Goal: Task Accomplishment & Management: Complete application form

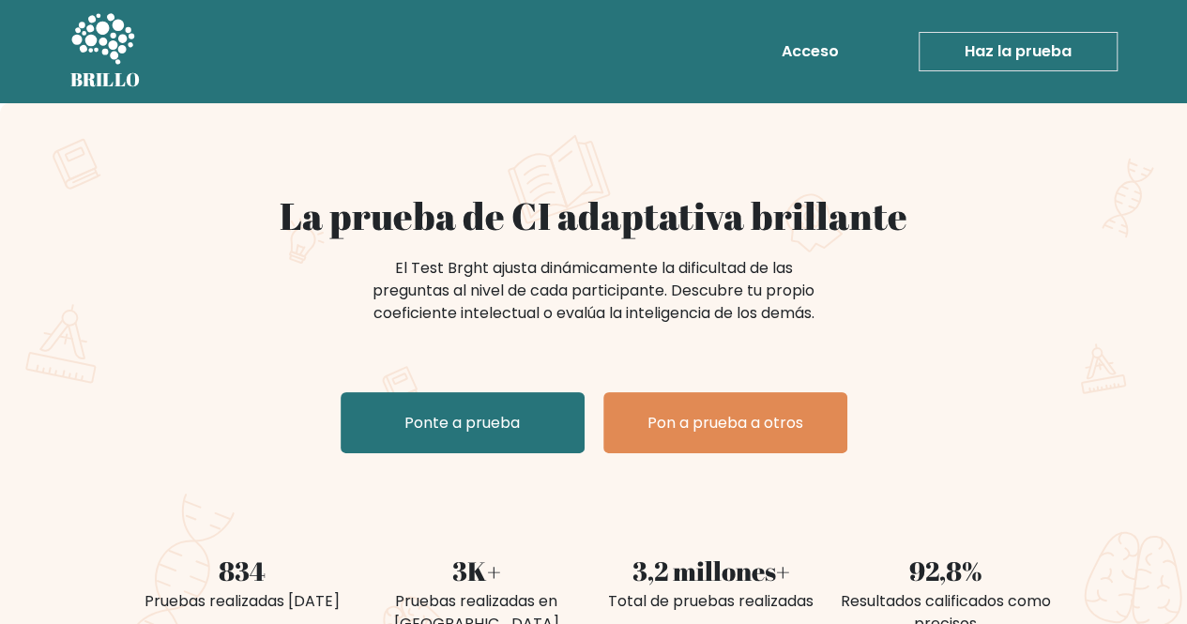
click at [593, 173] on div "La prueba de CI adaptativa brillante El Test Brght ajusta dinámicamente la difi…" at bounding box center [593, 393] width 1187 height 581
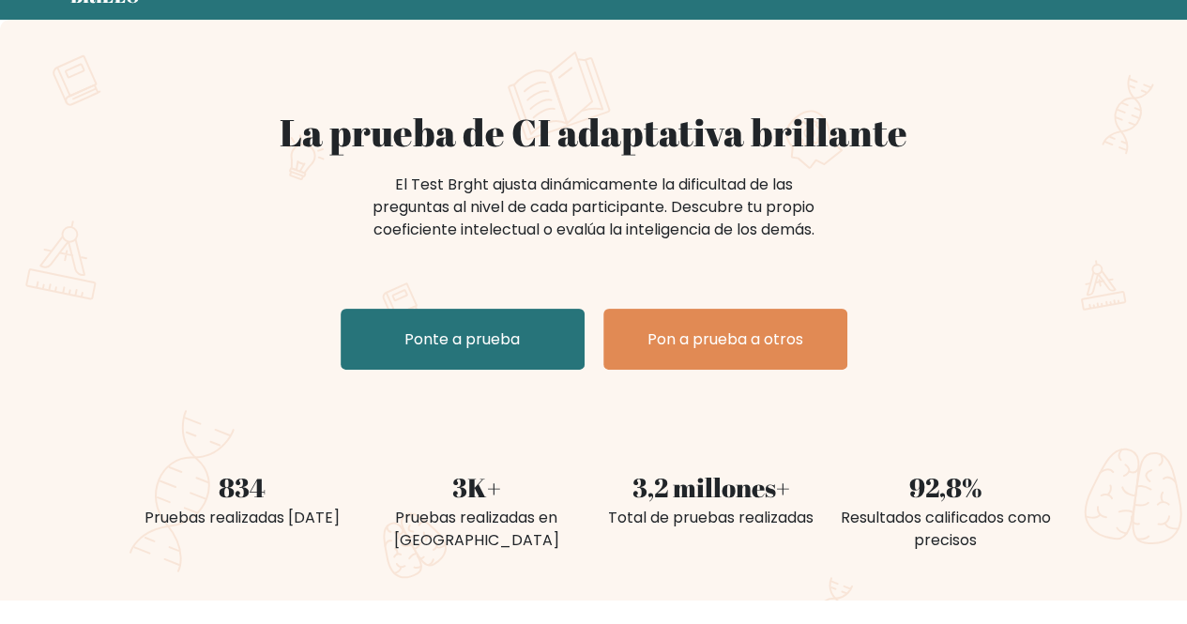
scroll to position [82, 0]
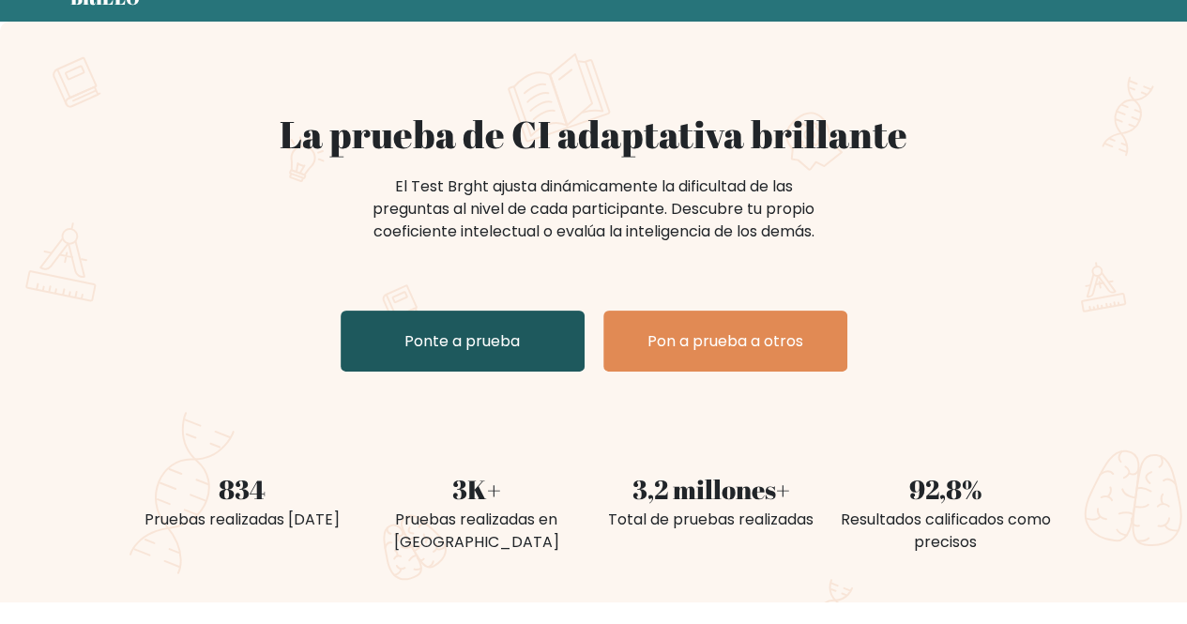
click at [497, 336] on font "Ponte a prueba" at bounding box center [462, 341] width 115 height 22
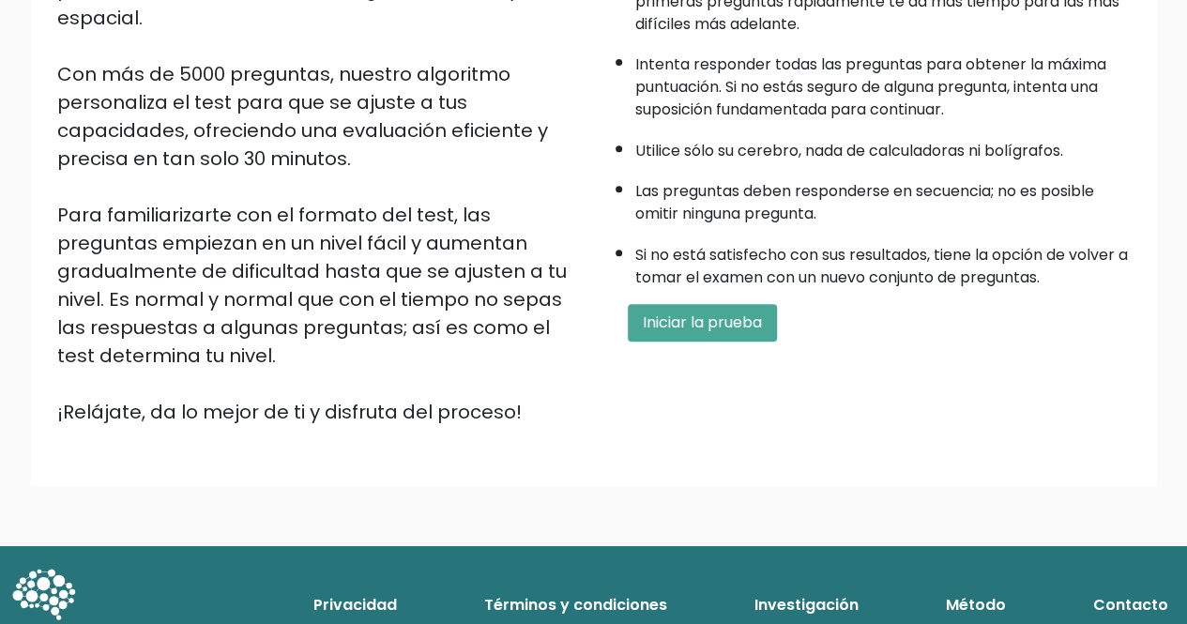
scroll to position [313, 0]
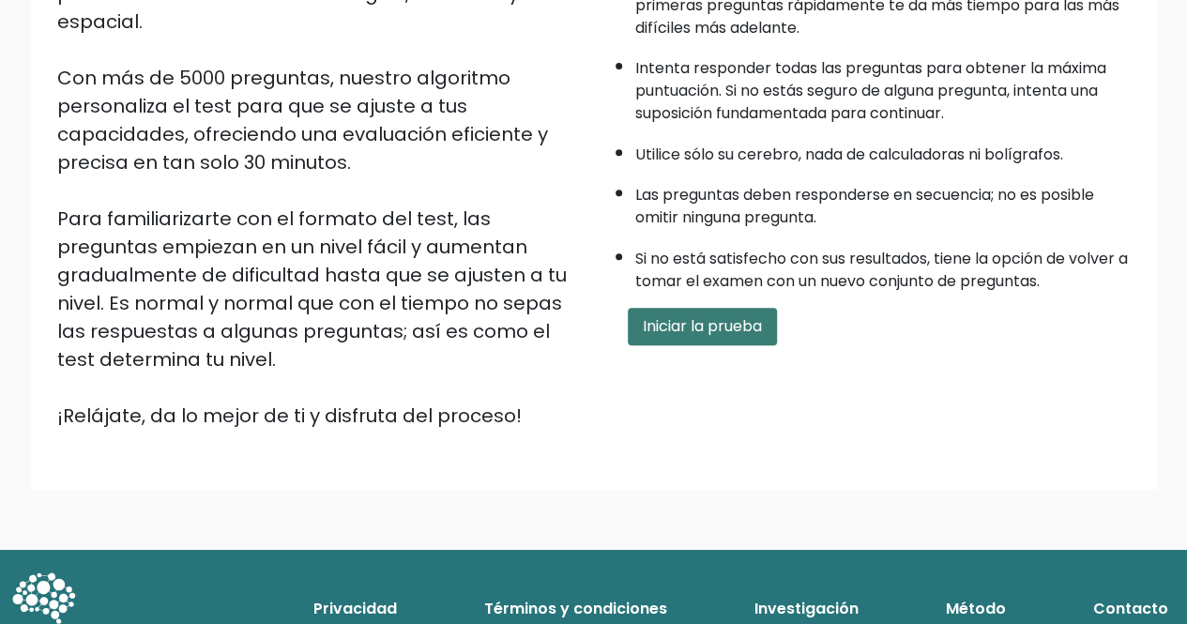
click at [745, 339] on button "Iniciar la prueba" at bounding box center [702, 327] width 149 height 38
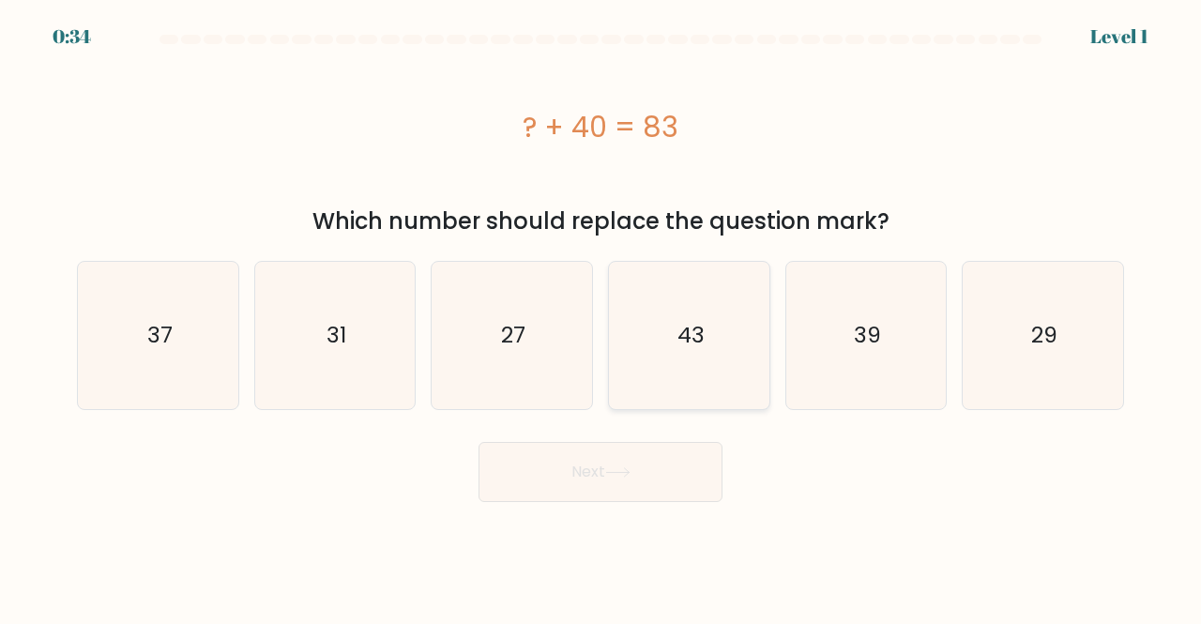
click at [663, 316] on icon "43" at bounding box center [689, 335] width 147 height 147
click at [602, 316] on input "d. 43" at bounding box center [601, 315] width 1 height 5
radio input "true"
click at [614, 475] on icon at bounding box center [617, 472] width 25 height 10
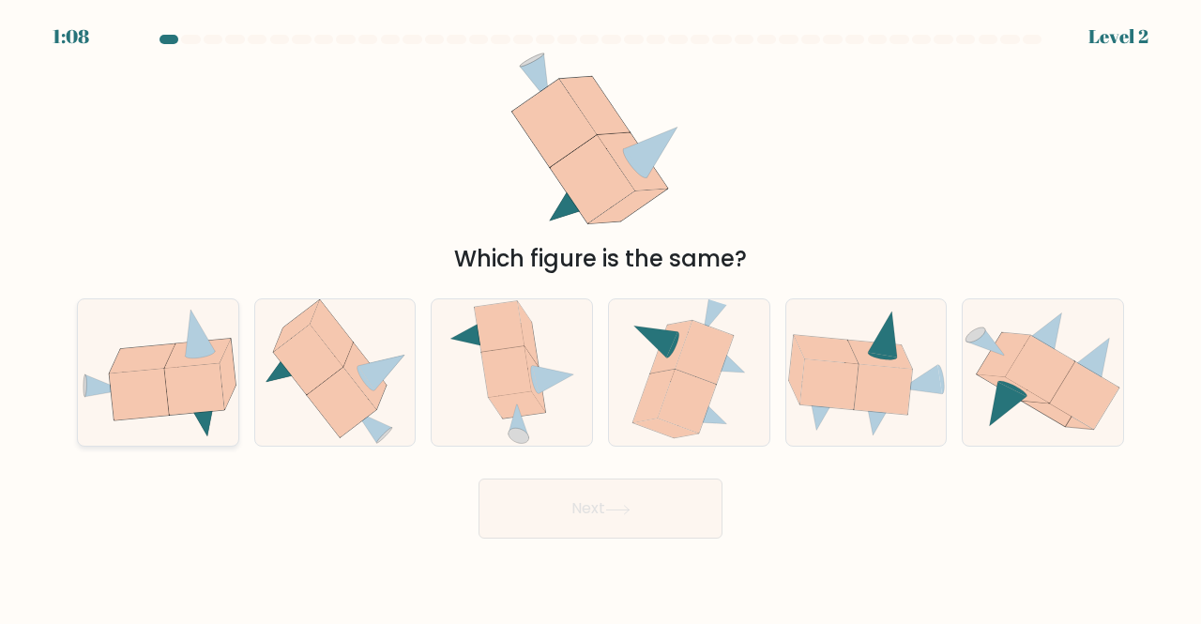
click at [183, 374] on icon at bounding box center [193, 390] width 59 height 52
click at [601, 317] on input "a." at bounding box center [601, 315] width 1 height 5
radio input "true"
click at [579, 515] on button "Next" at bounding box center [601, 509] width 244 height 60
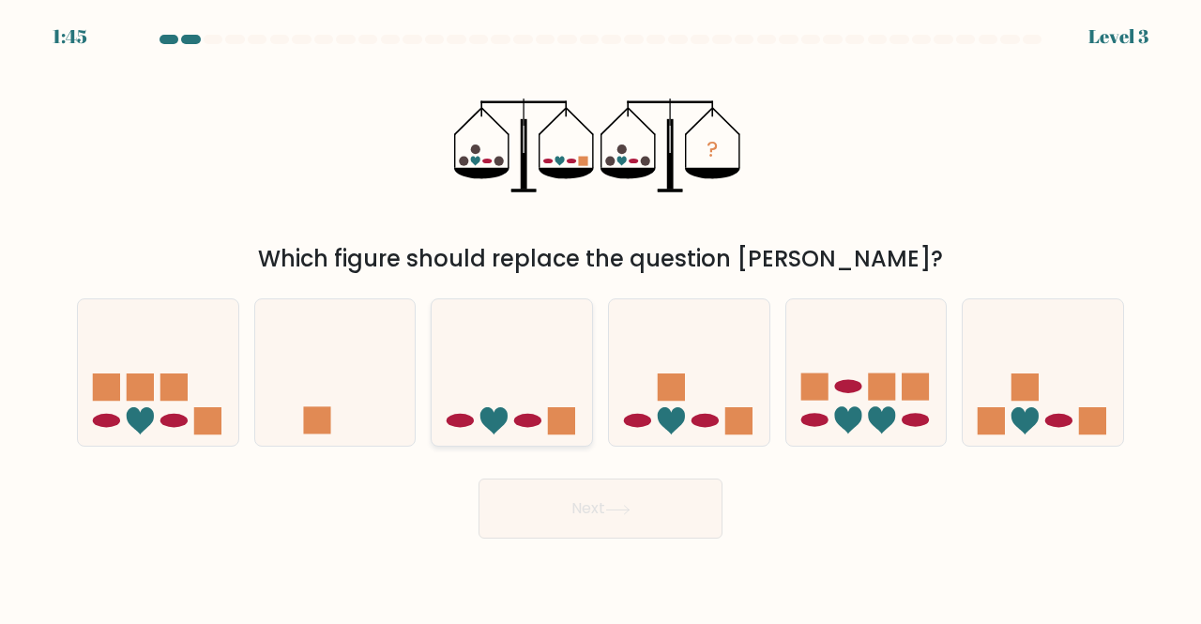
click at [522, 378] on icon at bounding box center [512, 372] width 160 height 132
click at [601, 317] on input "c." at bounding box center [601, 315] width 1 height 5
radio input "true"
click at [619, 521] on button "Next" at bounding box center [601, 509] width 244 height 60
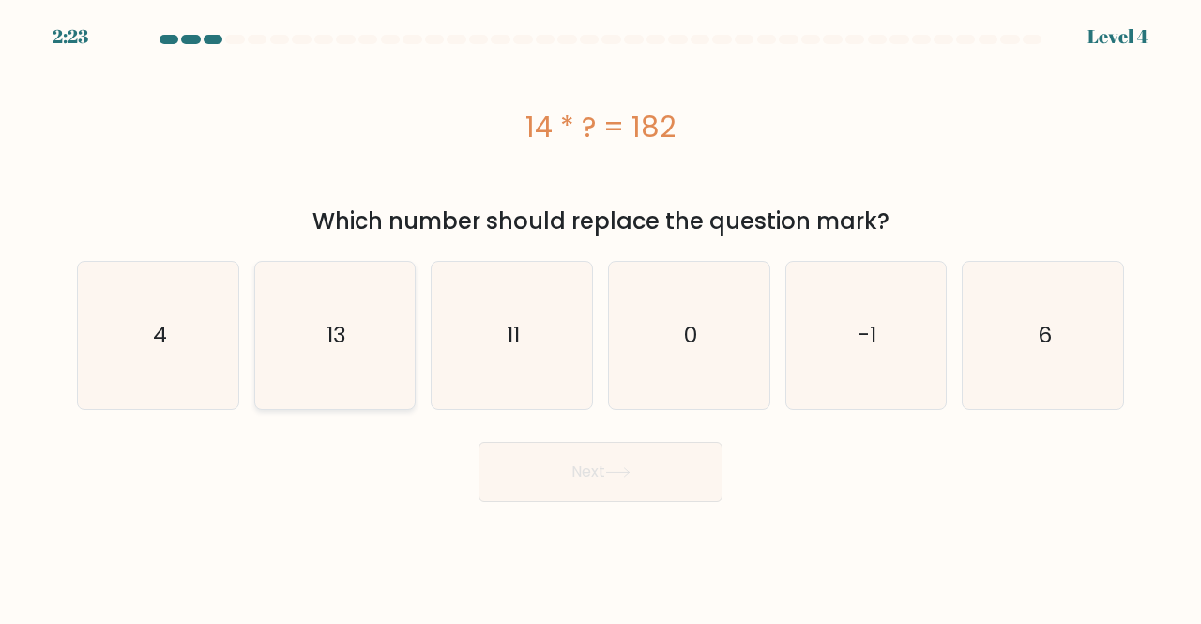
click at [332, 386] on icon "13" at bounding box center [335, 335] width 147 height 147
click at [601, 317] on input "b. 13" at bounding box center [601, 315] width 1 height 5
radio input "true"
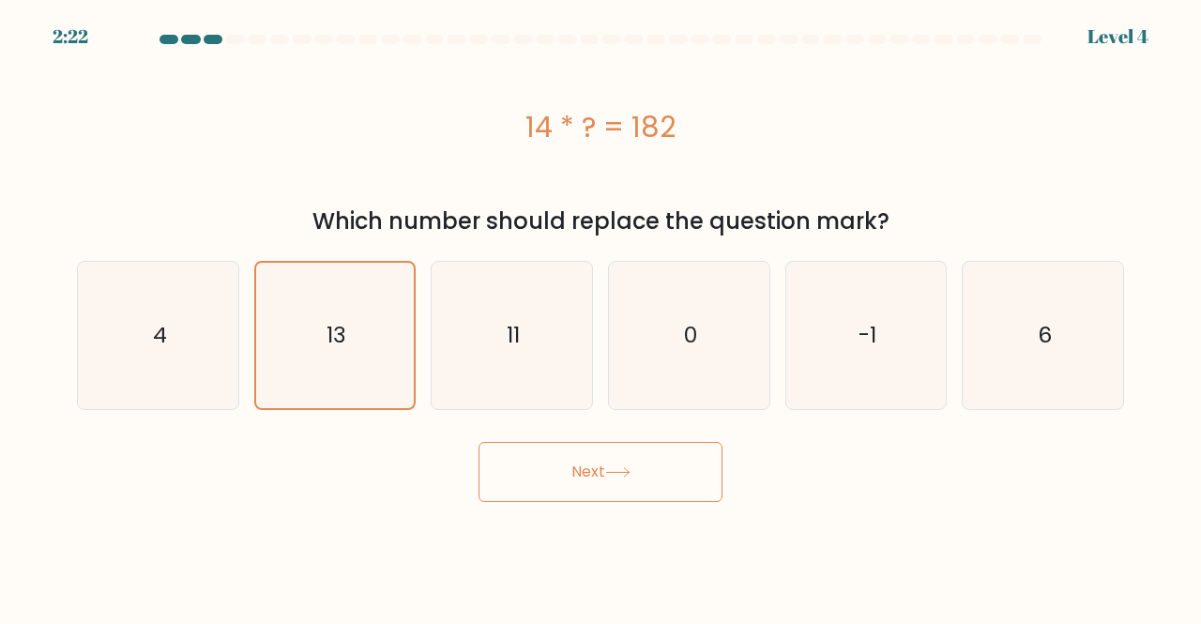
click at [598, 465] on button "Next" at bounding box center [601, 472] width 244 height 60
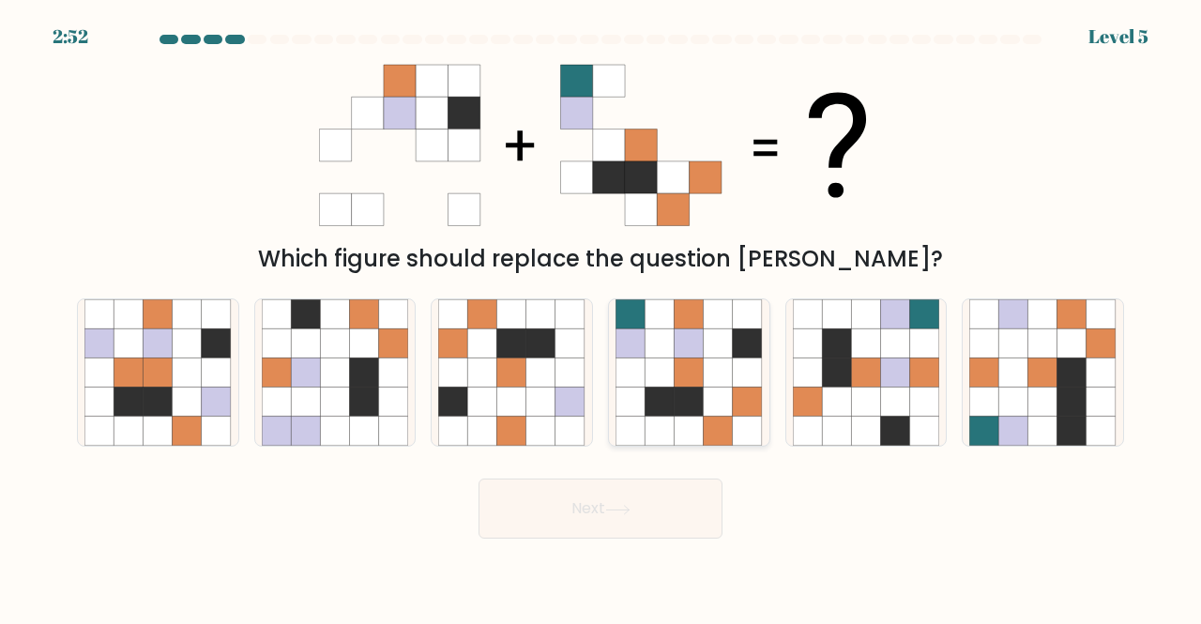
click at [702, 410] on icon at bounding box center [689, 402] width 29 height 29
click at [602, 317] on input "d." at bounding box center [601, 315] width 1 height 5
radio input "true"
click at [664, 521] on button "Next" at bounding box center [601, 509] width 244 height 60
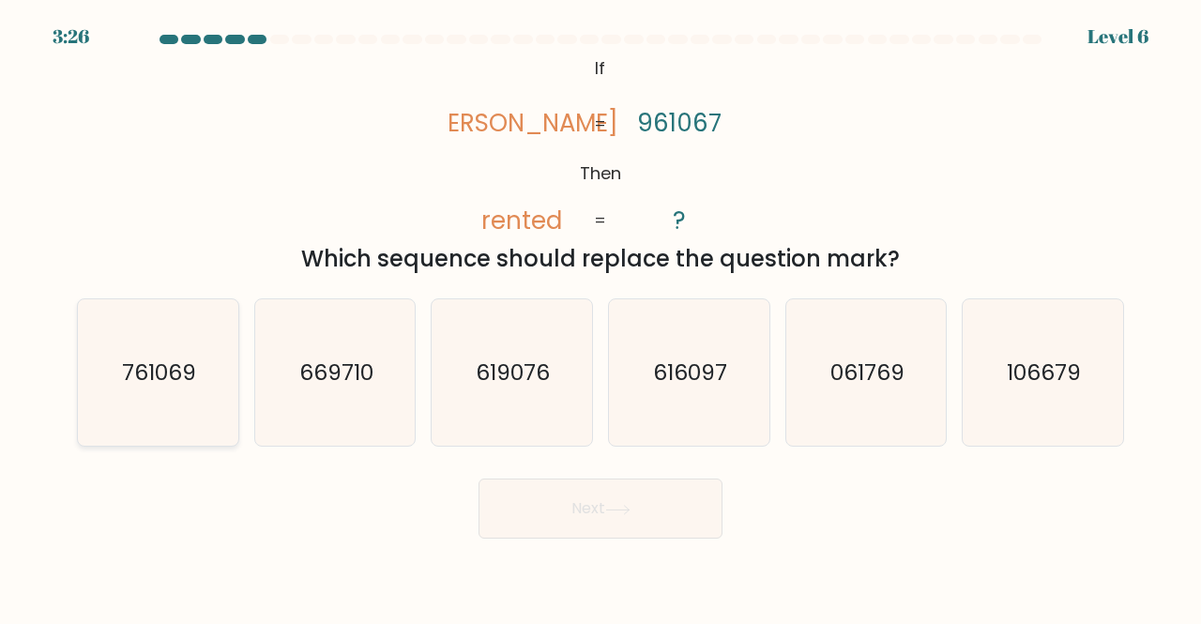
click at [173, 347] on icon "761069" at bounding box center [157, 372] width 147 height 147
click at [601, 317] on input "a. 761069" at bounding box center [601, 315] width 1 height 5
radio input "true"
click at [624, 496] on button "Next" at bounding box center [601, 509] width 244 height 60
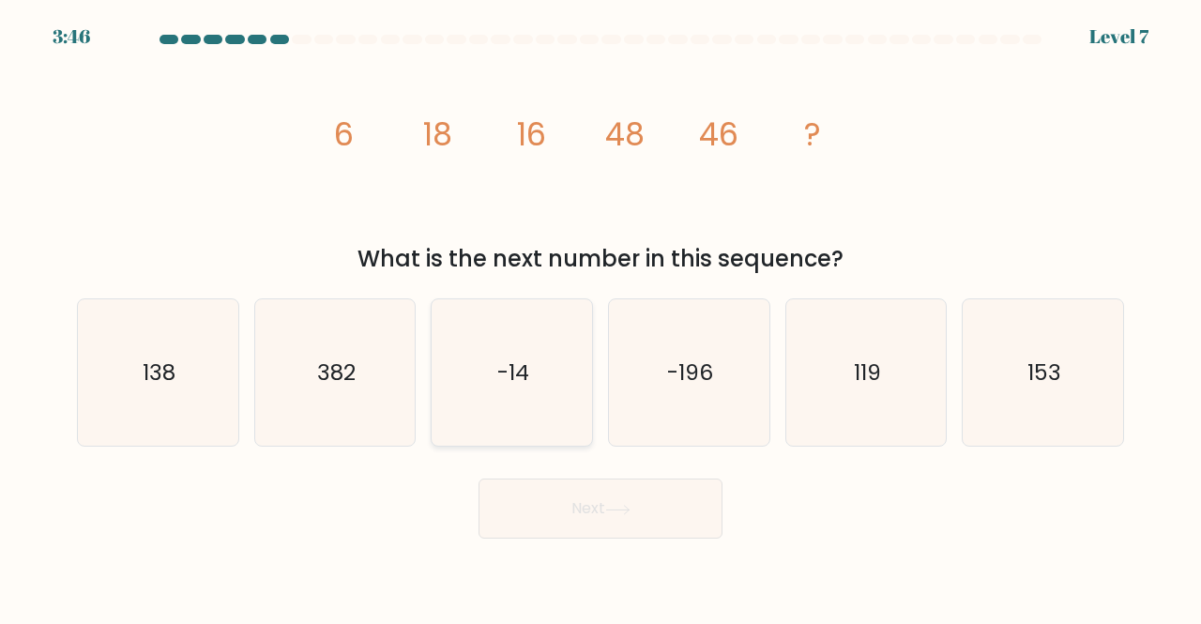
click at [527, 403] on icon "-14" at bounding box center [511, 372] width 147 height 147
click at [601, 317] on input "c. -14" at bounding box center [601, 315] width 1 height 5
radio input "true"
click at [581, 482] on button "Next" at bounding box center [601, 509] width 244 height 60
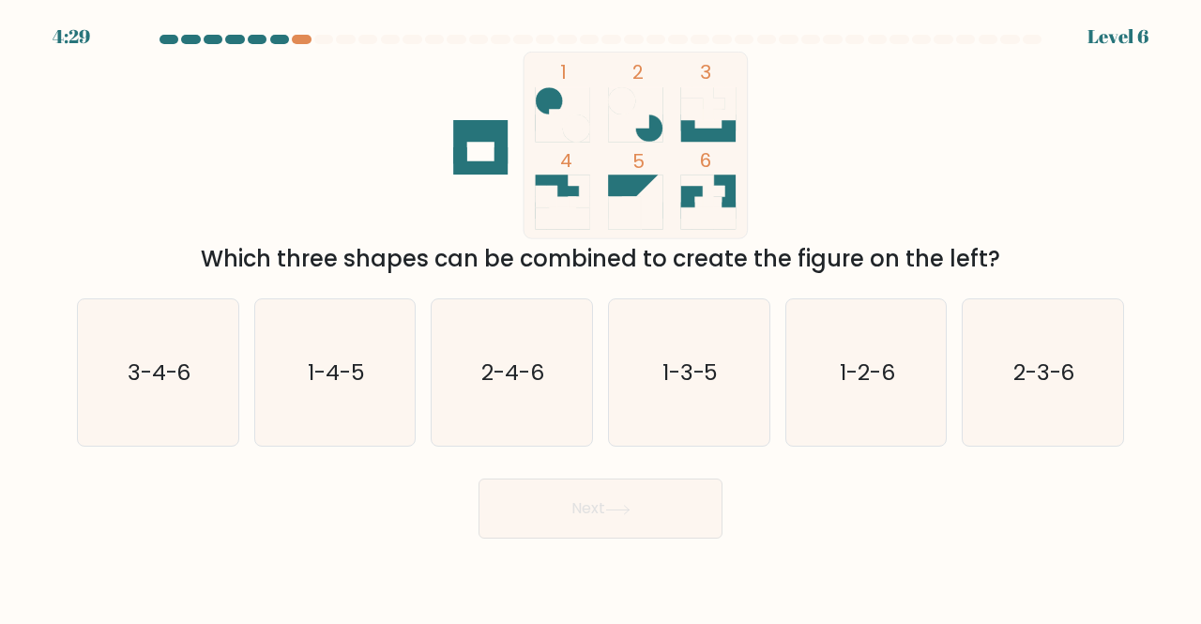
drag, startPoint x: 584, startPoint y: 496, endPoint x: 800, endPoint y: 219, distance: 351.8
click at [800, 219] on form at bounding box center [600, 287] width 1201 height 504
click at [145, 393] on icon "3-4-6" at bounding box center [157, 372] width 147 height 147
click at [601, 317] on input "a. 3-4-6" at bounding box center [601, 315] width 1 height 5
radio input "true"
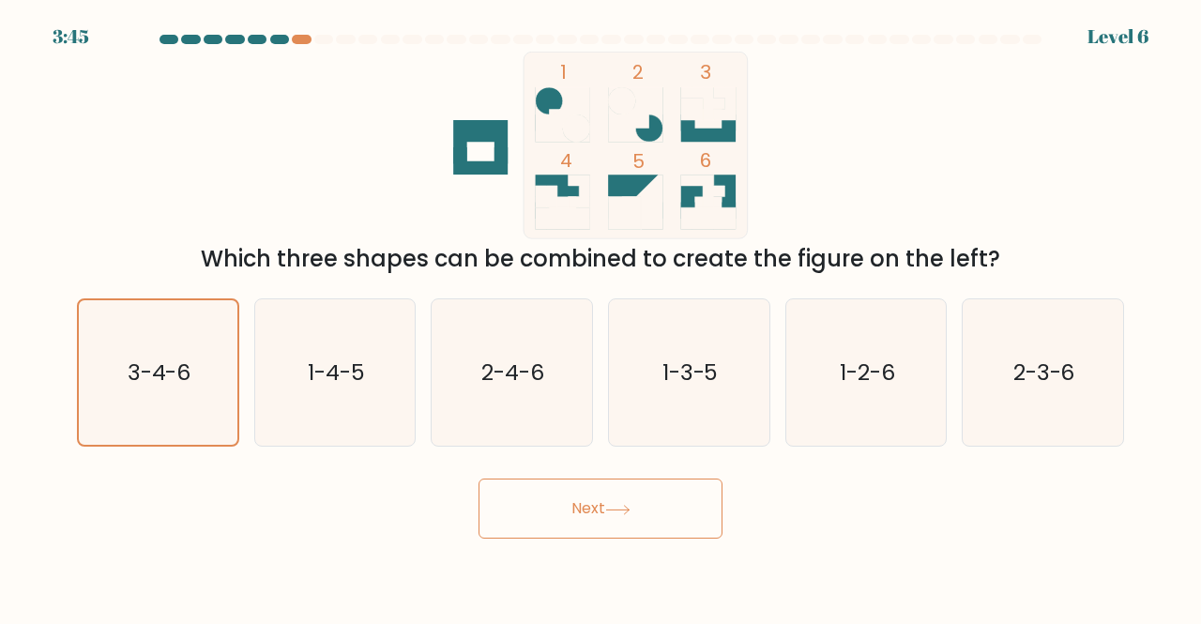
click at [624, 527] on button "Next" at bounding box center [601, 509] width 244 height 60
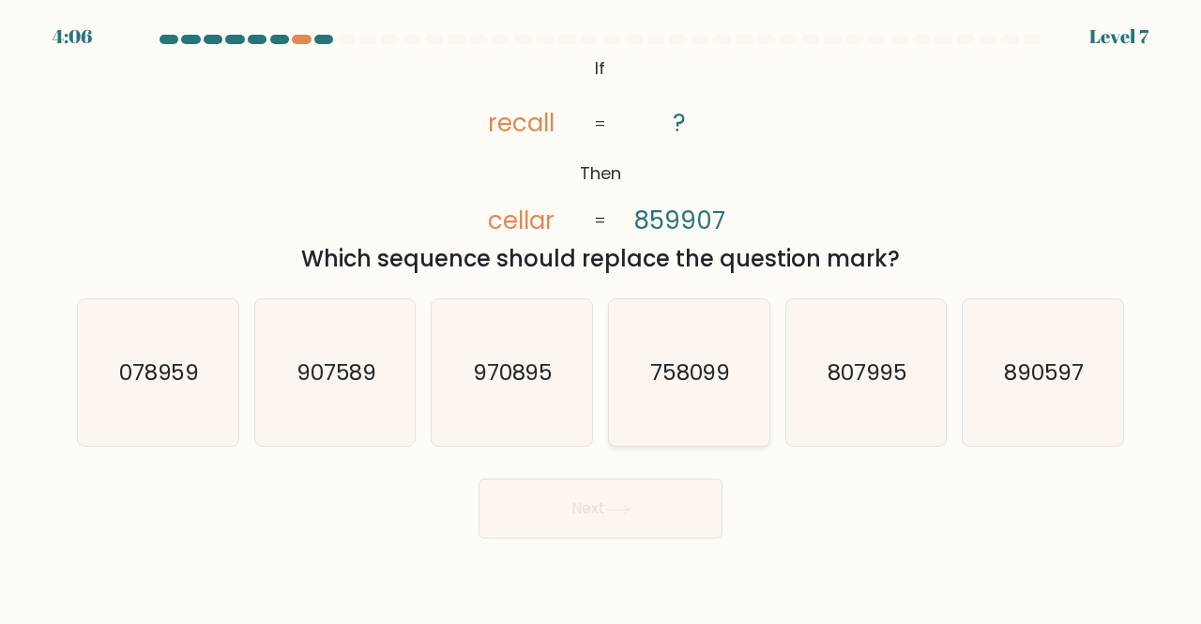
click at [654, 387] on text "758099" at bounding box center [690, 372] width 81 height 31
click at [602, 317] on input "d. 758099" at bounding box center [601, 315] width 1 height 5
radio input "true"
click at [648, 543] on body "4:06 Level 7 If" at bounding box center [600, 312] width 1201 height 624
click at [646, 525] on button "Next" at bounding box center [601, 509] width 244 height 60
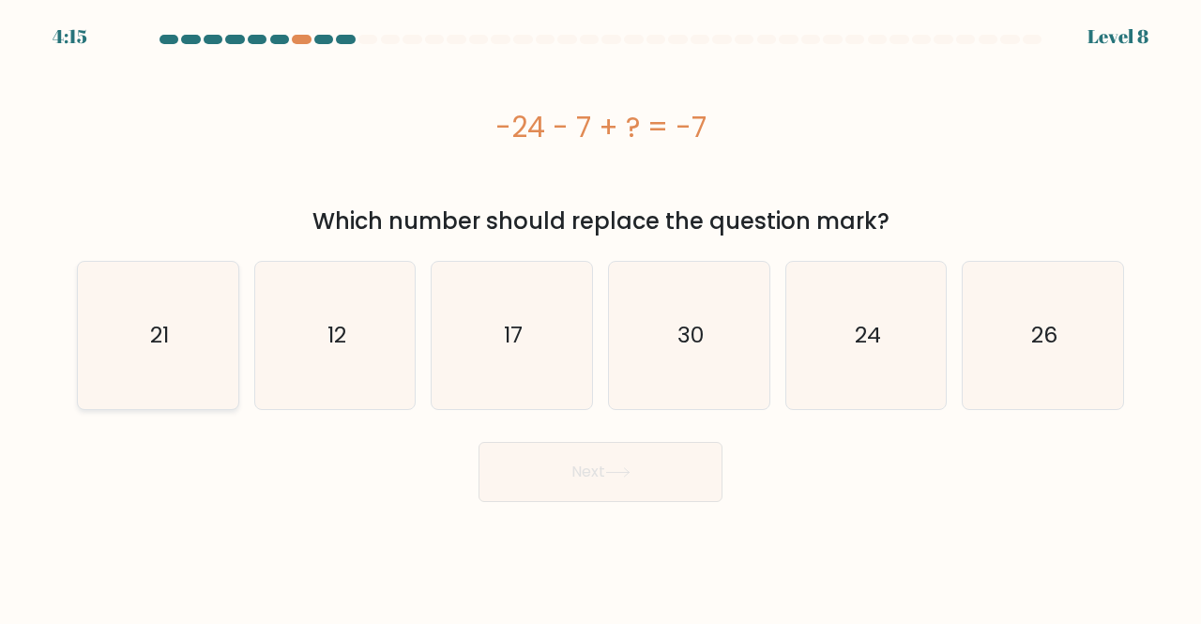
click at [95, 356] on icon "21" at bounding box center [157, 335] width 147 height 147
click at [601, 317] on input "a. 21" at bounding box center [601, 315] width 1 height 5
radio input "true"
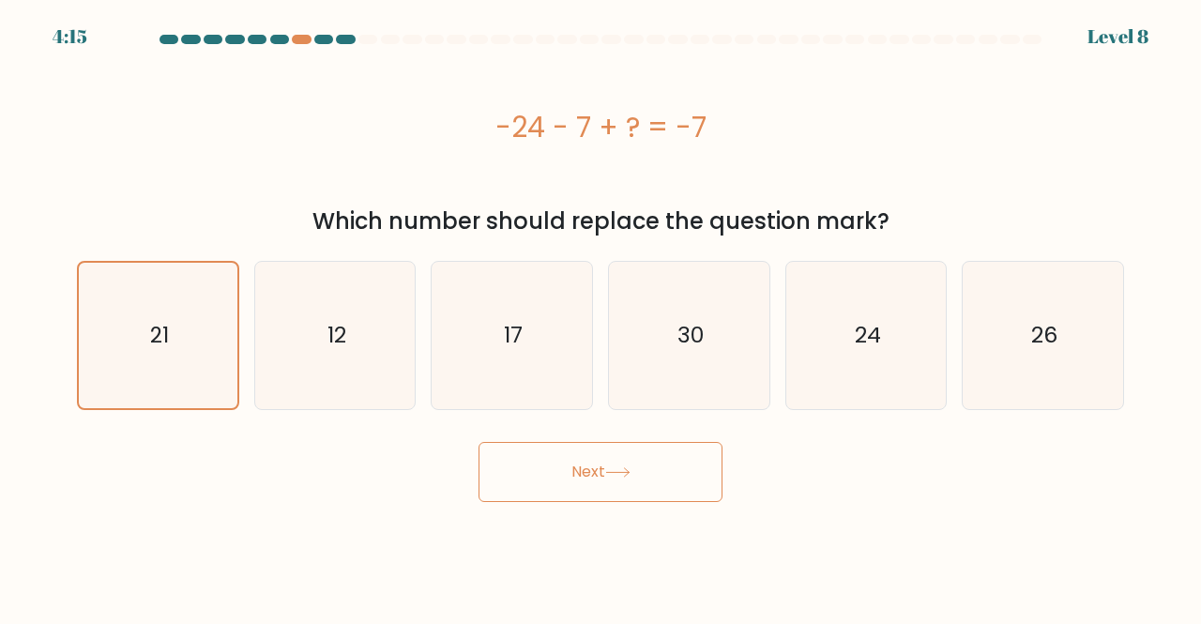
click at [614, 470] on icon at bounding box center [617, 472] width 25 height 10
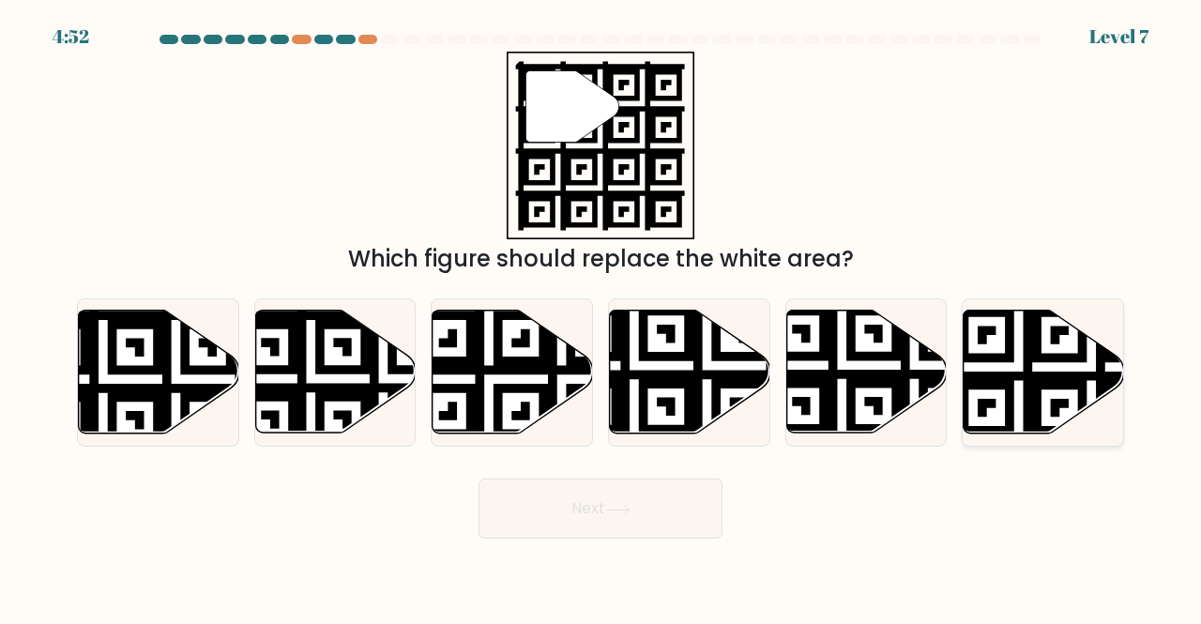
click at [1023, 357] on icon at bounding box center [1044, 372] width 160 height 123
click at [602, 317] on input "f." at bounding box center [601, 315] width 1 height 5
radio input "true"
click at [680, 510] on button "Next" at bounding box center [601, 509] width 244 height 60
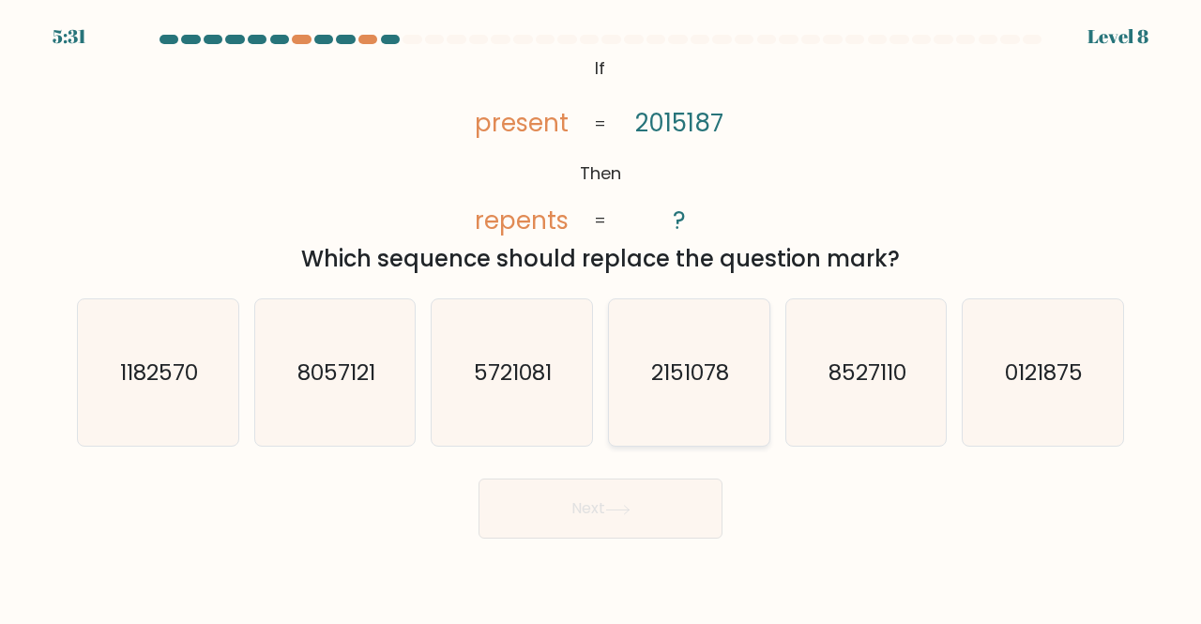
click at [653, 361] on text "2151078" at bounding box center [690, 372] width 78 height 31
click at [602, 317] on input "d. 2151078" at bounding box center [601, 315] width 1 height 5
radio input "true"
click at [854, 374] on text "8527110" at bounding box center [868, 372] width 78 height 31
click at [602, 317] on input "e. 8527110" at bounding box center [601, 315] width 1 height 5
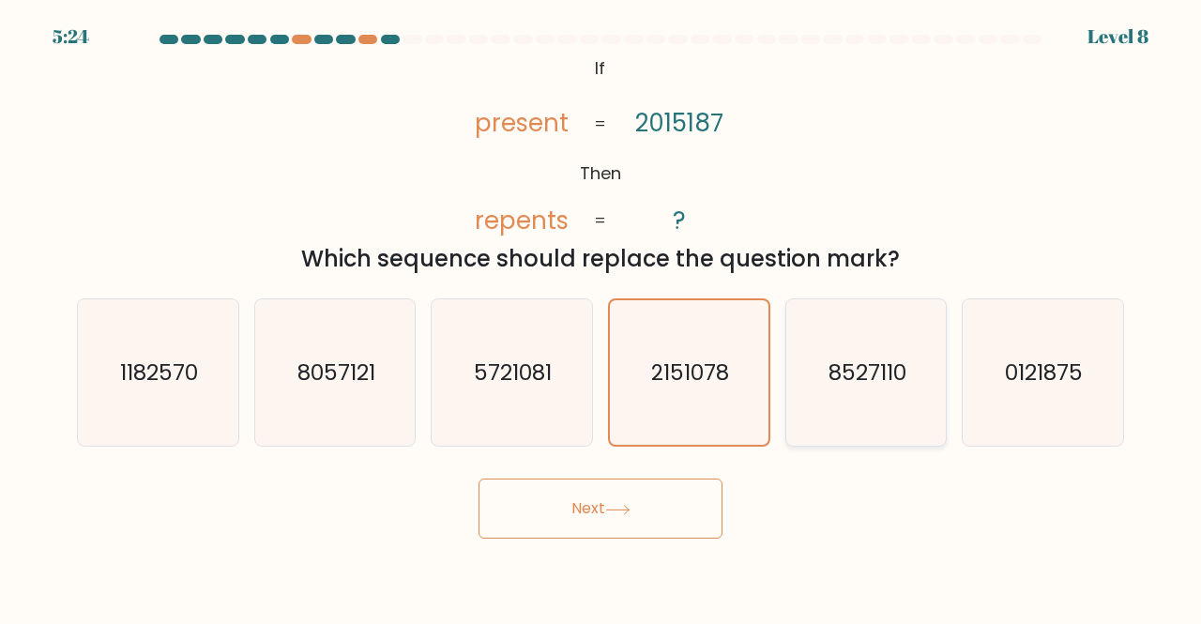
radio input "true"
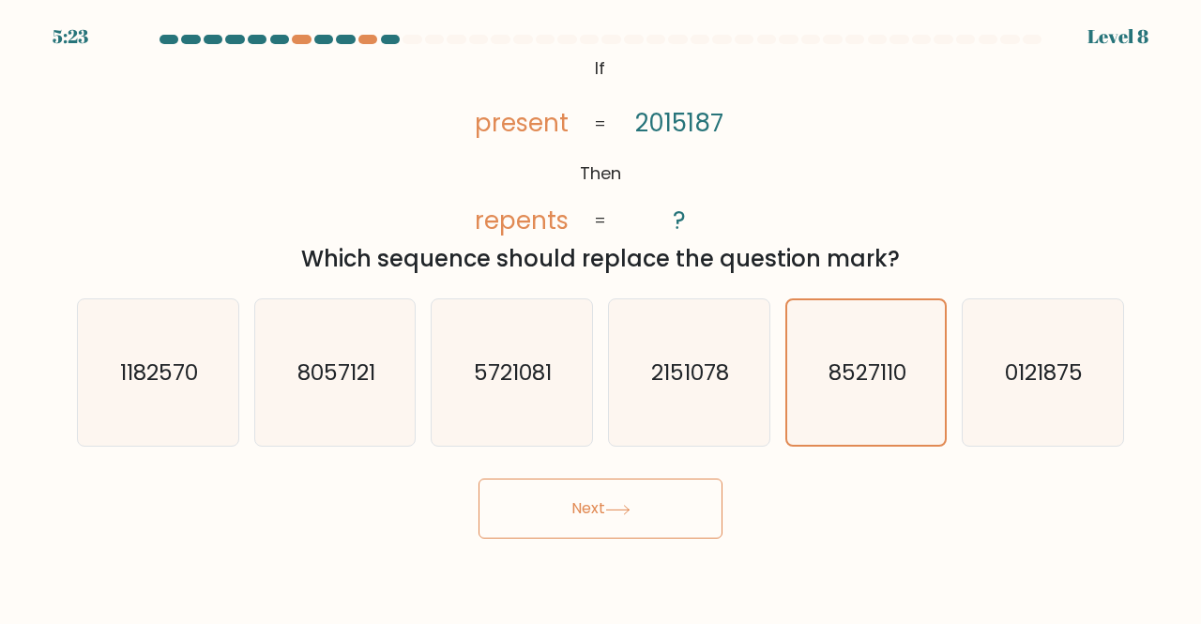
click at [636, 523] on button "Next" at bounding box center [601, 509] width 244 height 60
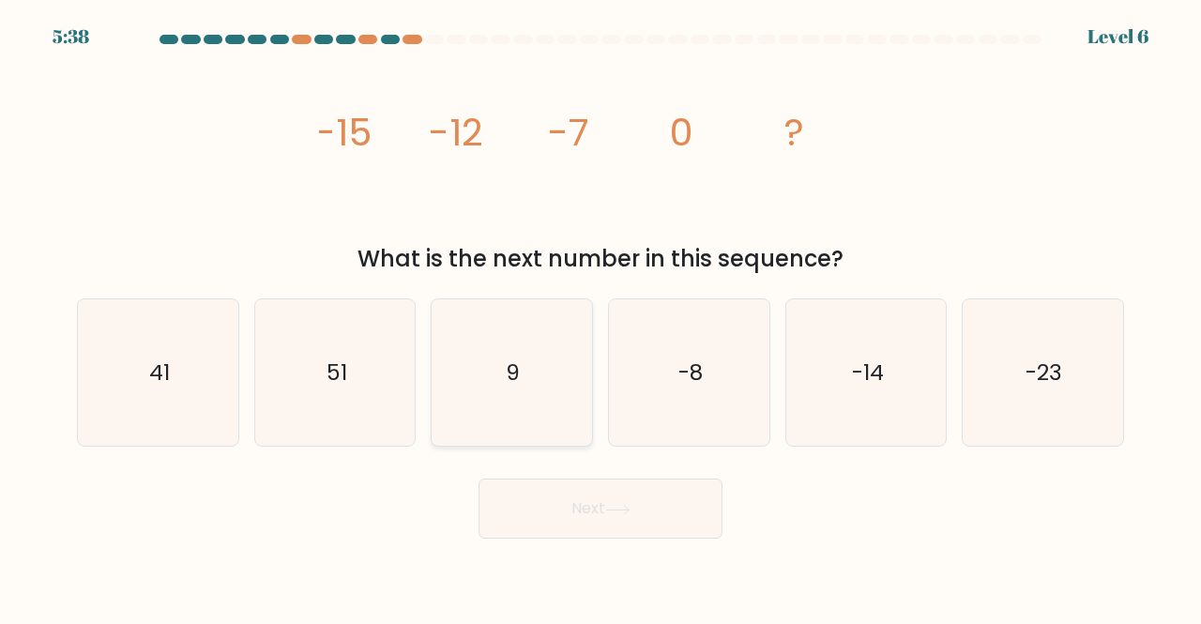
click at [540, 379] on icon "9" at bounding box center [511, 372] width 147 height 147
click at [601, 317] on input "c. 9" at bounding box center [601, 315] width 1 height 5
radio input "true"
click at [594, 525] on button "Next" at bounding box center [601, 509] width 244 height 60
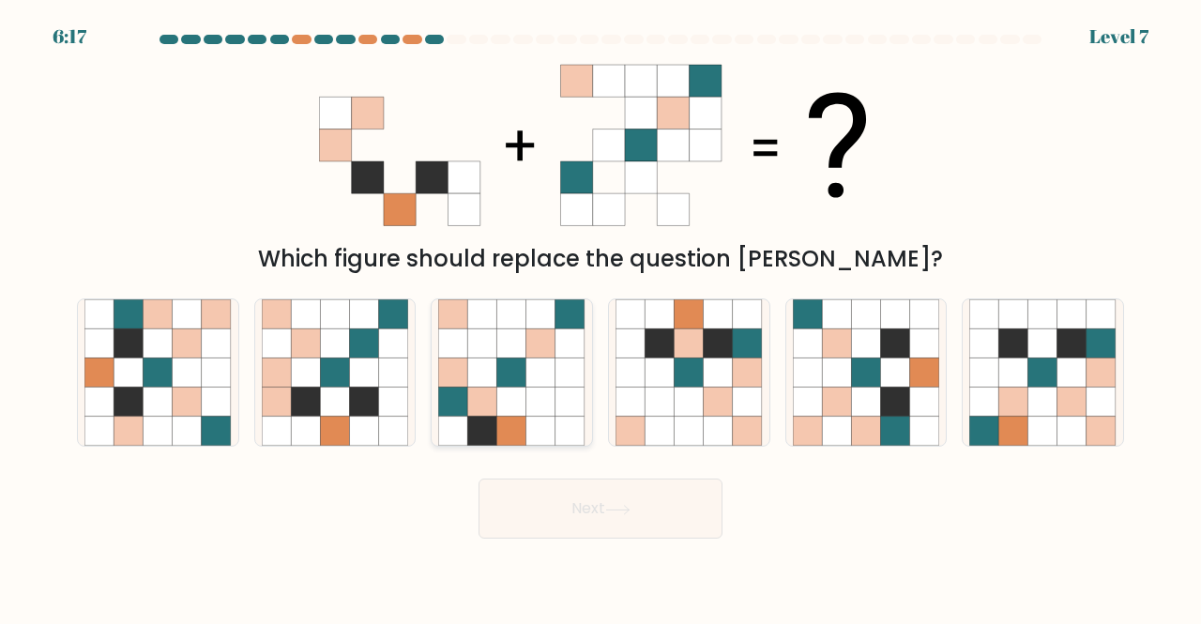
click at [519, 377] on icon at bounding box center [511, 372] width 29 height 29
click at [601, 317] on input "c." at bounding box center [601, 315] width 1 height 5
radio input "true"
click at [519, 377] on icon at bounding box center [511, 373] width 29 height 29
click at [601, 317] on input "c." at bounding box center [601, 315] width 1 height 5
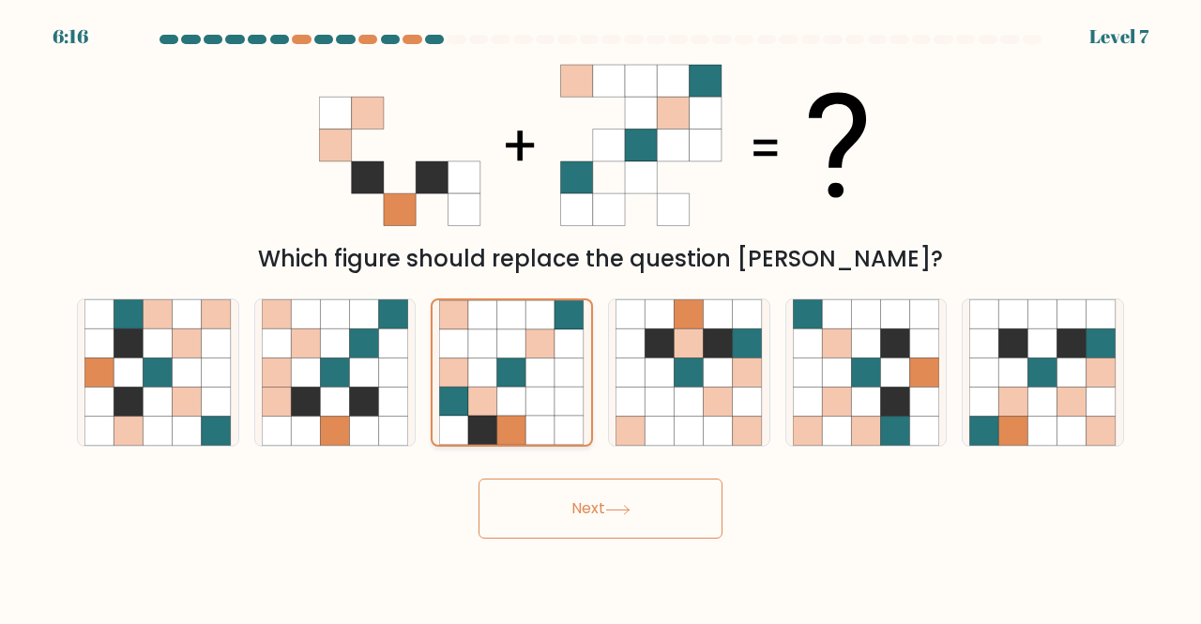
click at [535, 387] on icon at bounding box center [541, 373] width 29 height 29
click at [601, 317] on input "c." at bounding box center [601, 315] width 1 height 5
click at [607, 512] on button "Next" at bounding box center [601, 509] width 244 height 60
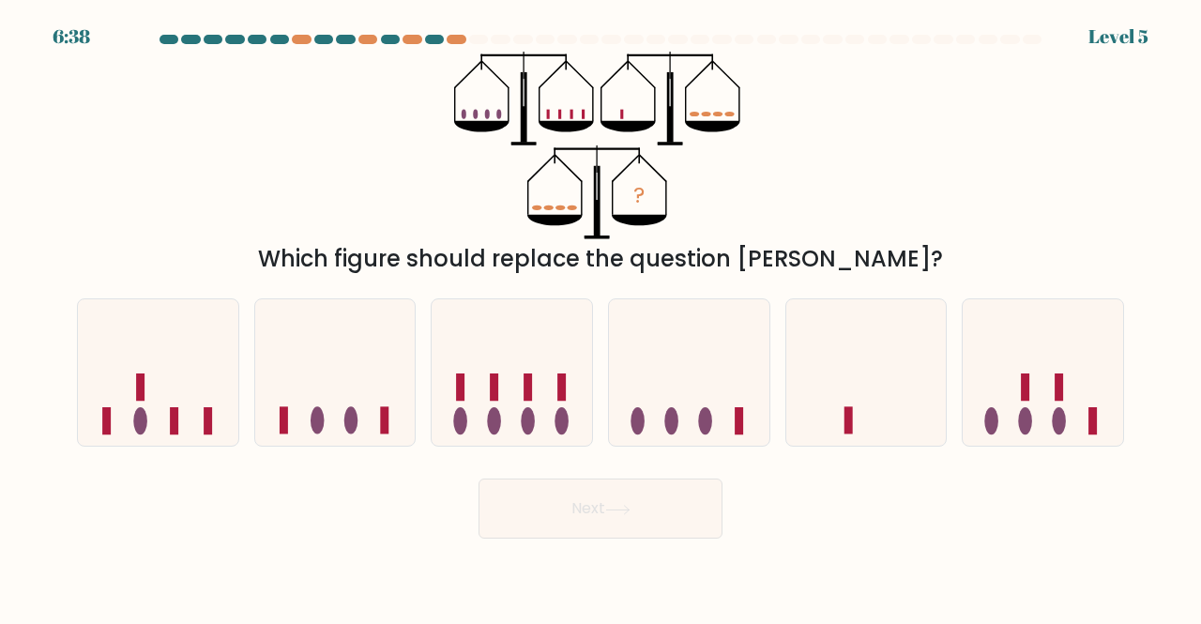
click at [392, 555] on body "6:38 Level 5" at bounding box center [600, 312] width 1201 height 624
click at [843, 380] on icon at bounding box center [867, 372] width 160 height 132
click at [602, 317] on input "e." at bounding box center [601, 315] width 1 height 5
radio input "true"
click at [652, 513] on button "Next" at bounding box center [601, 509] width 244 height 60
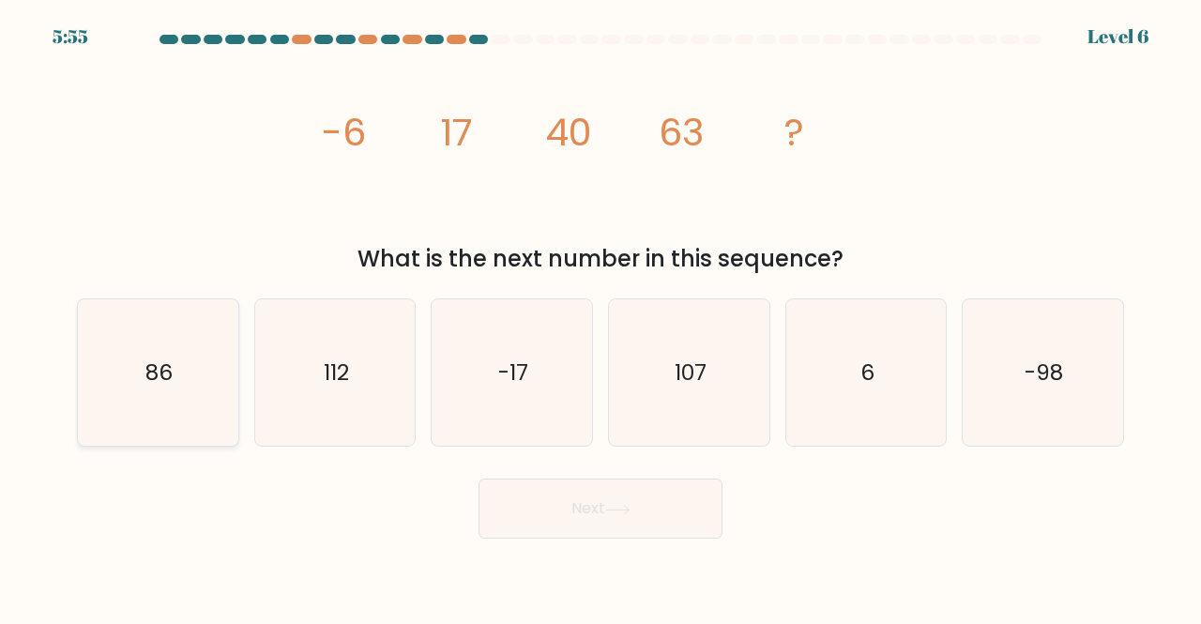
click at [191, 384] on icon "86" at bounding box center [157, 372] width 147 height 147
click at [601, 317] on input "a. 86" at bounding box center [601, 315] width 1 height 5
radio input "true"
click at [652, 528] on button "Next" at bounding box center [601, 509] width 244 height 60
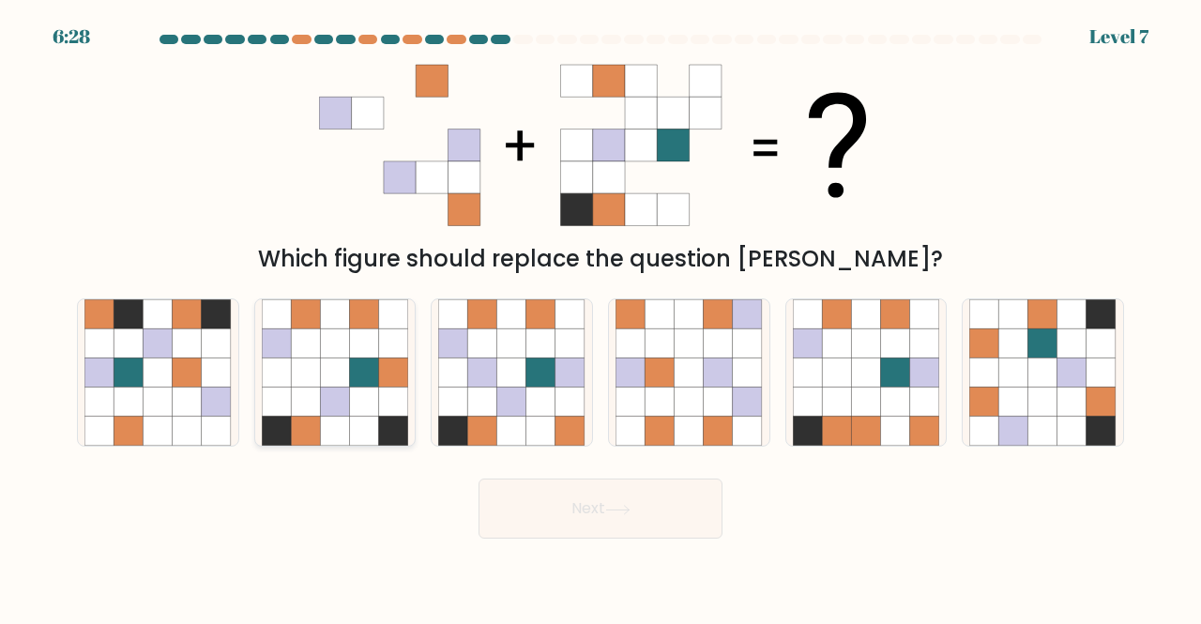
click at [374, 405] on icon at bounding box center [364, 402] width 29 height 29
click at [601, 317] on input "b." at bounding box center [601, 315] width 1 height 5
radio input "true"
click at [852, 405] on icon at bounding box center [865, 402] width 29 height 29
click at [602, 317] on input "e." at bounding box center [601, 315] width 1 height 5
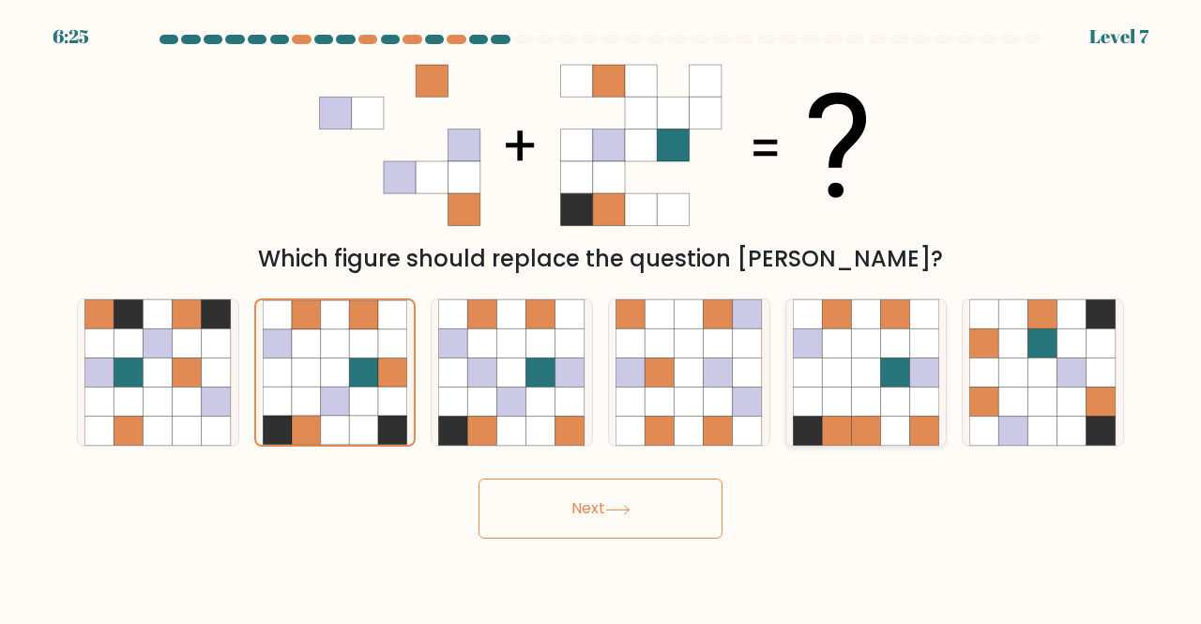
radio input "true"
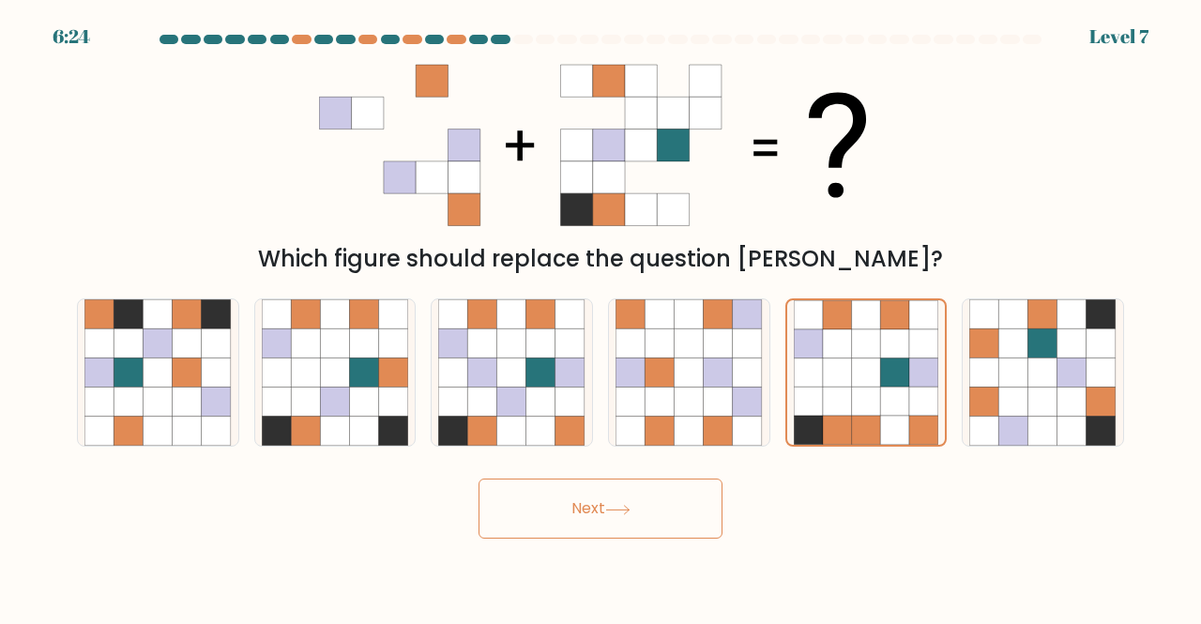
click at [543, 525] on button "Next" at bounding box center [601, 509] width 244 height 60
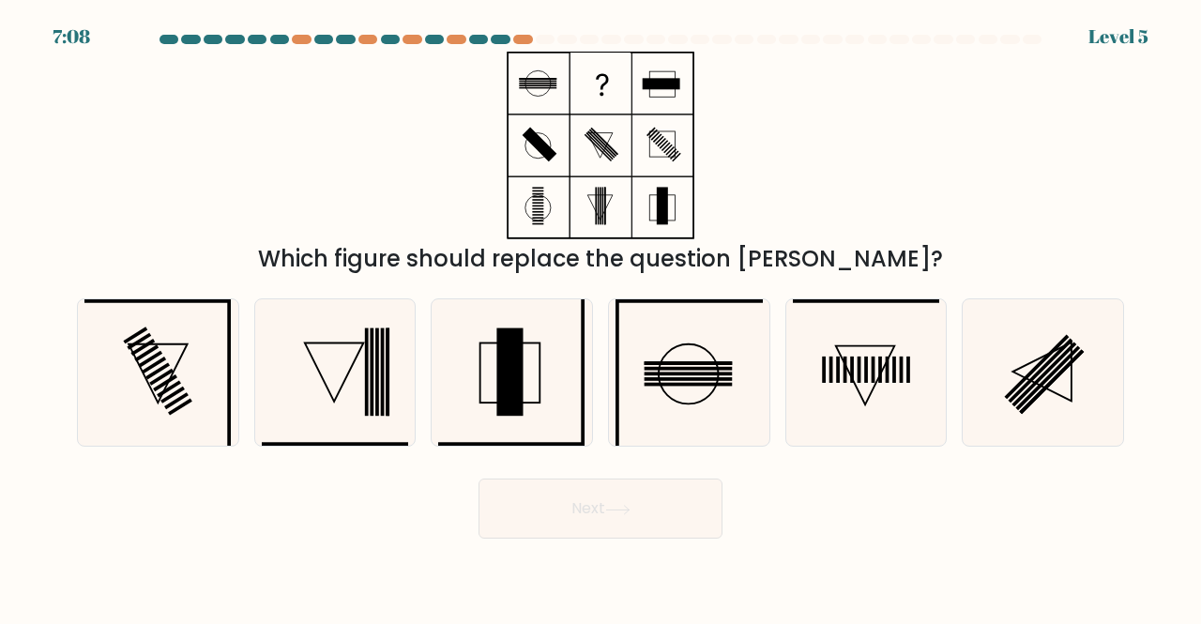
drag, startPoint x: 565, startPoint y: 510, endPoint x: 854, endPoint y: 145, distance: 464.9
click at [854, 145] on form at bounding box center [600, 287] width 1201 height 504
click at [847, 386] on icon at bounding box center [866, 372] width 147 height 147
click at [602, 317] on input "e." at bounding box center [601, 315] width 1 height 5
radio input "true"
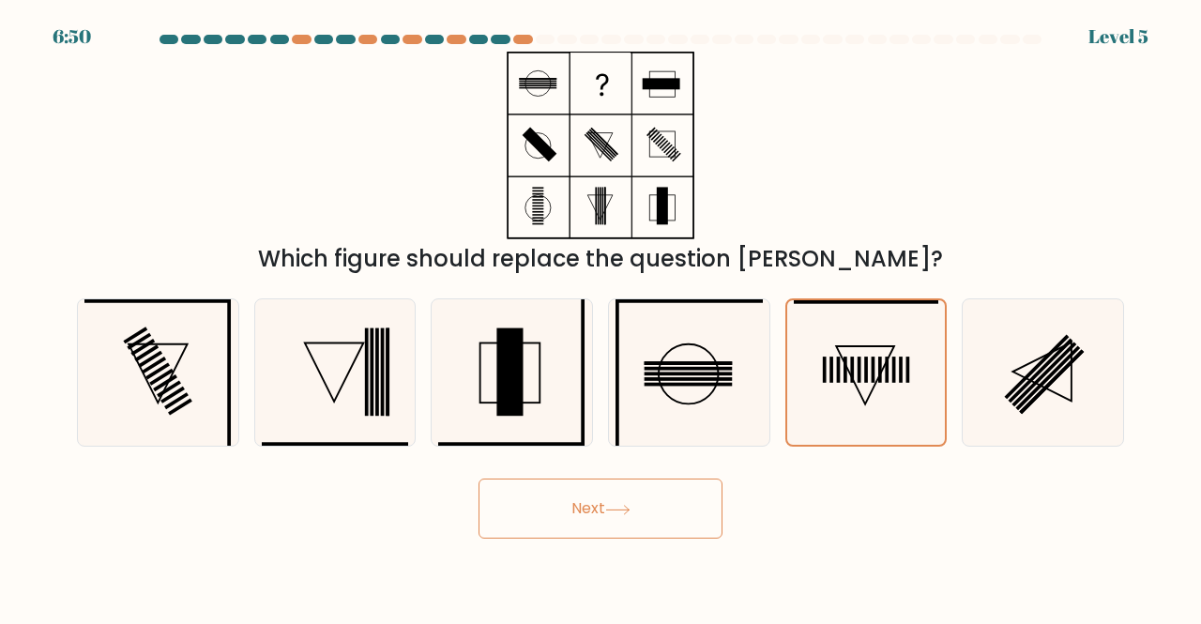
click at [653, 510] on button "Next" at bounding box center [601, 509] width 244 height 60
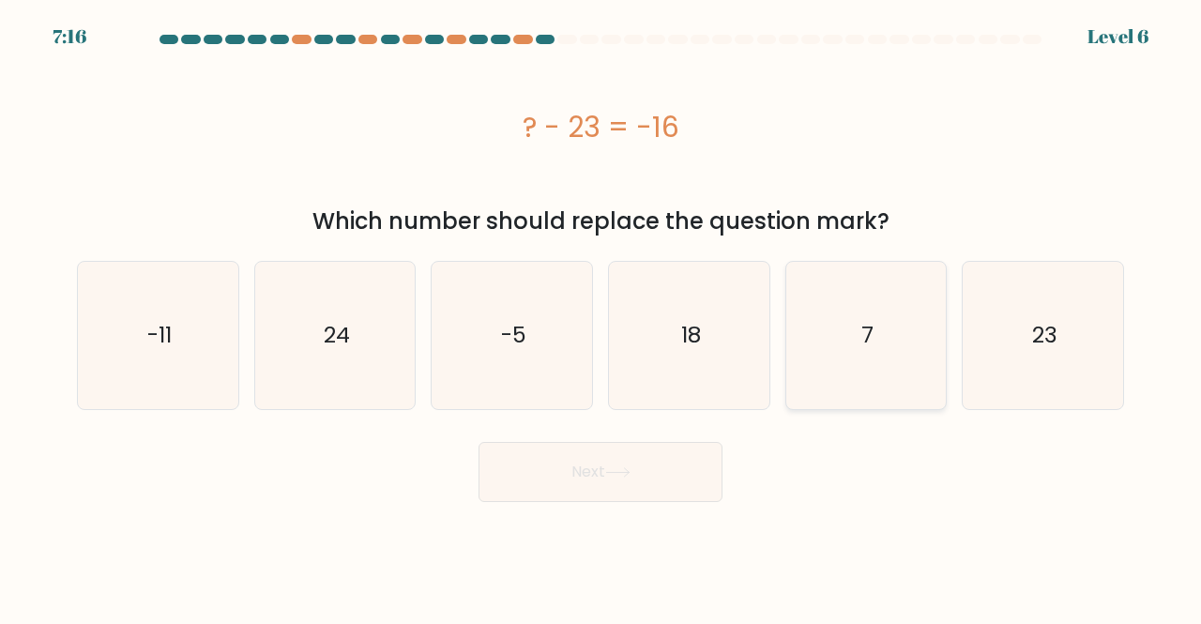
click at [872, 326] on text "7" at bounding box center [868, 335] width 12 height 31
click at [602, 317] on input "e. 7" at bounding box center [601, 315] width 1 height 5
radio input "true"
click at [621, 481] on button "Next" at bounding box center [601, 472] width 244 height 60
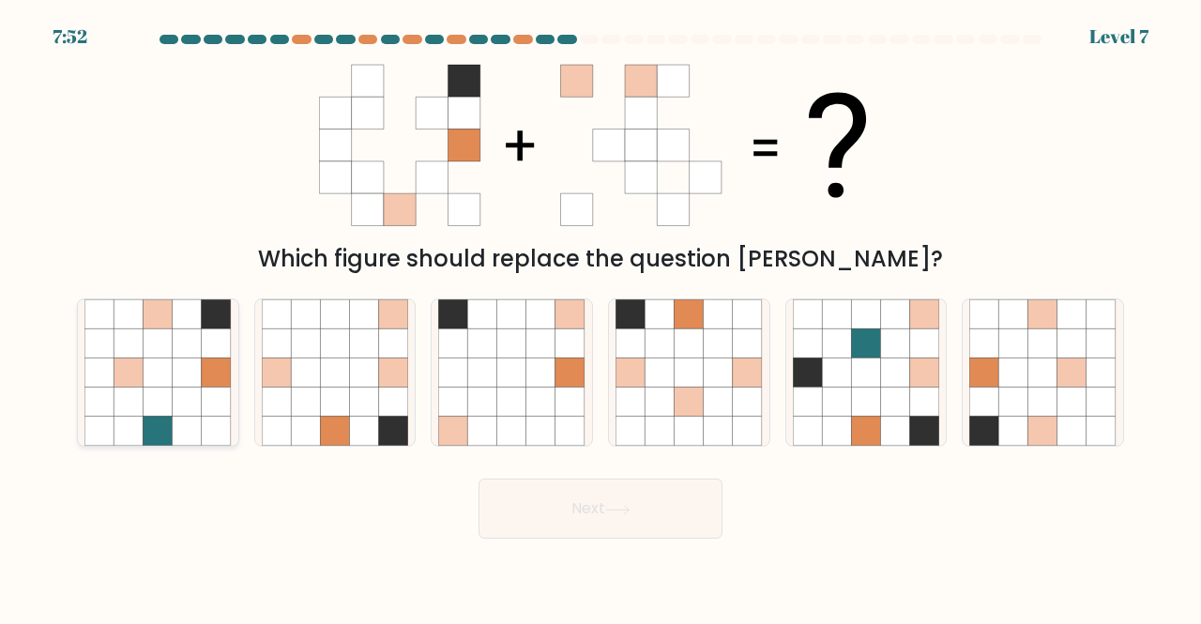
click at [186, 375] on icon at bounding box center [187, 372] width 29 height 29
click at [601, 317] on input "a." at bounding box center [601, 315] width 1 height 5
radio input "true"
click at [192, 375] on icon at bounding box center [187, 373] width 29 height 29
click at [601, 317] on input "a." at bounding box center [601, 315] width 1 height 5
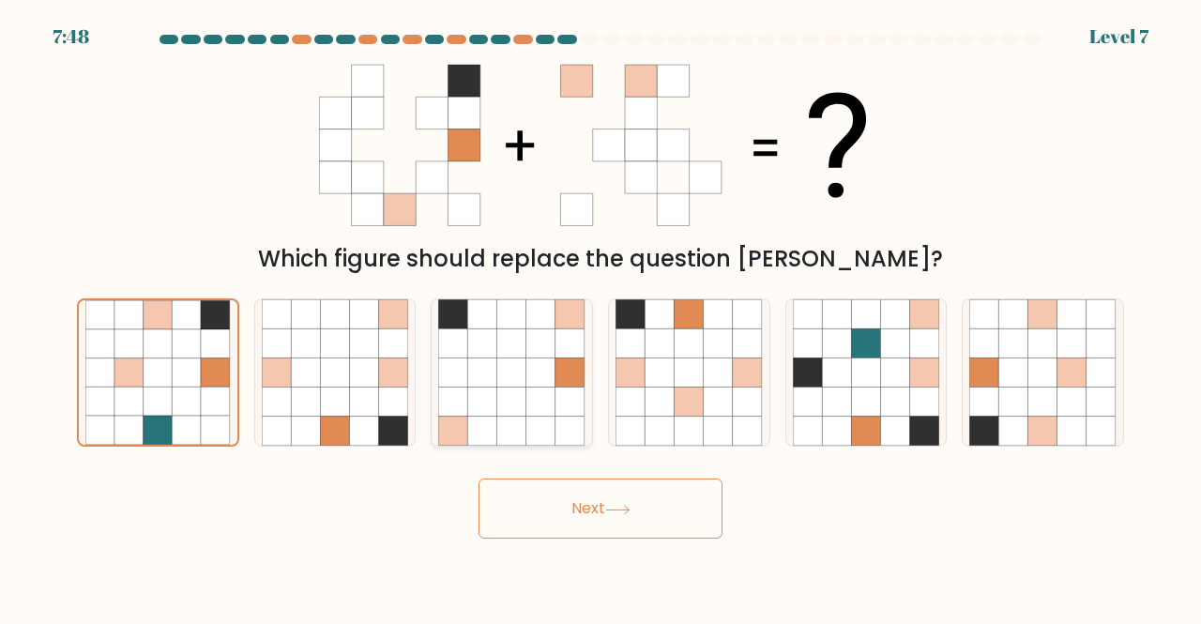
click at [469, 368] on icon at bounding box center [482, 372] width 29 height 29
click at [601, 317] on input "c." at bounding box center [601, 315] width 1 height 5
radio input "true"
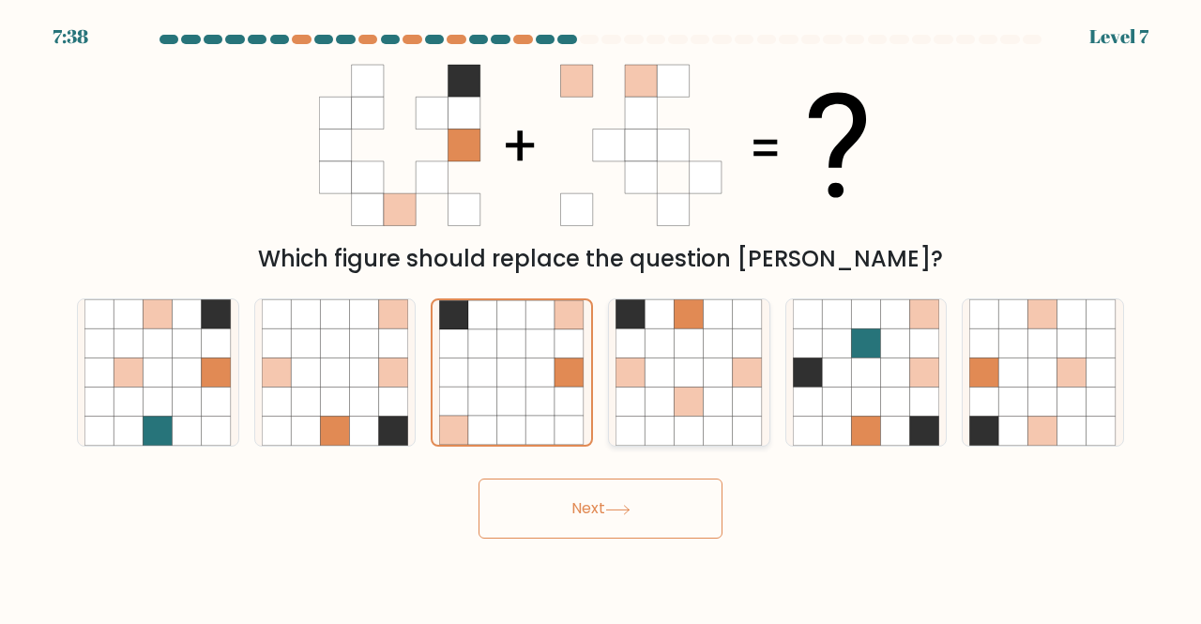
click at [670, 377] on icon at bounding box center [659, 372] width 29 height 29
click at [602, 317] on input "d." at bounding box center [601, 315] width 1 height 5
radio input "true"
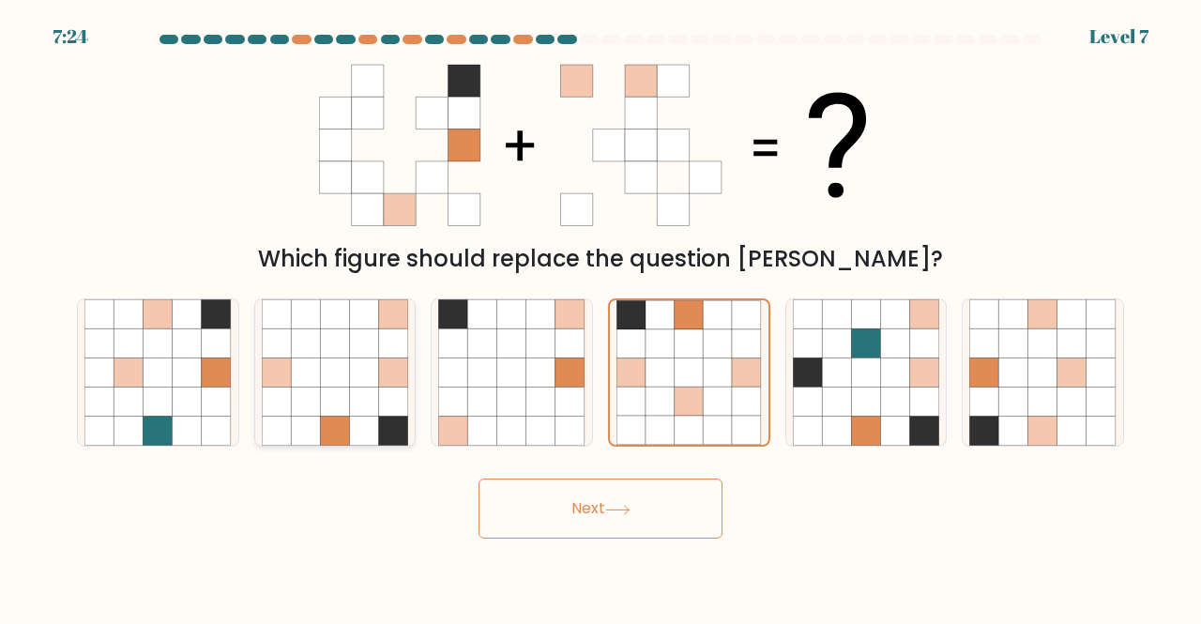
click at [353, 403] on icon at bounding box center [364, 402] width 29 height 29
click at [601, 317] on input "b." at bounding box center [601, 315] width 1 height 5
radio input "true"
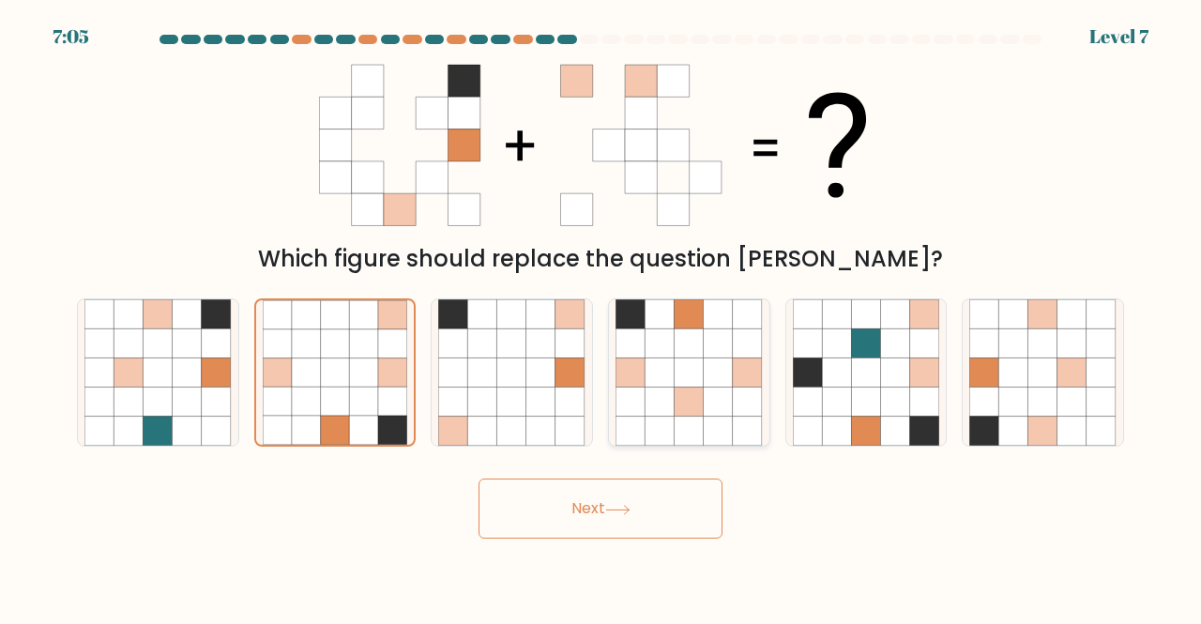
click at [681, 367] on icon at bounding box center [689, 372] width 29 height 29
click at [602, 317] on input "d." at bounding box center [601, 315] width 1 height 5
radio input "true"
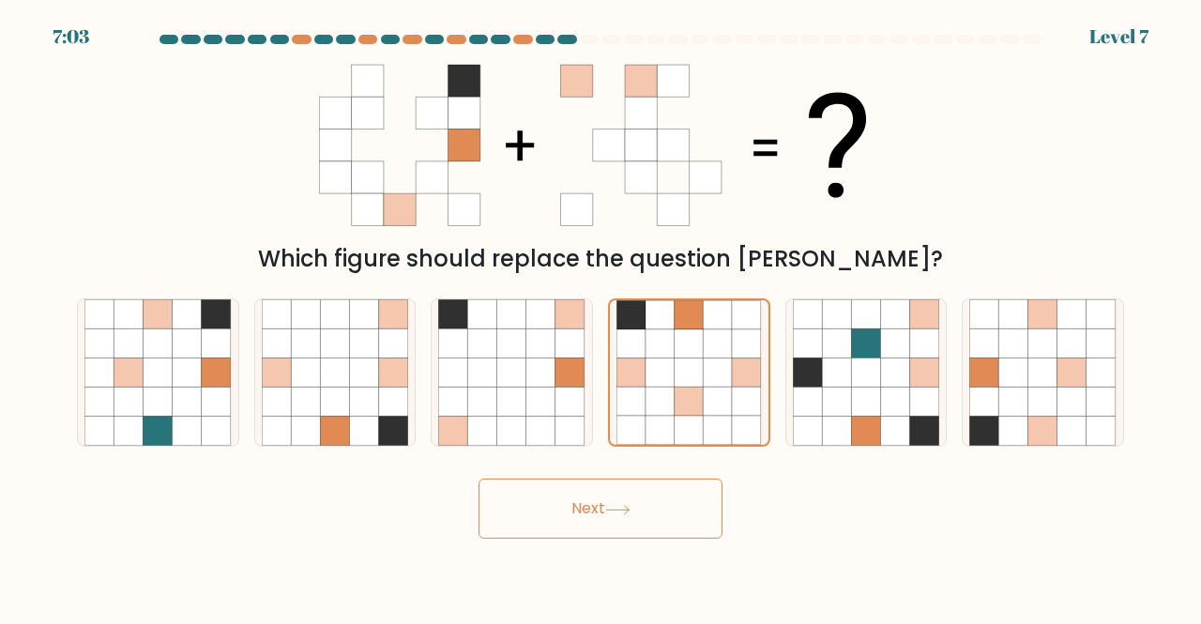
drag, startPoint x: 390, startPoint y: 94, endPoint x: 518, endPoint y: 184, distance: 156.2
click at [518, 184] on icon at bounding box center [600, 146] width 563 height 188
click at [614, 184] on icon at bounding box center [609, 177] width 32 height 32
click at [715, 362] on icon at bounding box center [718, 373] width 29 height 29
click at [602, 317] on input "d." at bounding box center [601, 315] width 1 height 5
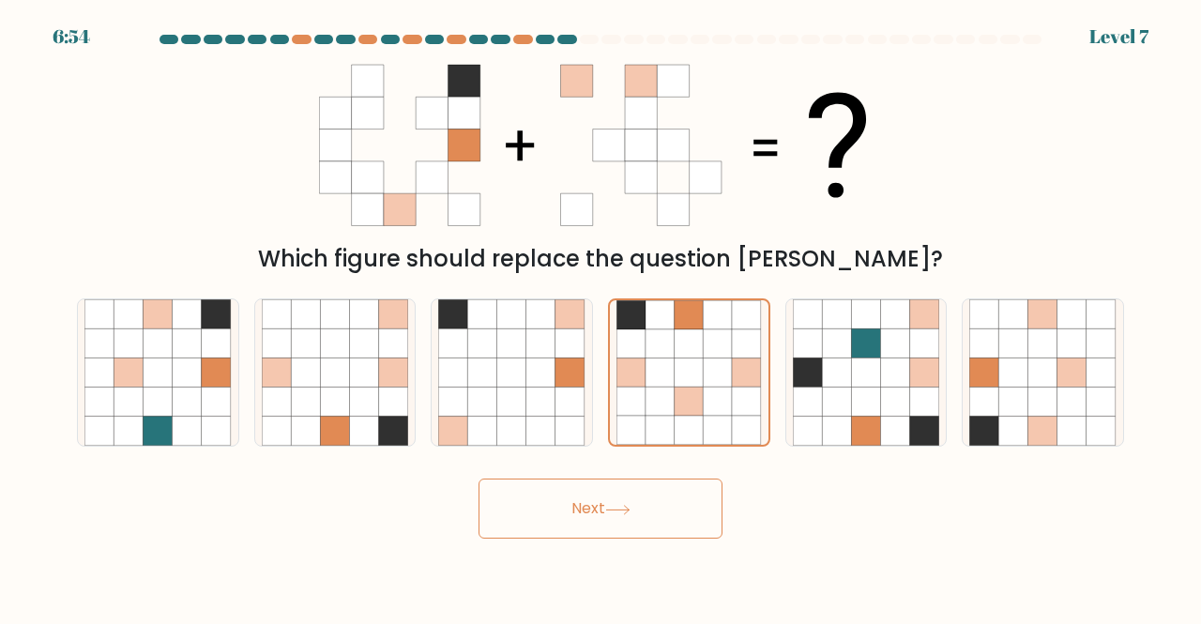
click at [683, 515] on button "Next" at bounding box center [601, 509] width 244 height 60
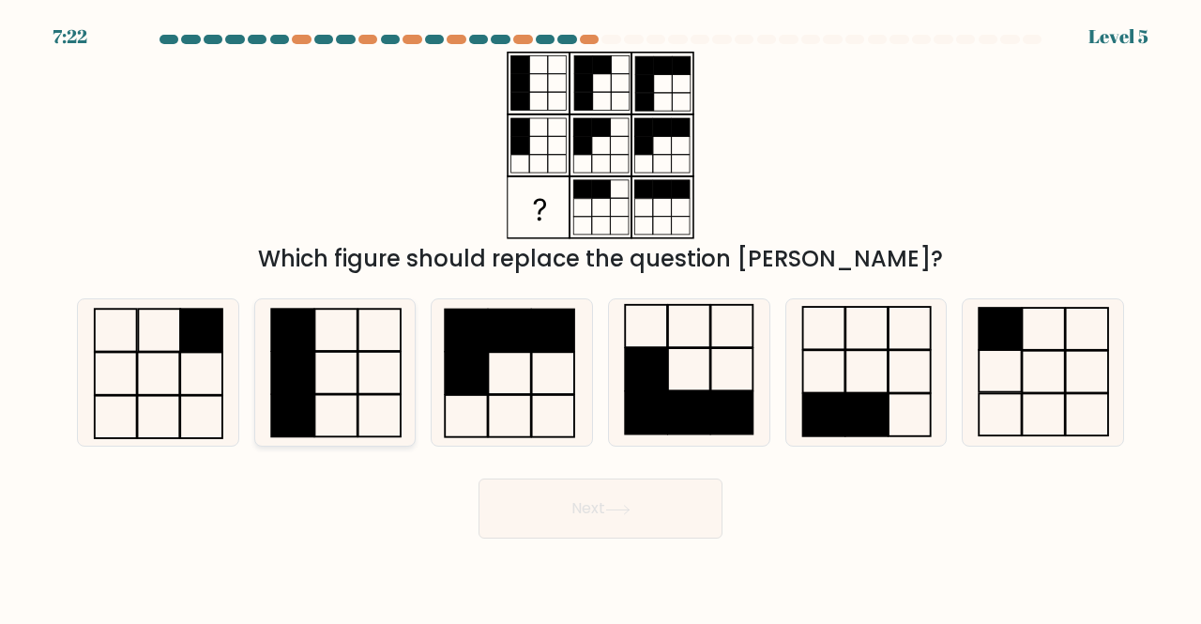
click at [340, 399] on icon at bounding box center [335, 372] width 147 height 147
click at [601, 317] on input "b." at bounding box center [601, 315] width 1 height 5
radio input "true"
click at [609, 518] on button "Next" at bounding box center [601, 509] width 244 height 60
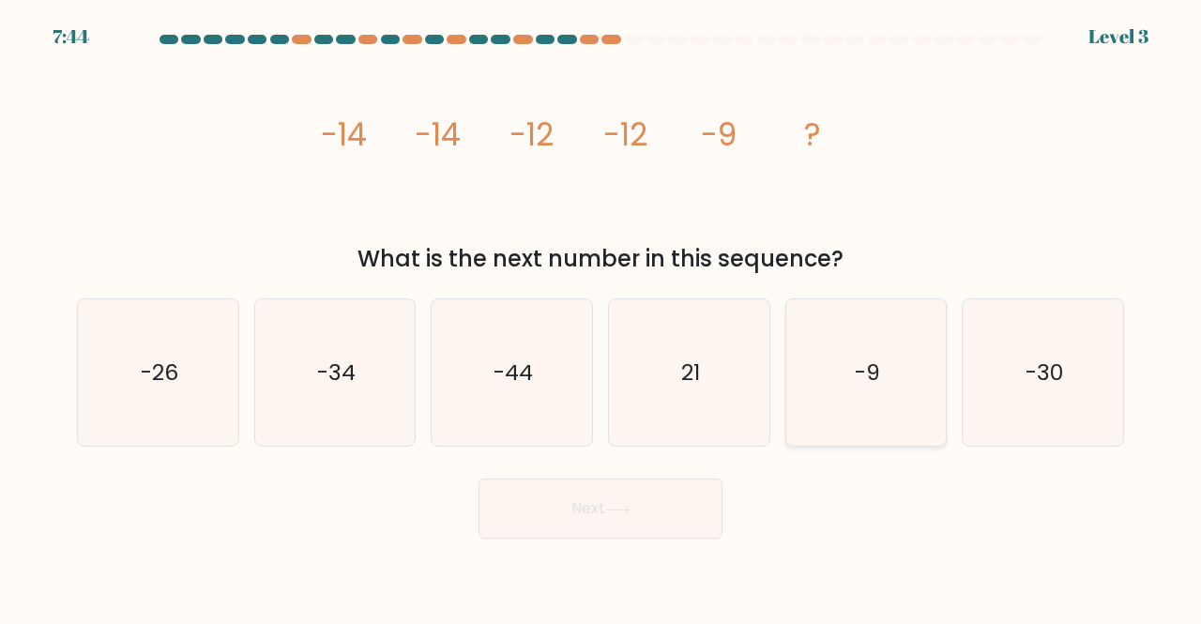
click at [825, 361] on icon "-9" at bounding box center [866, 372] width 147 height 147
click at [602, 317] on input "e. -9" at bounding box center [601, 315] width 1 height 5
radio input "true"
click at [690, 501] on button "Next" at bounding box center [601, 509] width 244 height 60
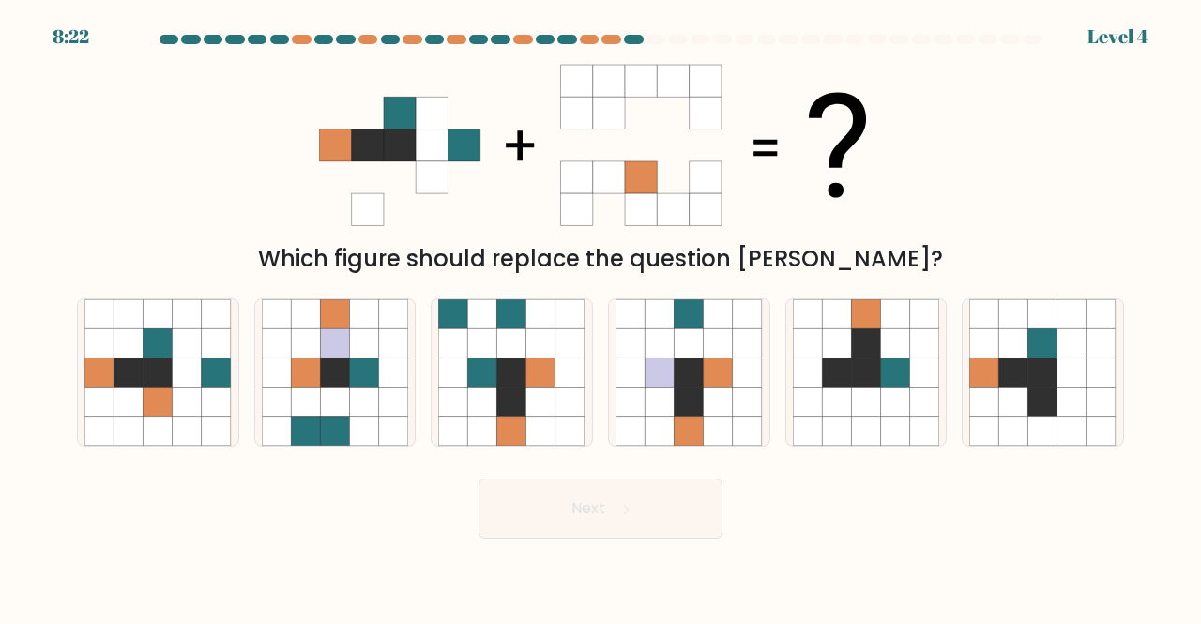
click at [710, 153] on icon at bounding box center [706, 146] width 32 height 32
click at [141, 411] on icon at bounding box center [128, 402] width 29 height 29
click at [601, 317] on input "a." at bounding box center [601, 315] width 1 height 5
radio input "true"
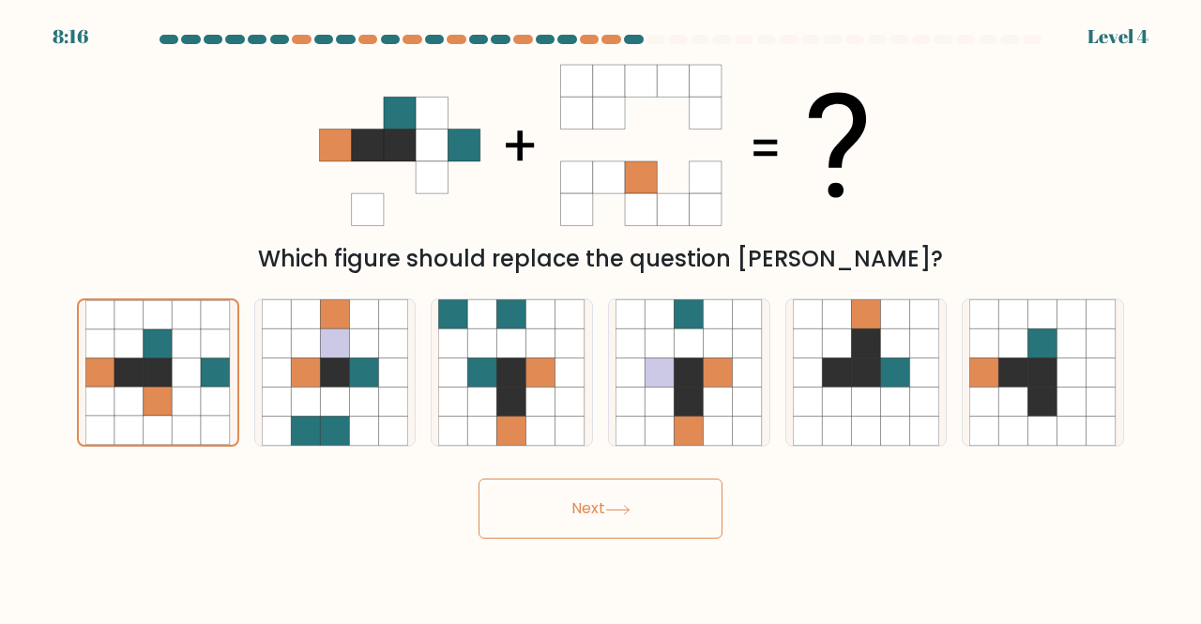
click at [633, 515] on button "Next" at bounding box center [601, 509] width 244 height 60
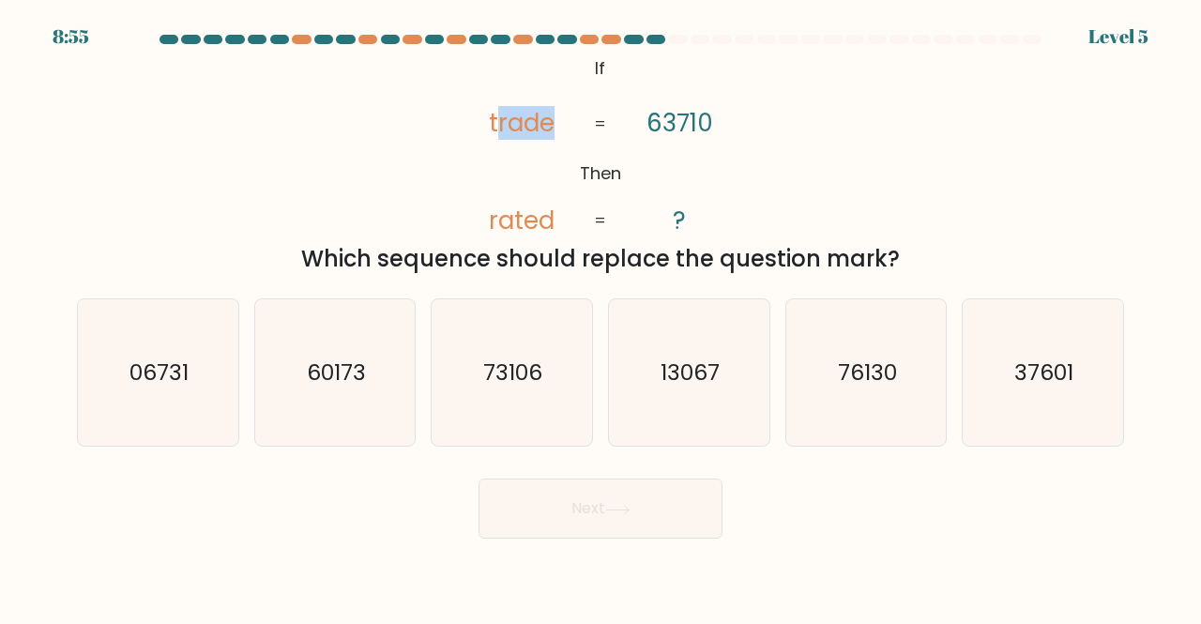
drag, startPoint x: 501, startPoint y: 119, endPoint x: 559, endPoint y: 119, distance: 58.2
click at [559, 119] on icon "@import url('https://fonts.googleapis.com/css?family=Abril+Fatface:400,100,100i…" at bounding box center [601, 146] width 304 height 188
drag, startPoint x: 666, startPoint y: 122, endPoint x: 728, endPoint y: 121, distance: 62.0
click at [728, 121] on icon "@import url('https://fonts.googleapis.com/css?family=Abril+Fatface:400,100,100i…" at bounding box center [601, 146] width 304 height 188
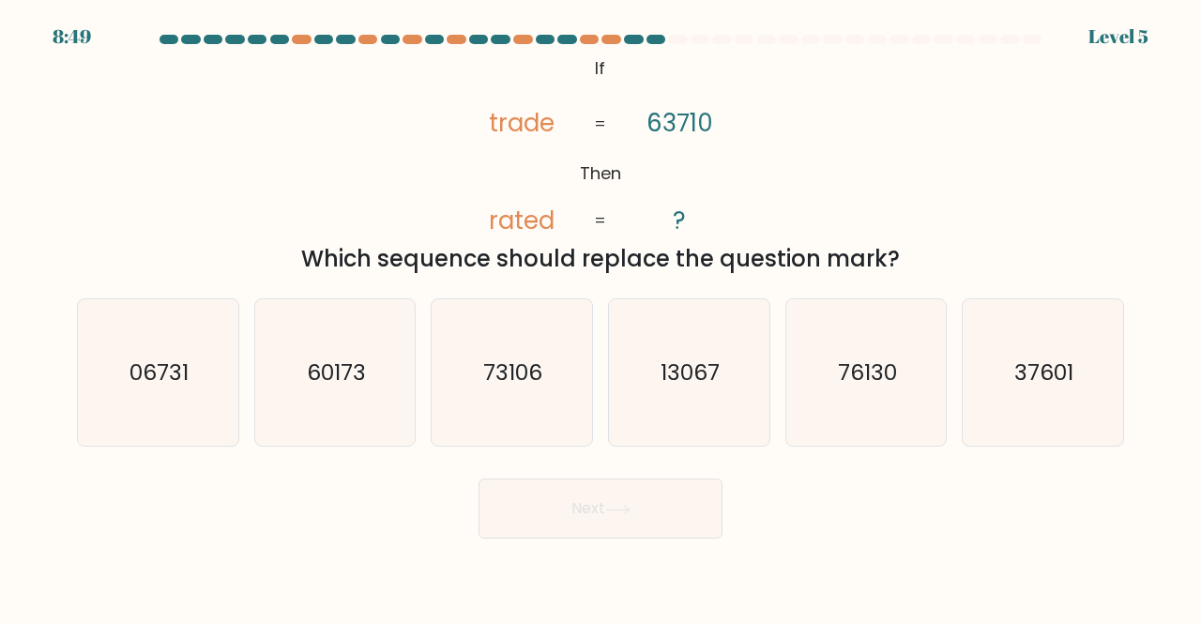
click at [954, 363] on div "e. 76130" at bounding box center [866, 372] width 177 height 149
click at [1040, 343] on icon "37601" at bounding box center [1043, 372] width 147 height 147
click at [602, 317] on input "f. 37601" at bounding box center [601, 315] width 1 height 5
radio input "true"
click at [604, 531] on button "Next" at bounding box center [601, 509] width 244 height 60
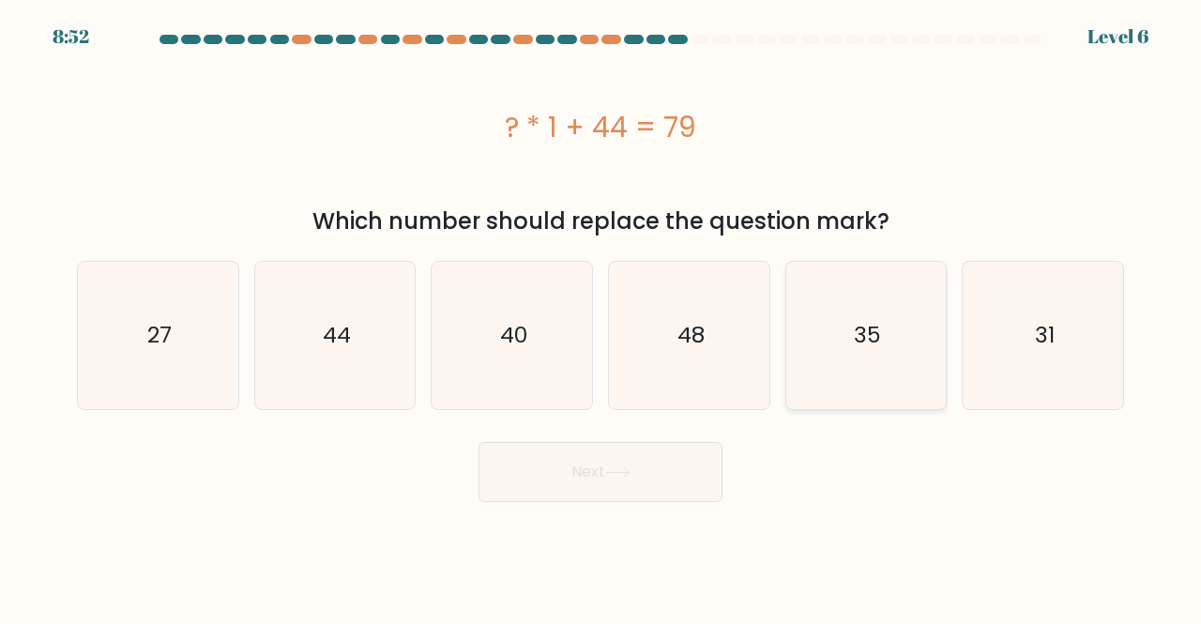
click at [865, 339] on text "35" at bounding box center [867, 335] width 27 height 31
click at [602, 317] on input "e. 35" at bounding box center [601, 315] width 1 height 5
radio input "true"
click at [620, 482] on button "Next" at bounding box center [601, 472] width 244 height 60
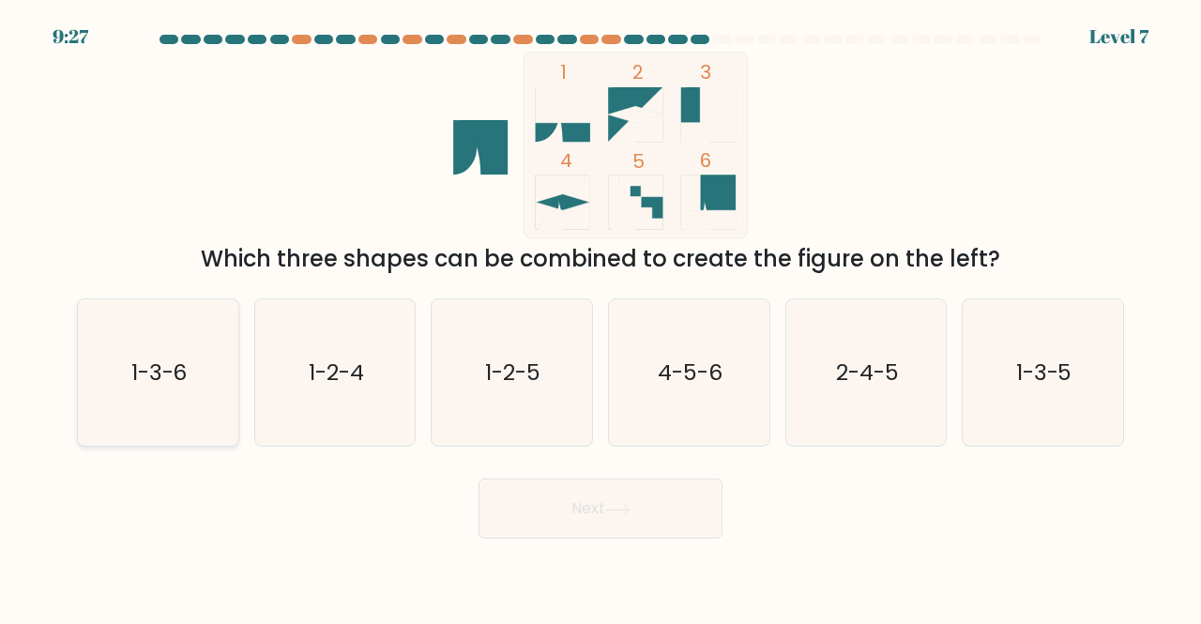
click at [207, 367] on icon "1-3-6" at bounding box center [157, 372] width 147 height 147
click at [601, 317] on input "a. 1-3-6" at bounding box center [601, 315] width 1 height 5
radio input "true"
click at [595, 503] on button "Next" at bounding box center [601, 509] width 244 height 60
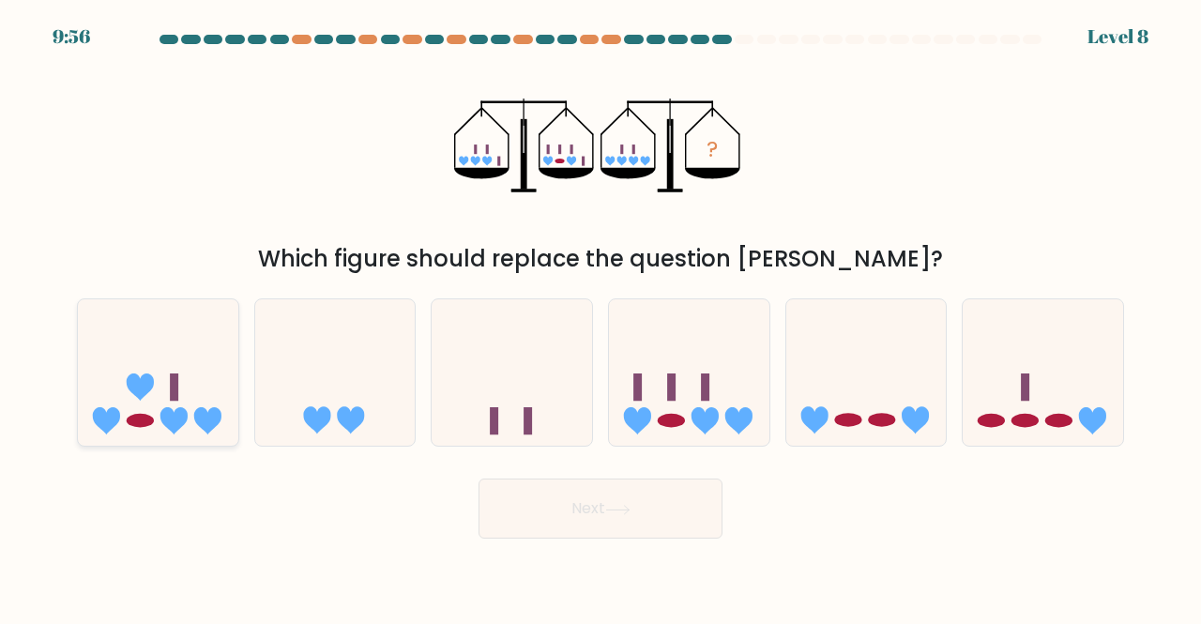
click at [167, 395] on icon at bounding box center [158, 372] width 160 height 132
click at [601, 317] on input "a." at bounding box center [601, 315] width 1 height 5
radio input "true"
click at [645, 357] on icon at bounding box center [689, 372] width 160 height 132
click at [602, 317] on input "d." at bounding box center [601, 315] width 1 height 5
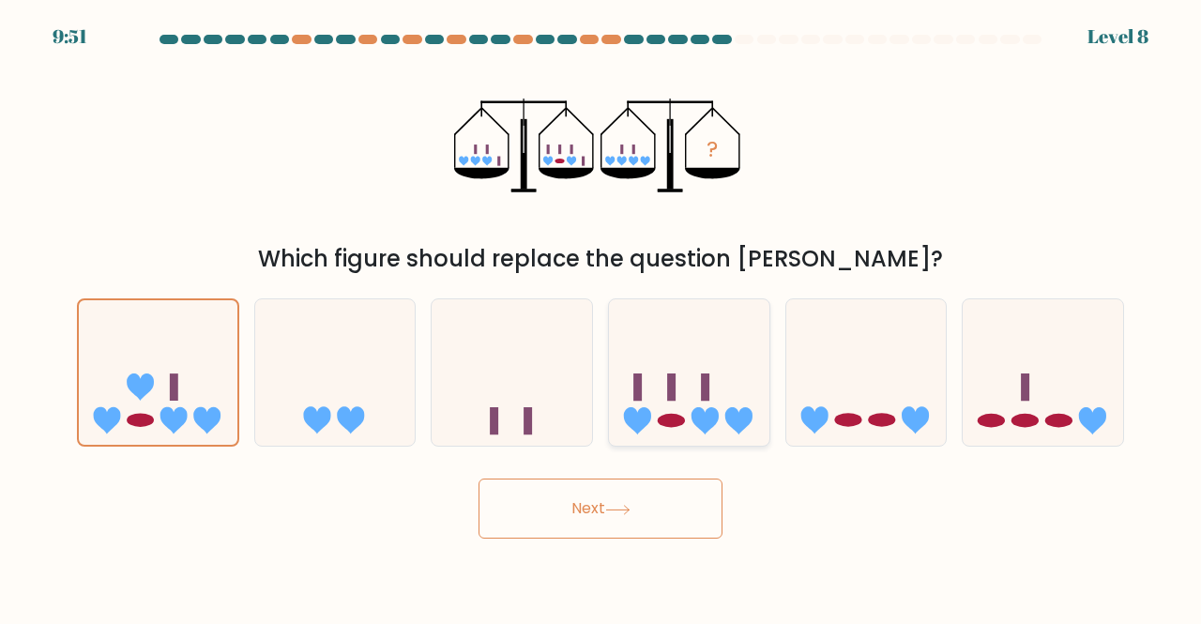
radio input "true"
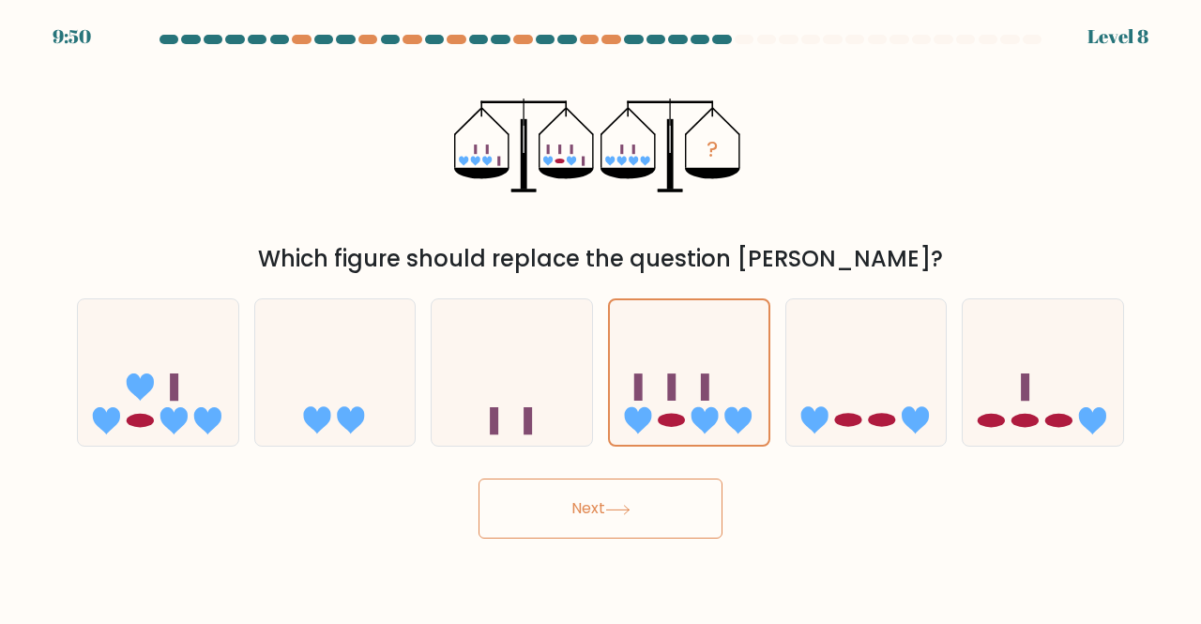
click at [644, 481] on button "Next" at bounding box center [601, 509] width 244 height 60
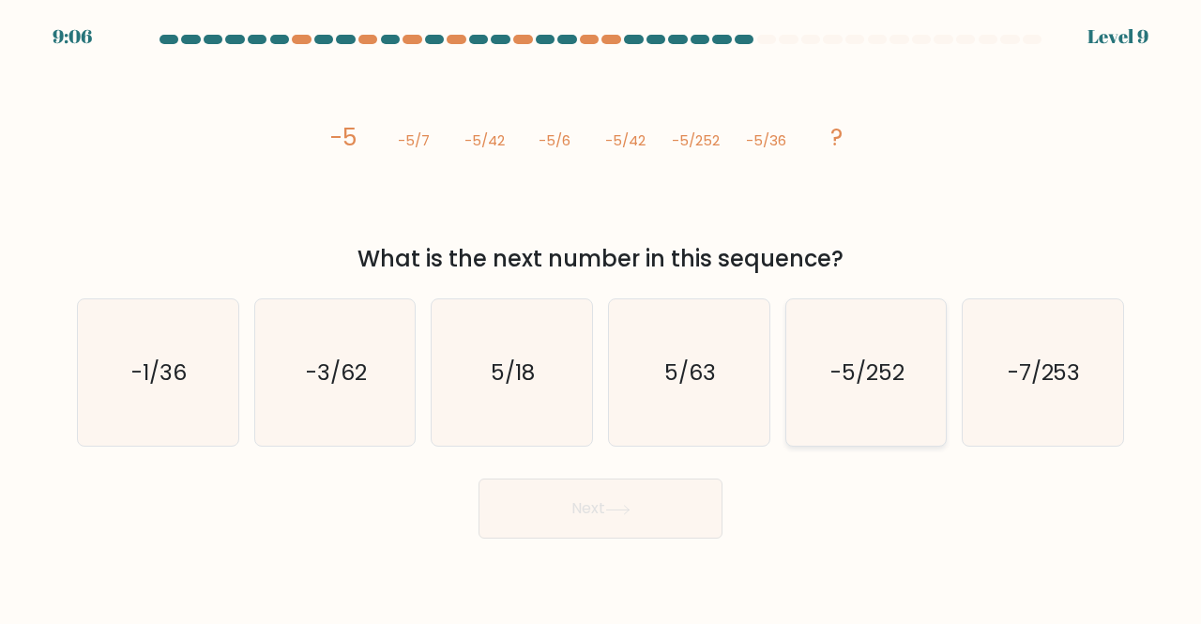
click at [859, 379] on text "-5/252" at bounding box center [868, 372] width 74 height 31
click at [602, 317] on input "e. -5/252" at bounding box center [601, 315] width 1 height 5
radio input "true"
click at [563, 508] on button "Next" at bounding box center [601, 509] width 244 height 60
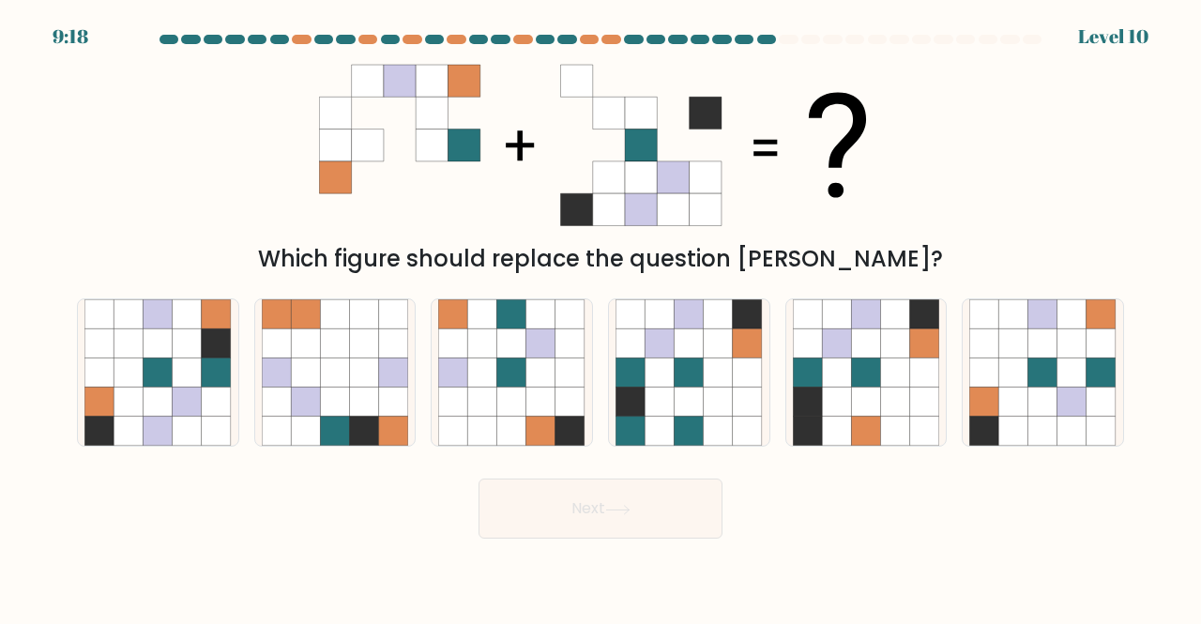
click at [342, 74] on icon at bounding box center [335, 81] width 32 height 32
click at [142, 339] on icon at bounding box center [128, 342] width 29 height 29
click at [601, 317] on input "a." at bounding box center [601, 315] width 1 height 5
radio input "true"
click at [564, 489] on button "Next" at bounding box center [601, 509] width 244 height 60
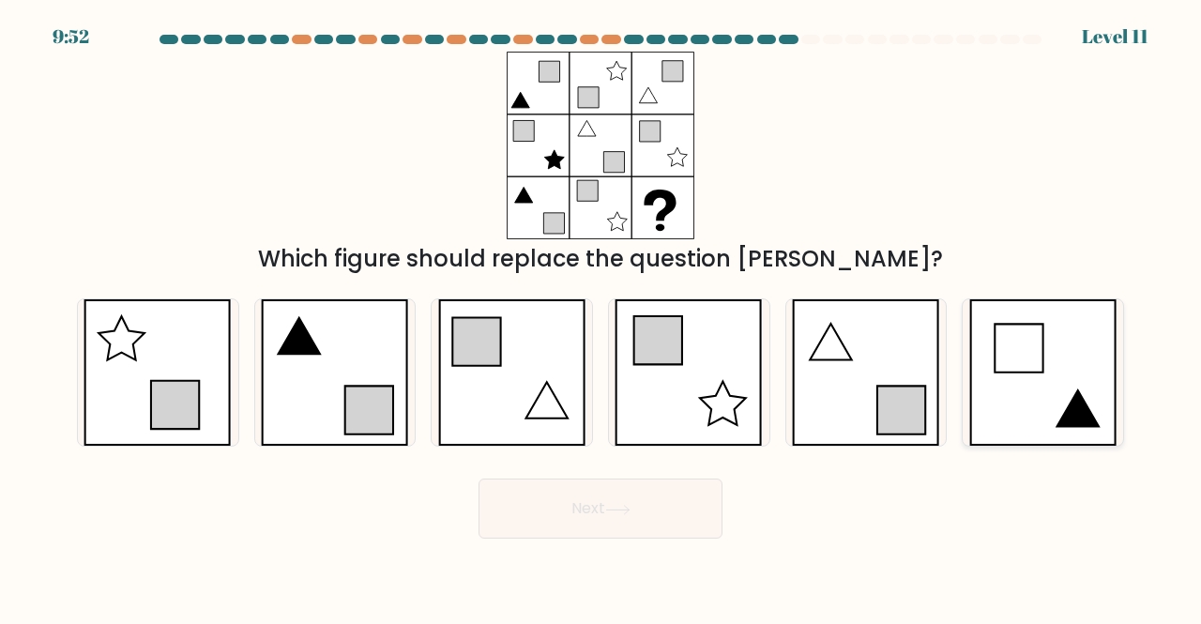
click at [1019, 382] on icon at bounding box center [1044, 372] width 148 height 147
click at [602, 317] on input "f." at bounding box center [601, 315] width 1 height 5
radio input "true"
click at [518, 359] on icon at bounding box center [512, 372] width 148 height 147
click at [601, 317] on input "c." at bounding box center [601, 315] width 1 height 5
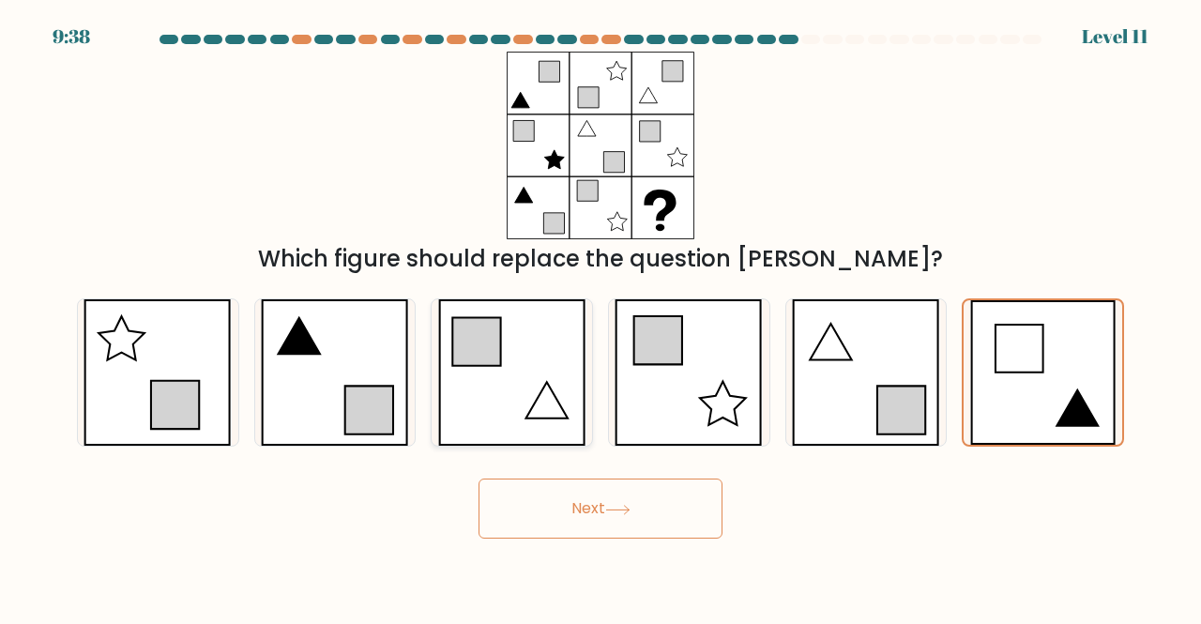
radio input "true"
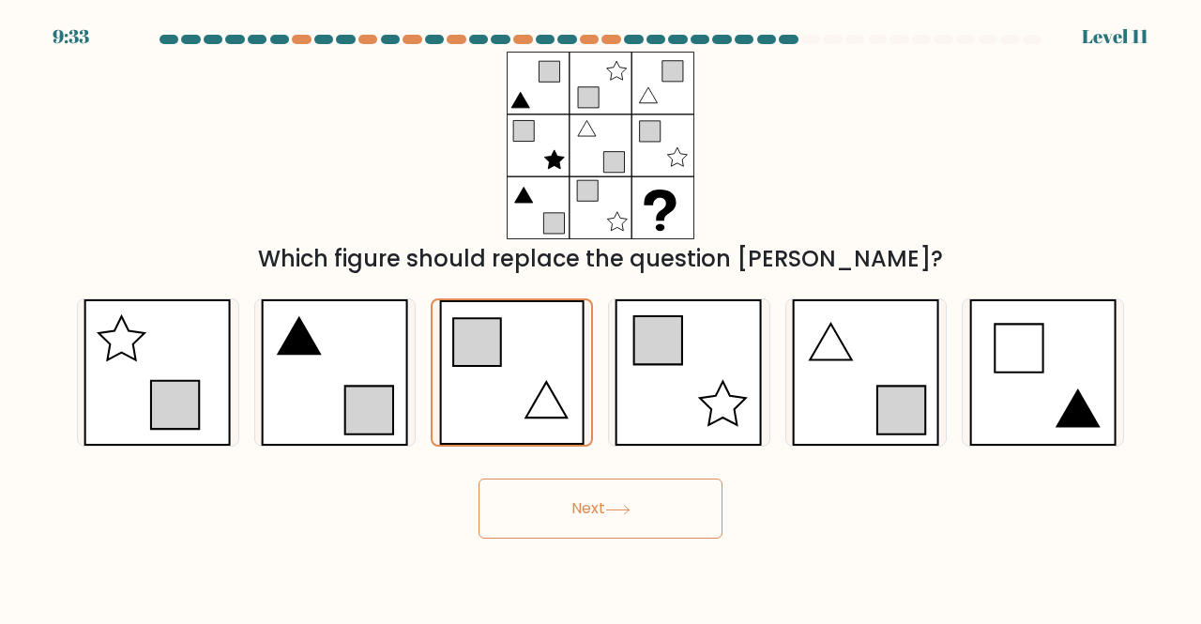
click at [621, 489] on button "Next" at bounding box center [601, 509] width 244 height 60
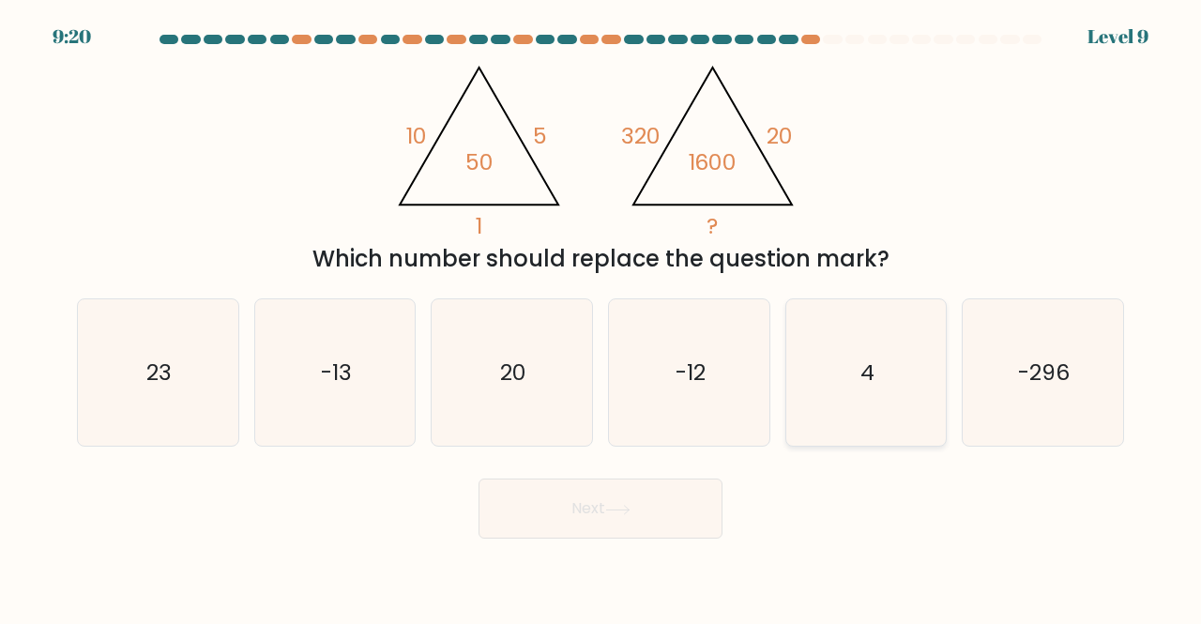
click at [897, 400] on icon "4" at bounding box center [866, 372] width 147 height 147
click at [602, 317] on input "e. 4" at bounding box center [601, 315] width 1 height 5
radio input "true"
click at [558, 502] on button "Next" at bounding box center [601, 509] width 244 height 60
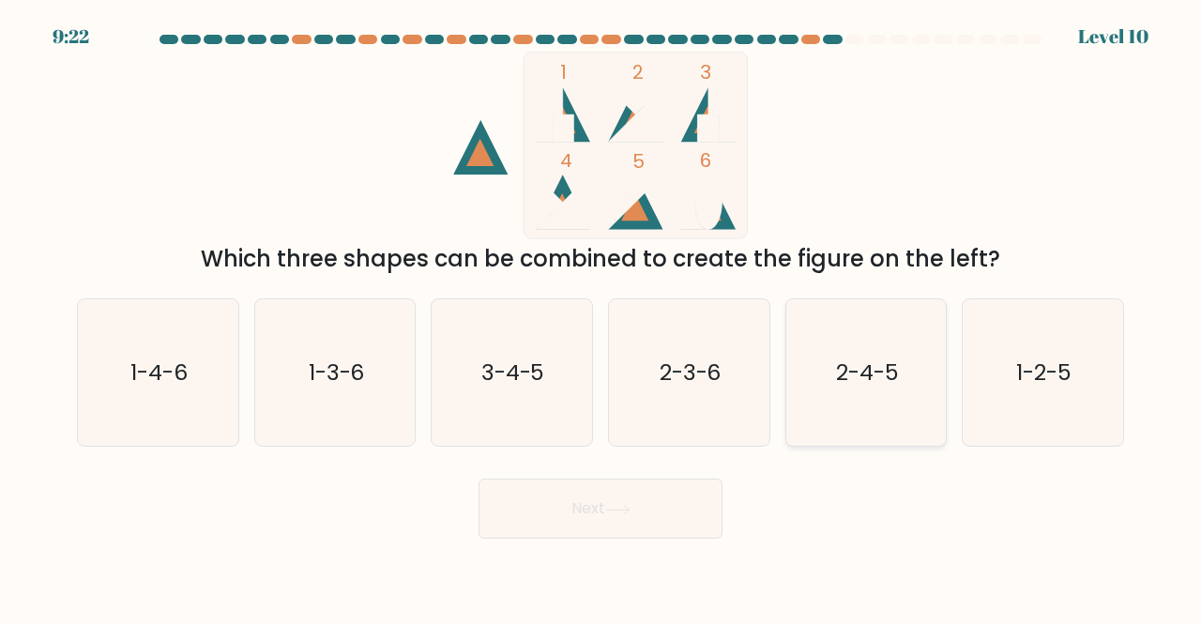
click at [894, 391] on icon "2-4-5" at bounding box center [866, 372] width 147 height 147
click at [602, 317] on input "e. 2-4-5" at bounding box center [601, 315] width 1 height 5
radio input "true"
click at [1025, 358] on text "1-2-5" at bounding box center [1044, 372] width 55 height 31
click at [602, 317] on input "f. 1-2-5" at bounding box center [601, 315] width 1 height 5
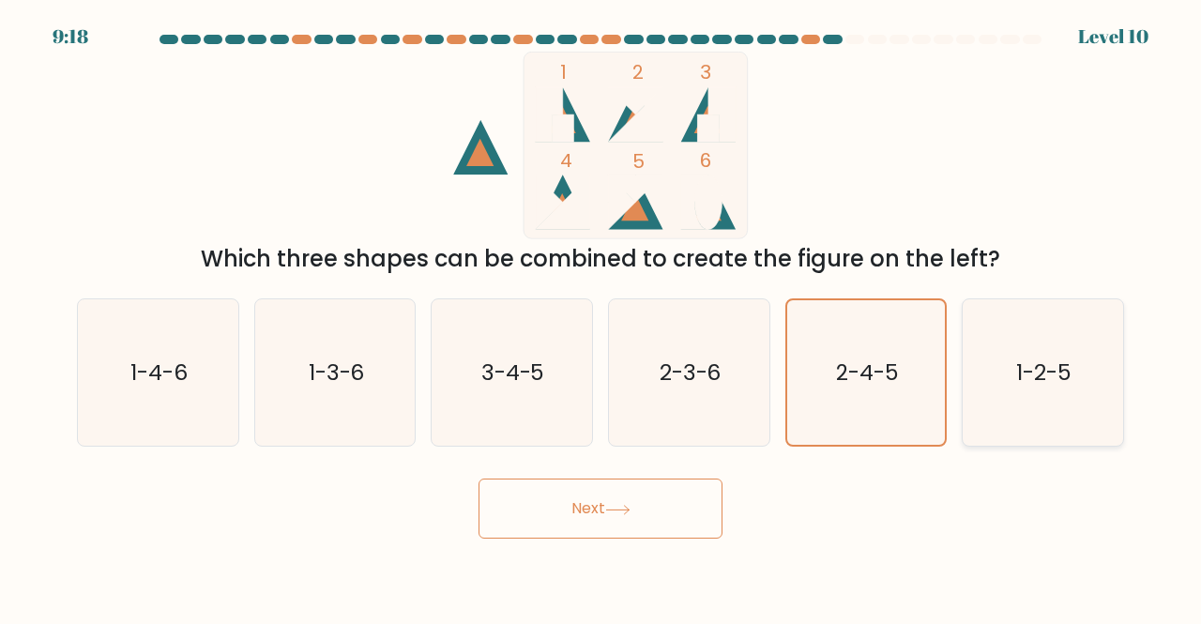
radio input "true"
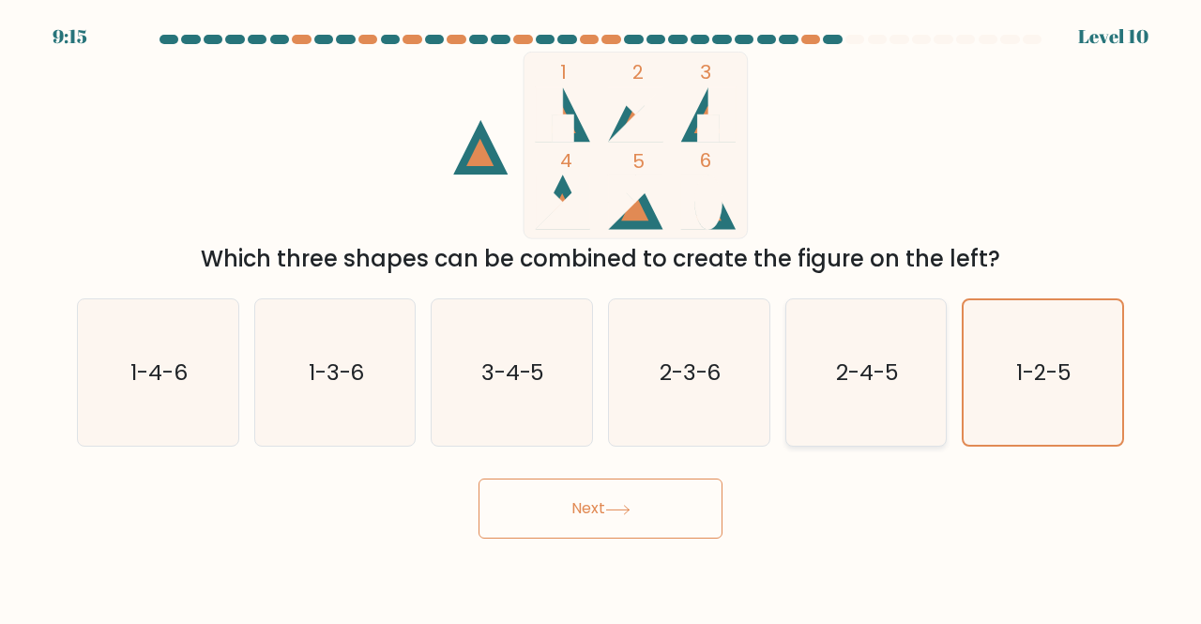
click at [884, 384] on text "2-4-5" at bounding box center [867, 372] width 63 height 31
click at [602, 317] on input "e. 2-4-5" at bounding box center [601, 315] width 1 height 5
radio input "true"
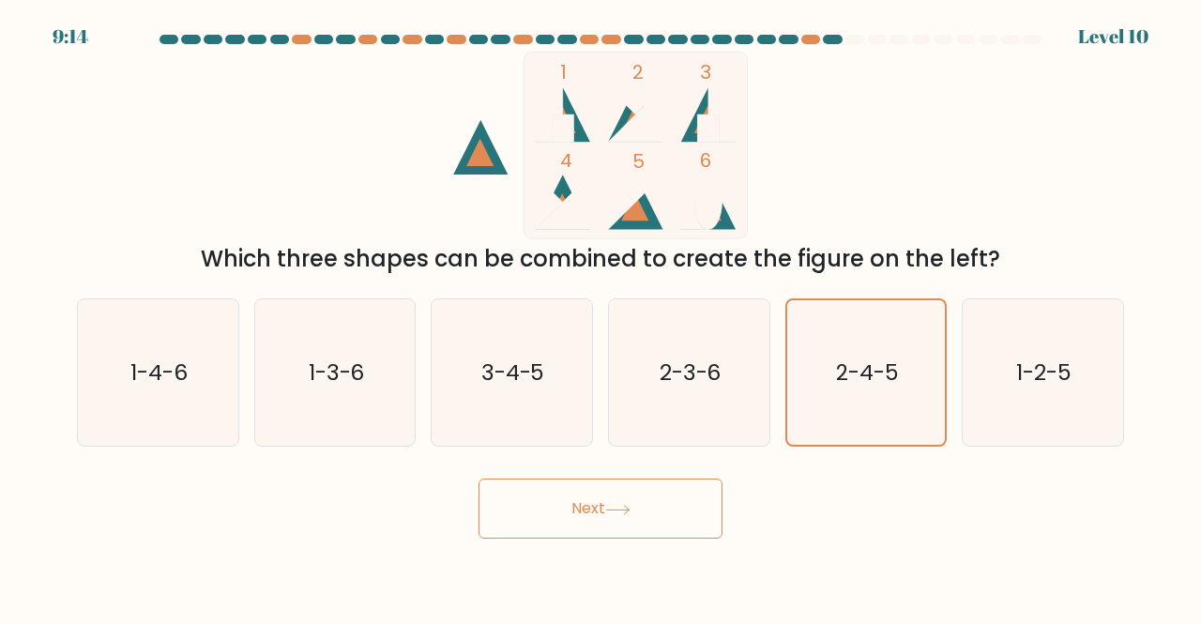
click at [625, 520] on button "Next" at bounding box center [601, 509] width 244 height 60
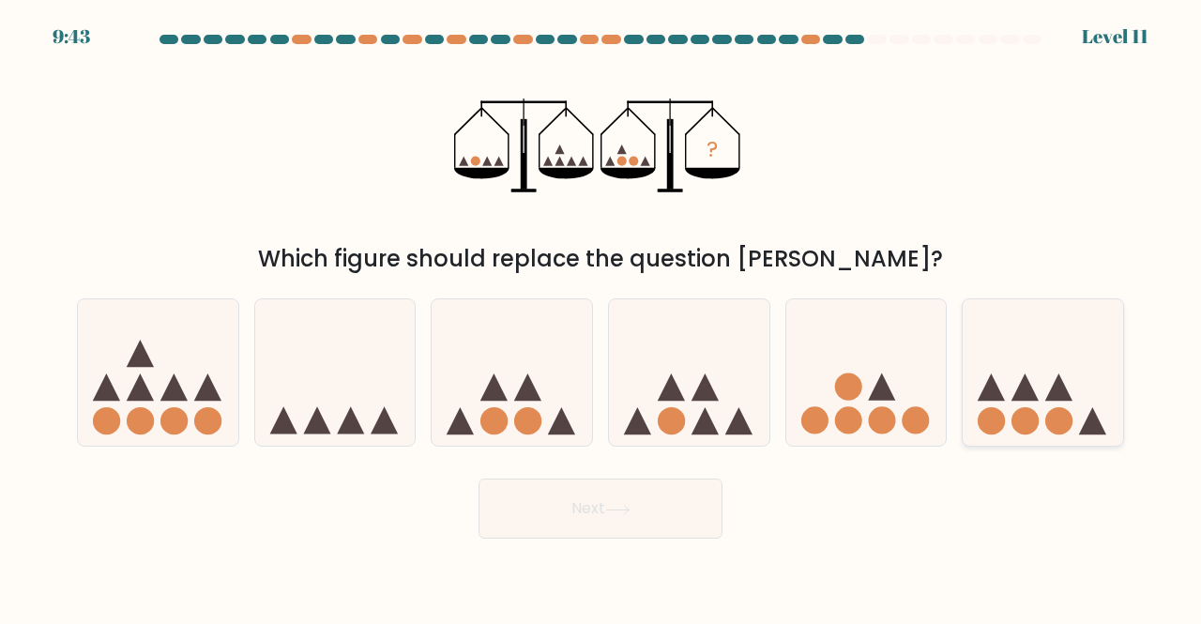
click at [1009, 415] on icon at bounding box center [1043, 372] width 160 height 132
click at [602, 317] on input "f." at bounding box center [601, 315] width 1 height 5
radio input "true"
click at [595, 513] on button "Next" at bounding box center [601, 509] width 244 height 60
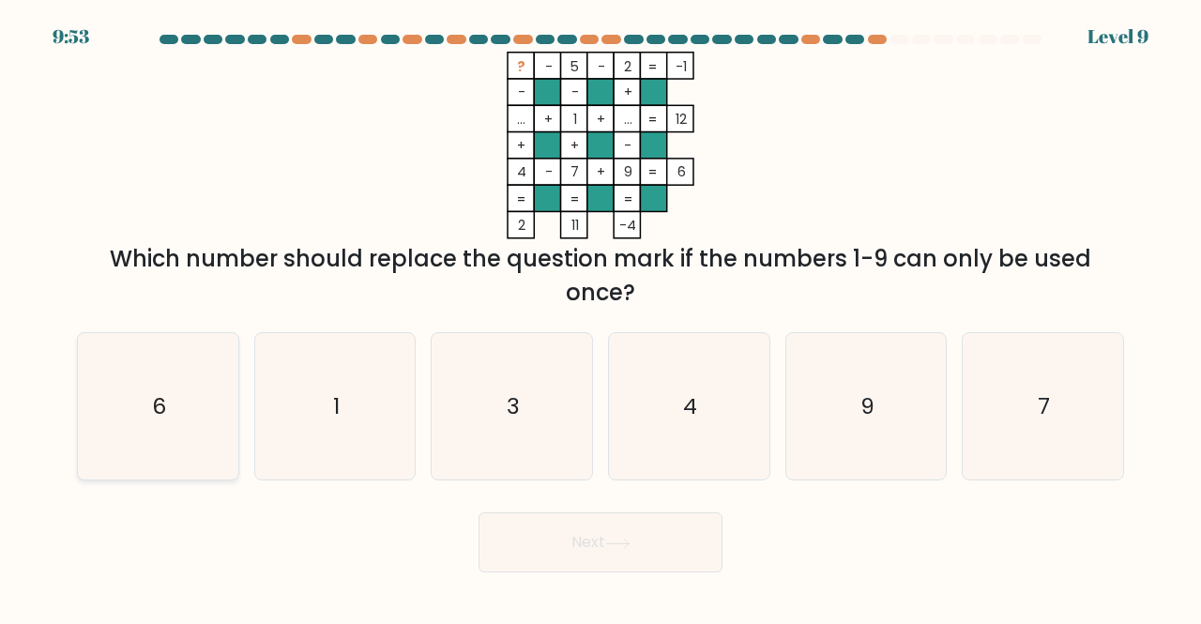
click at [181, 465] on icon "6" at bounding box center [157, 406] width 147 height 147
click at [601, 317] on input "a. 6" at bounding box center [601, 315] width 1 height 5
radio input "true"
click at [587, 579] on body "9:52 Level 9" at bounding box center [600, 312] width 1201 height 624
click at [571, 549] on button "Next" at bounding box center [601, 542] width 244 height 60
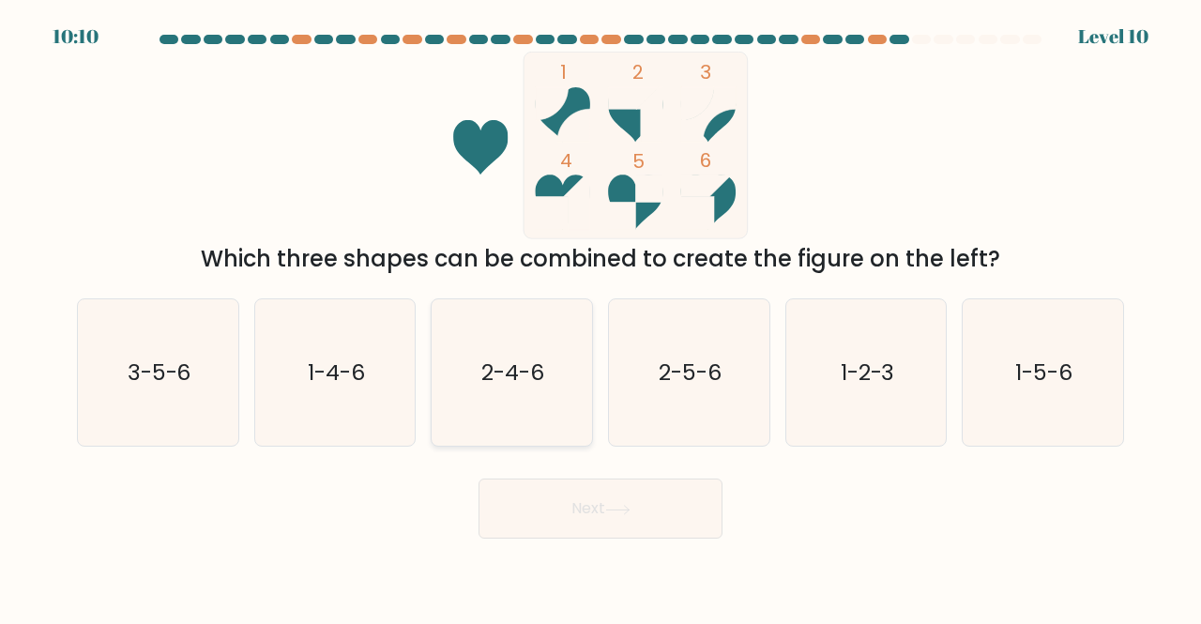
click at [510, 373] on text "2-4-6" at bounding box center [513, 372] width 63 height 31
click at [601, 317] on input "c. 2-4-6" at bounding box center [601, 315] width 1 height 5
radio input "true"
click at [620, 505] on icon at bounding box center [617, 510] width 25 height 10
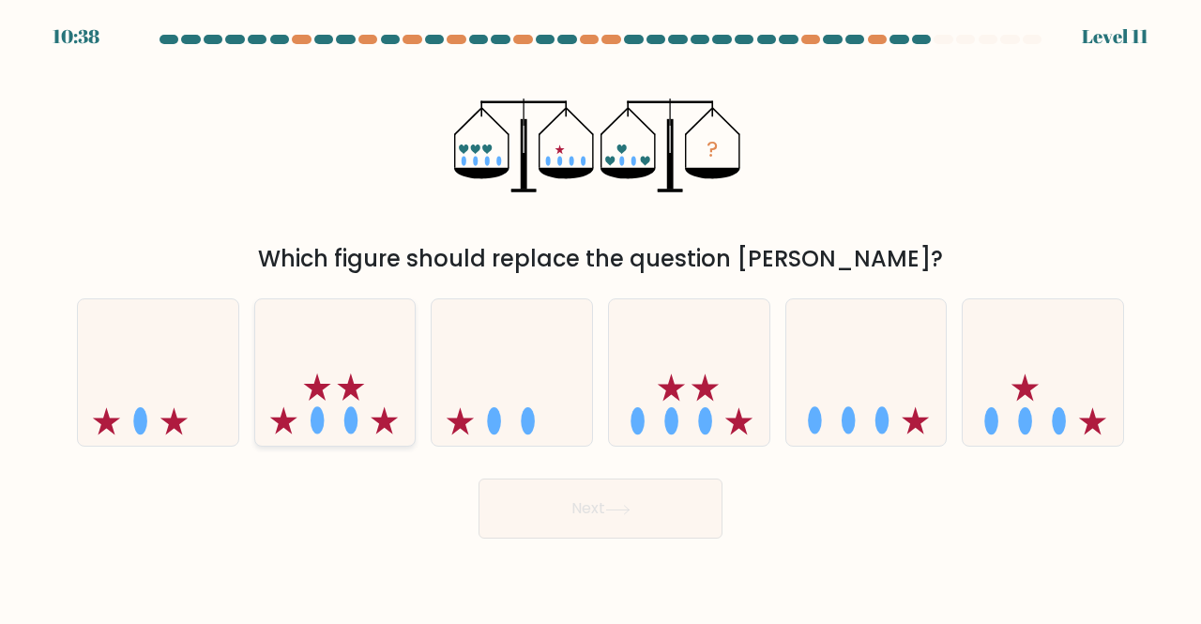
click at [347, 420] on ellipse at bounding box center [351, 420] width 14 height 27
click at [601, 317] on input "b." at bounding box center [601, 315] width 1 height 5
radio input "true"
click at [541, 481] on button "Next" at bounding box center [601, 509] width 244 height 60
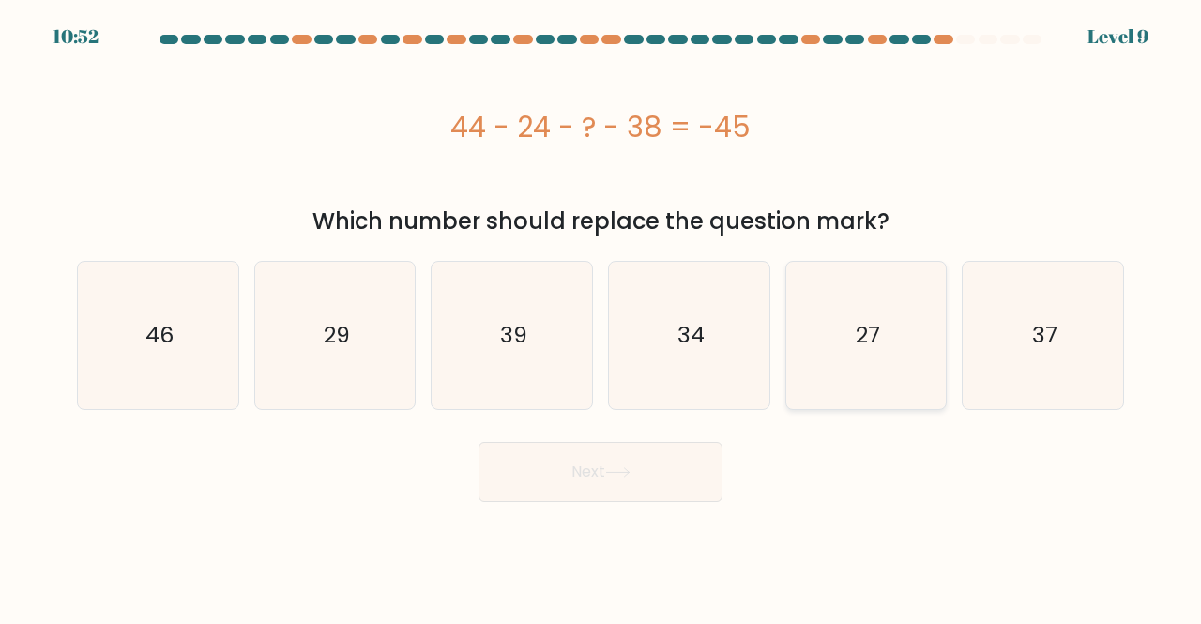
click at [922, 345] on icon "27" at bounding box center [866, 335] width 147 height 147
click at [602, 317] on input "e. 27" at bounding box center [601, 315] width 1 height 5
radio input "true"
click at [667, 490] on button "Next" at bounding box center [601, 472] width 244 height 60
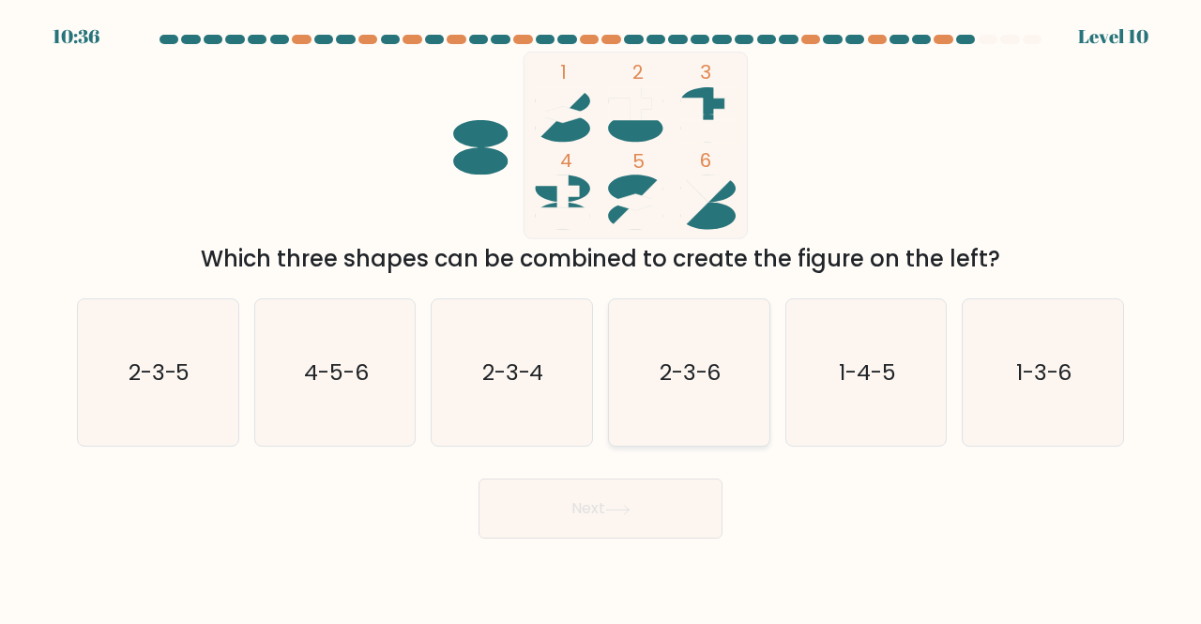
click at [712, 400] on icon "2-3-6" at bounding box center [689, 372] width 147 height 147
click at [602, 317] on input "d. 2-3-6" at bounding box center [601, 315] width 1 height 5
radio input "true"
click at [1031, 356] on icon "1-3-6" at bounding box center [1043, 372] width 147 height 147
click at [602, 317] on input "f. 1-3-6" at bounding box center [601, 315] width 1 height 5
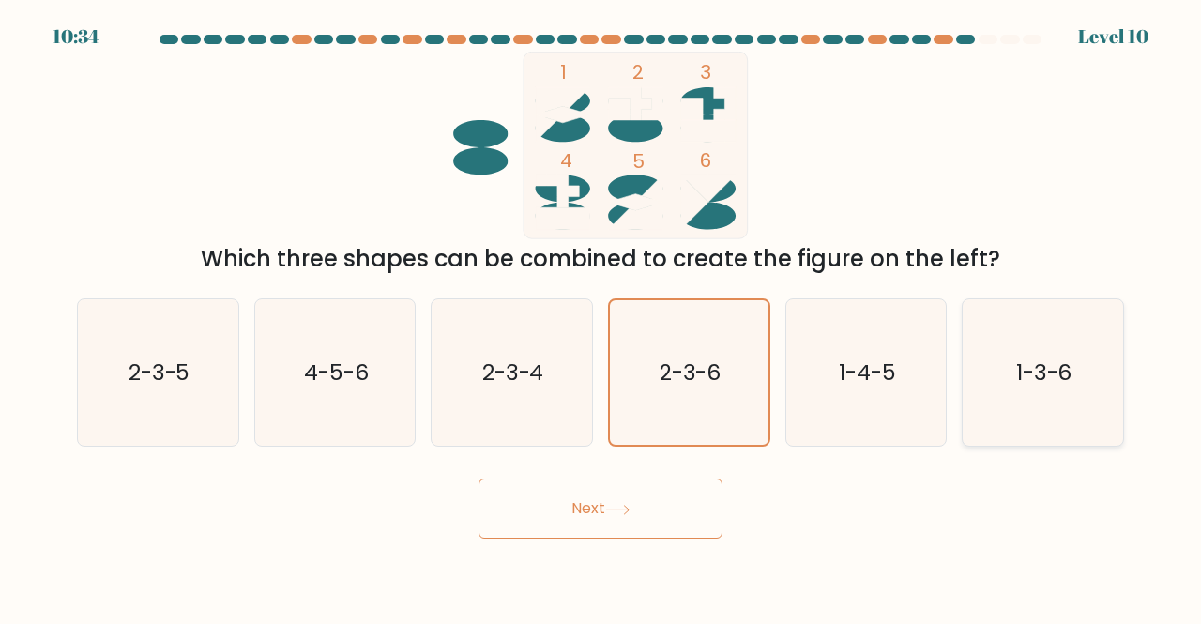
radio input "true"
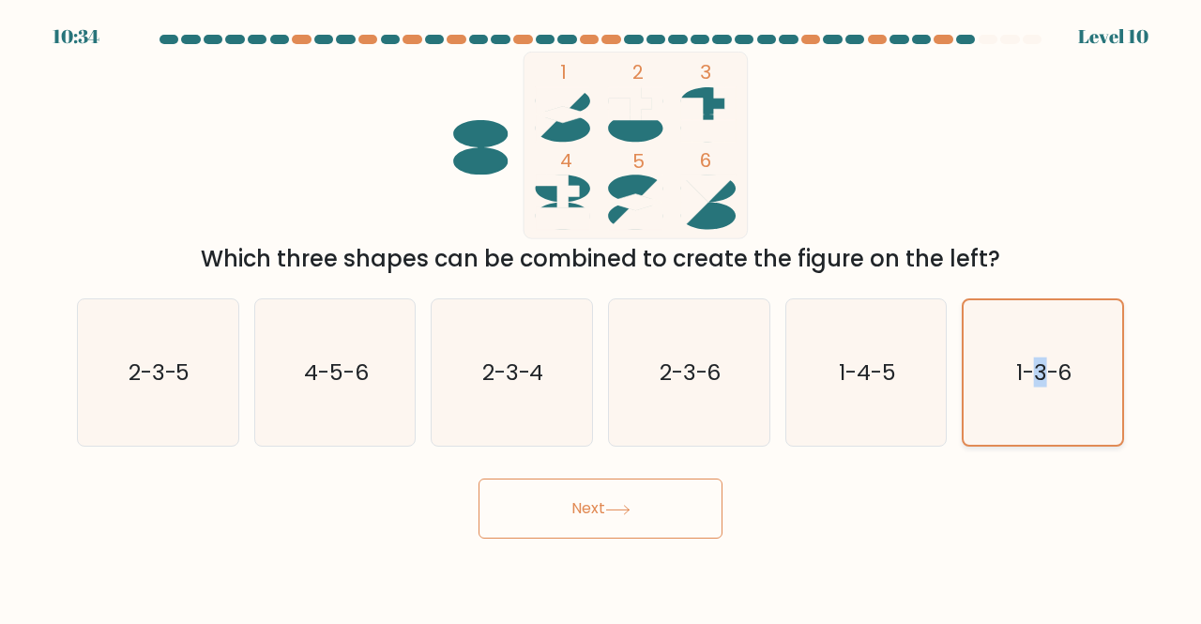
click at [1031, 356] on icon "1-3-6" at bounding box center [1042, 372] width 145 height 145
click at [602, 317] on input "f. 1-3-6" at bounding box center [601, 315] width 1 height 5
click at [368, 356] on icon "4-5-6" at bounding box center [335, 372] width 147 height 147
click at [601, 317] on input "b. 4-5-6" at bounding box center [601, 315] width 1 height 5
radio input "true"
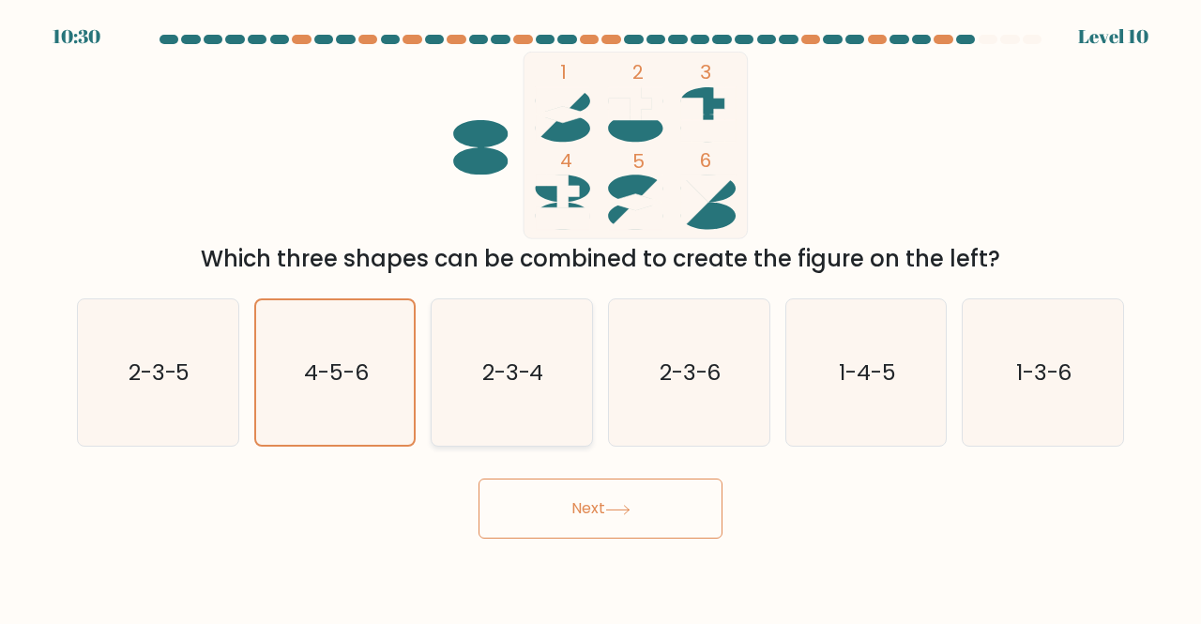
click at [461, 344] on icon "2-3-4" at bounding box center [511, 372] width 147 height 147
click at [601, 317] on input "c. 2-3-4" at bounding box center [601, 315] width 1 height 5
radio input "true"
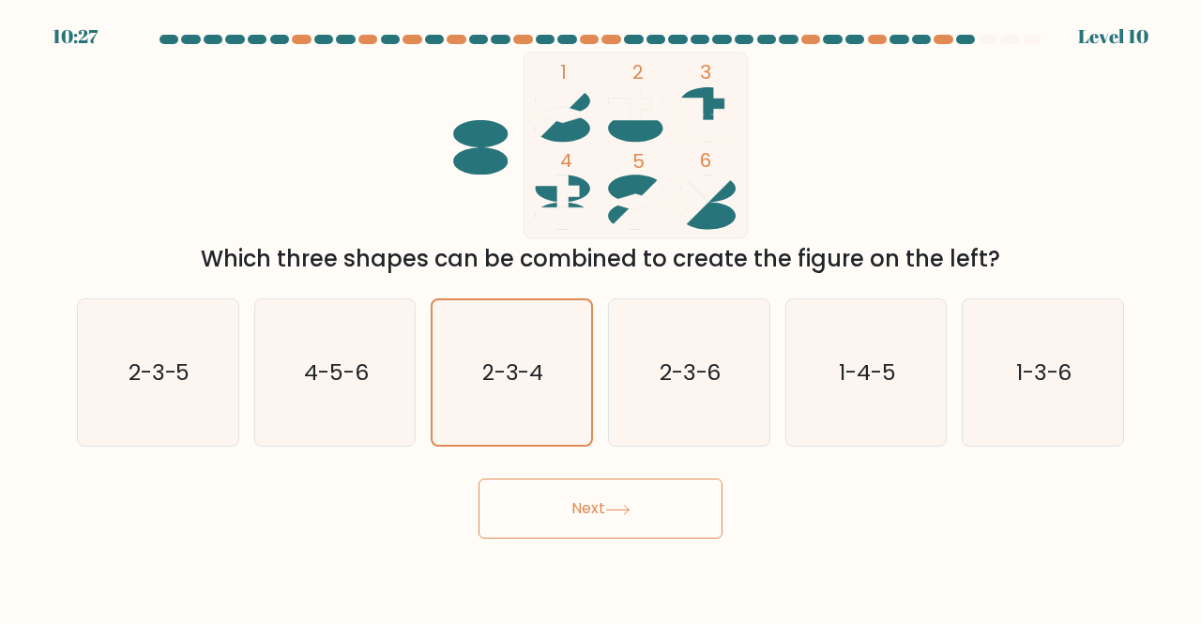
click at [623, 516] on button "Next" at bounding box center [601, 509] width 244 height 60
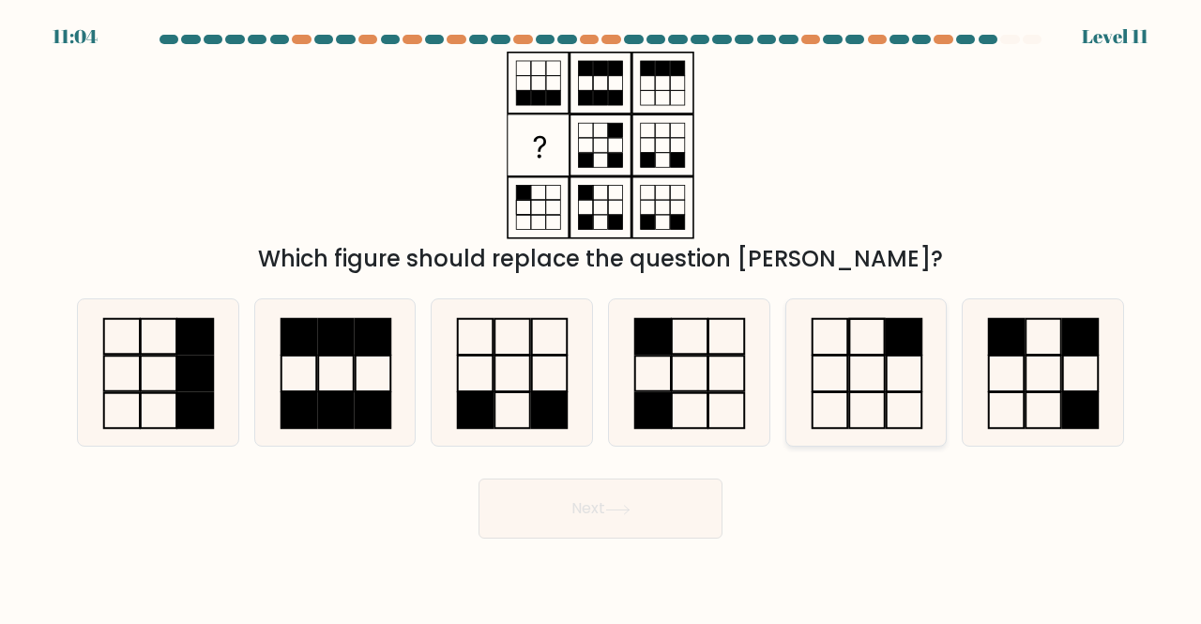
click at [856, 374] on icon at bounding box center [866, 372] width 147 height 147
click at [602, 317] on input "e." at bounding box center [601, 315] width 1 height 5
radio input "true"
click at [663, 493] on button "Next" at bounding box center [601, 509] width 244 height 60
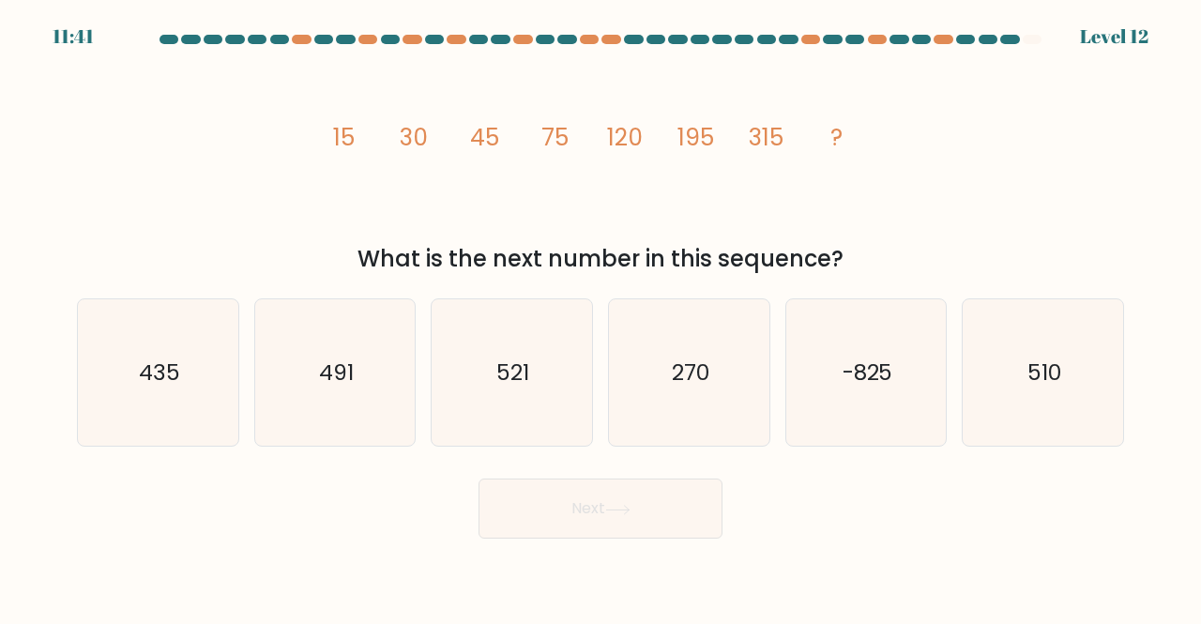
click at [395, 110] on icon "image/svg+xml 15 30 45 75 120 195 315 ?" at bounding box center [600, 146] width 563 height 188
click at [396, 110] on icon "image/svg+xml 15 30 45 75 120 195 315 ?" at bounding box center [600, 146] width 563 height 188
click at [1014, 393] on icon "510" at bounding box center [1043, 372] width 147 height 147
click at [602, 317] on input "f. 510" at bounding box center [601, 315] width 1 height 5
radio input "true"
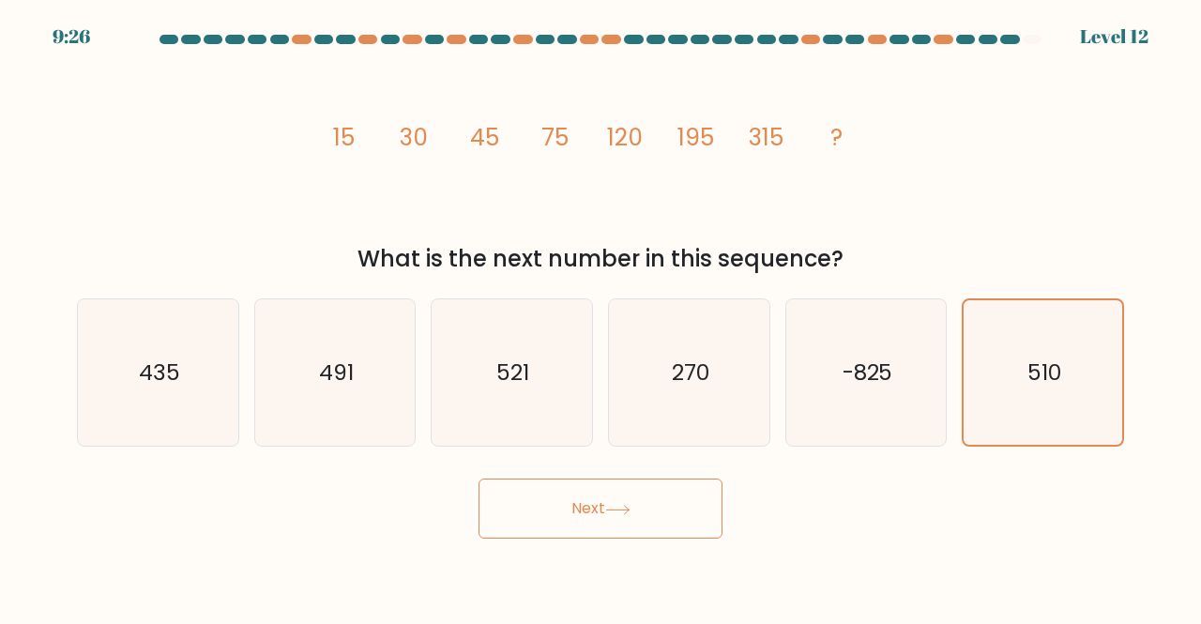
click at [682, 518] on button "Next" at bounding box center [601, 509] width 244 height 60
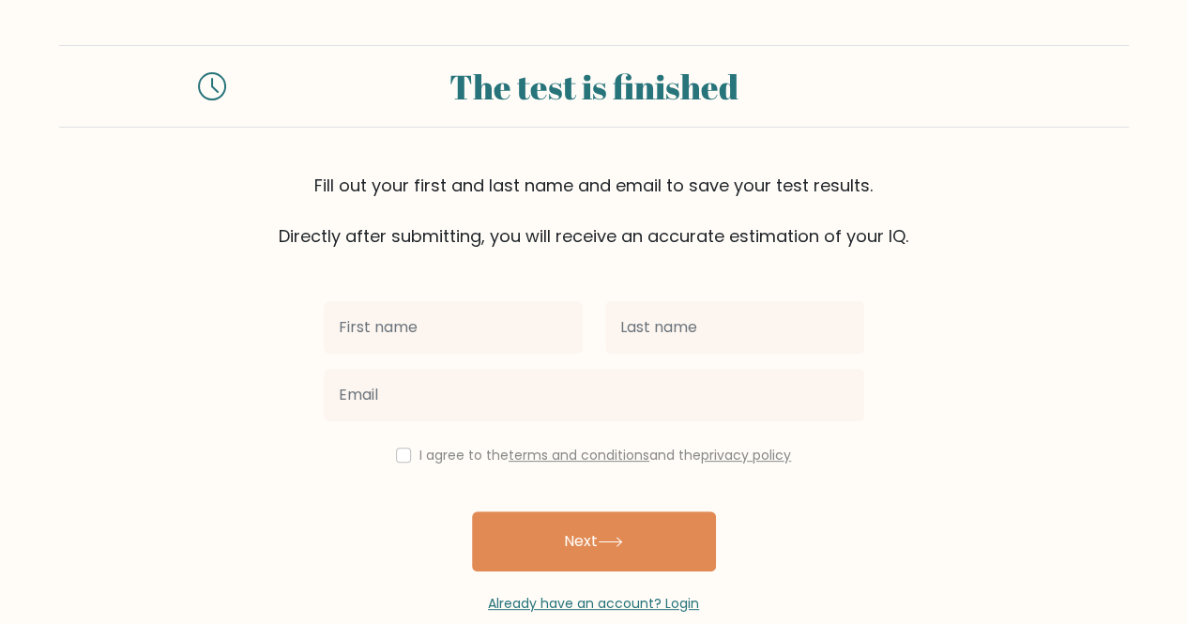
scroll to position [33, 0]
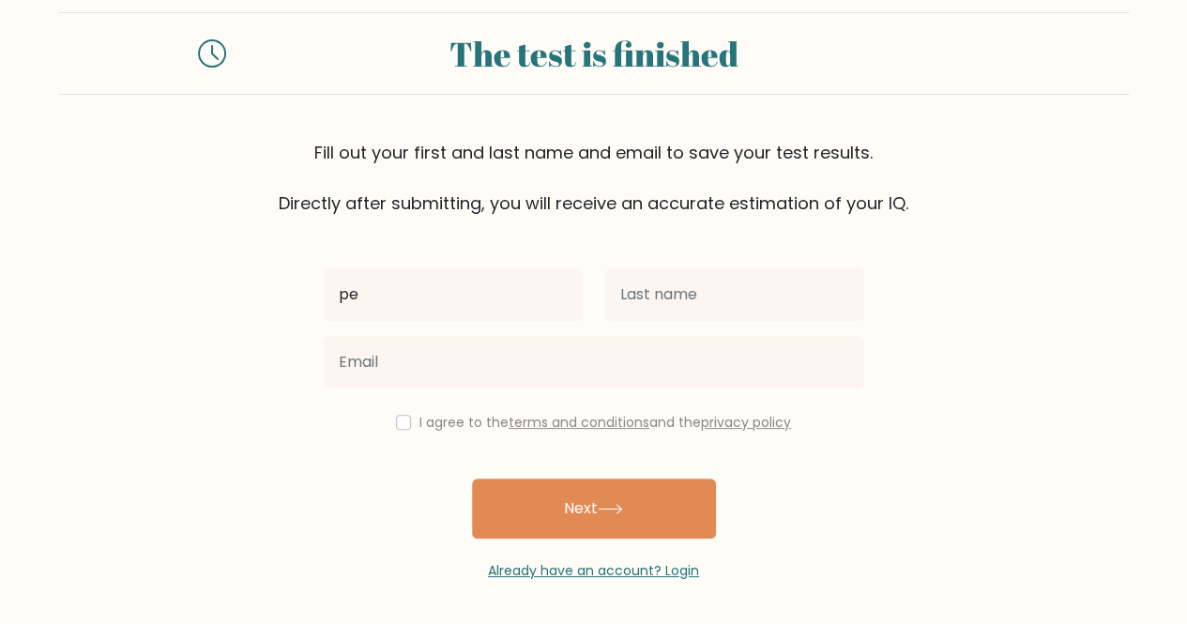
type input "p"
type input "Larry"
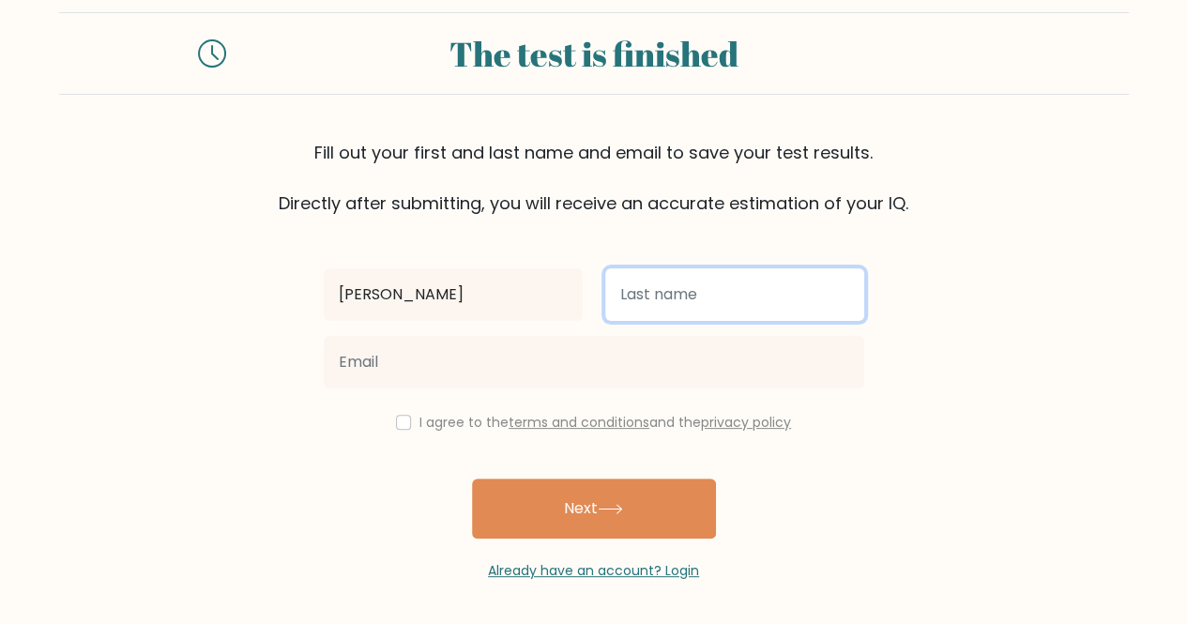
click at [836, 292] on input "text" at bounding box center [734, 294] width 259 height 53
type input "Capija"
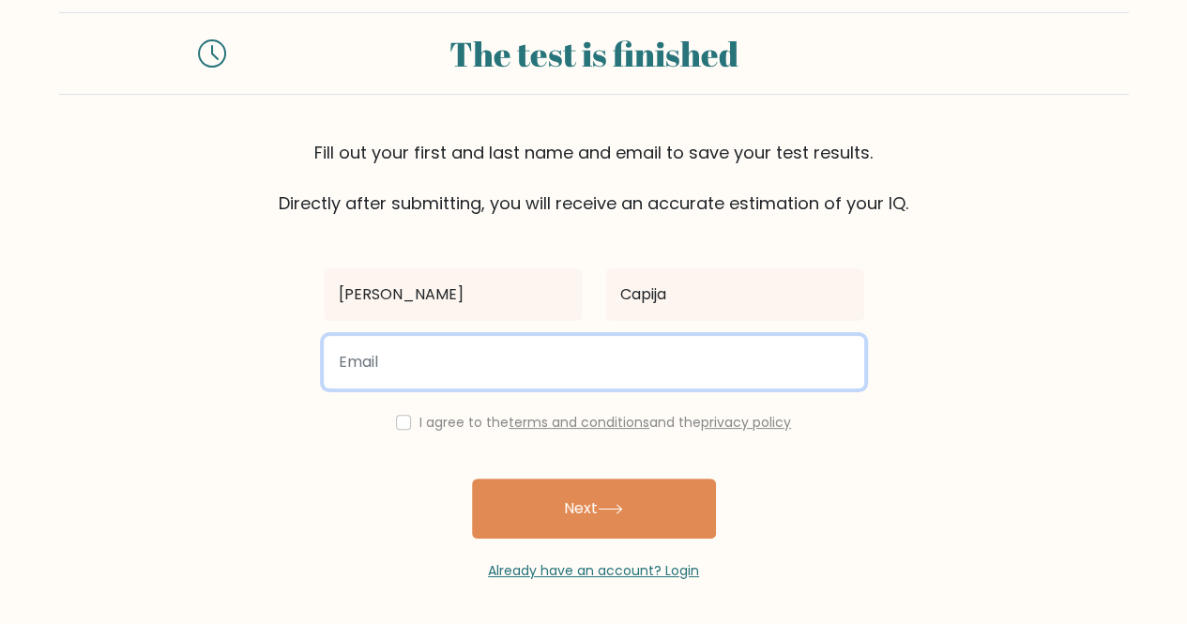
click at [647, 356] on input "email" at bounding box center [594, 362] width 541 height 53
type input "larry.capija@gmail.com"
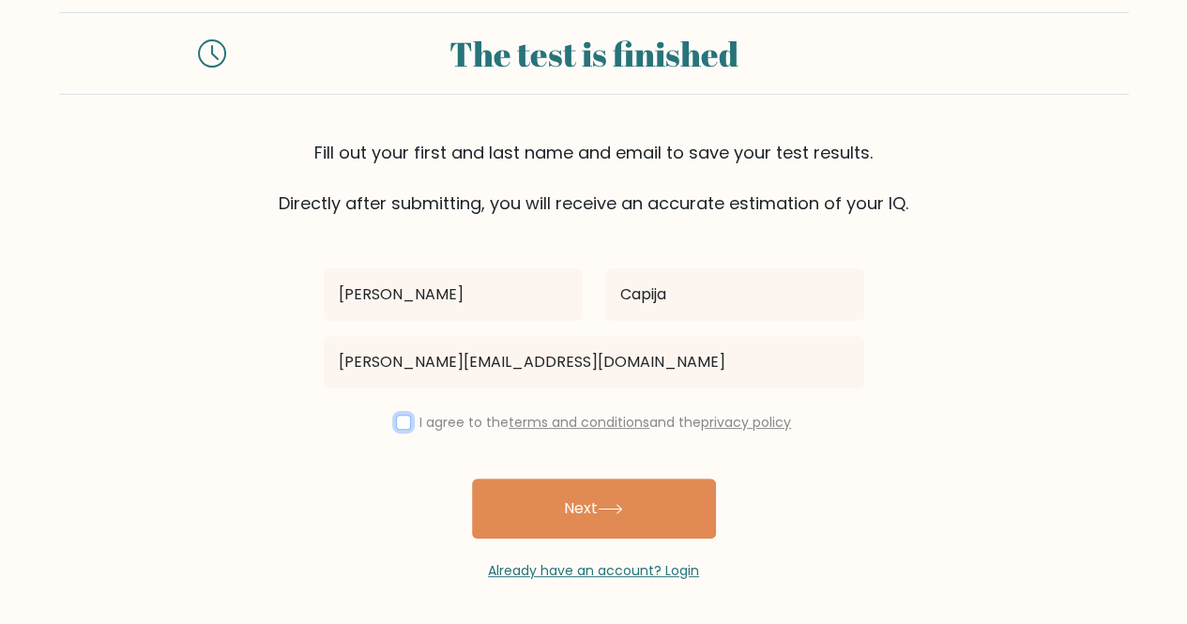
click at [396, 415] on input "checkbox" at bounding box center [403, 422] width 15 height 15
checkbox input "true"
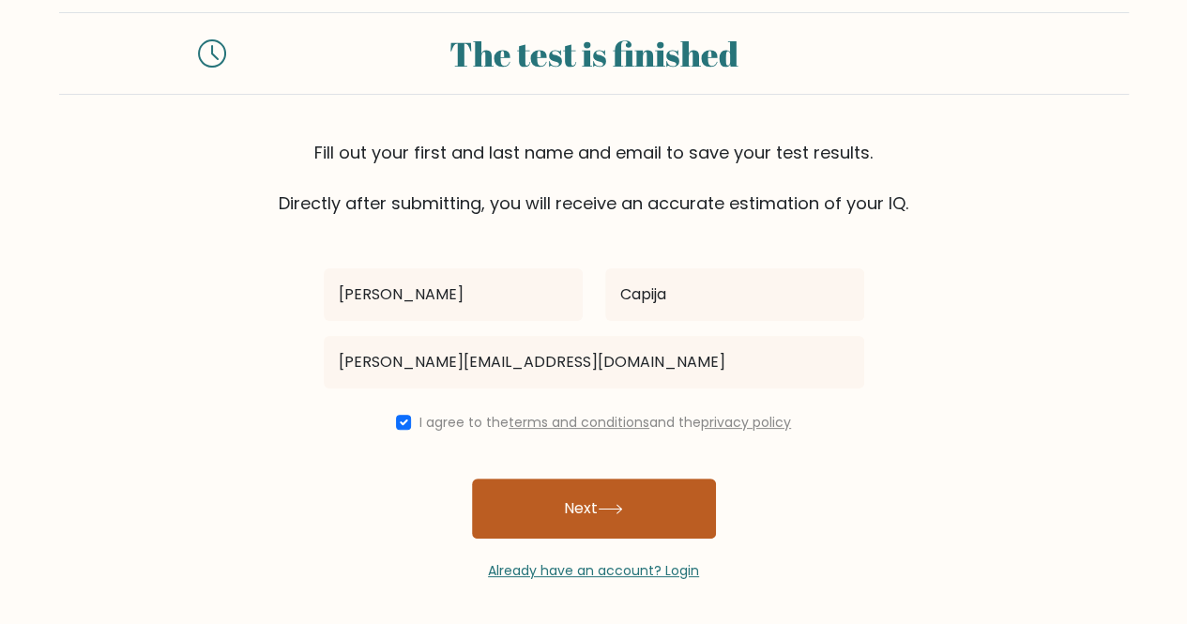
click at [564, 512] on button "Next" at bounding box center [594, 509] width 244 height 60
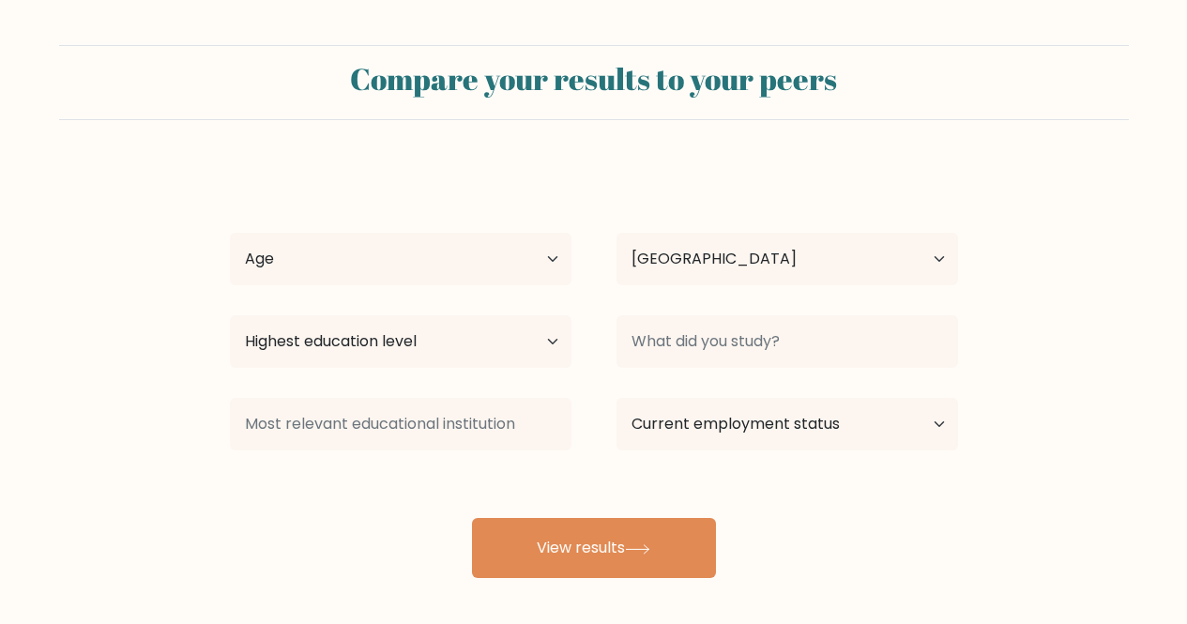
select select "PE"
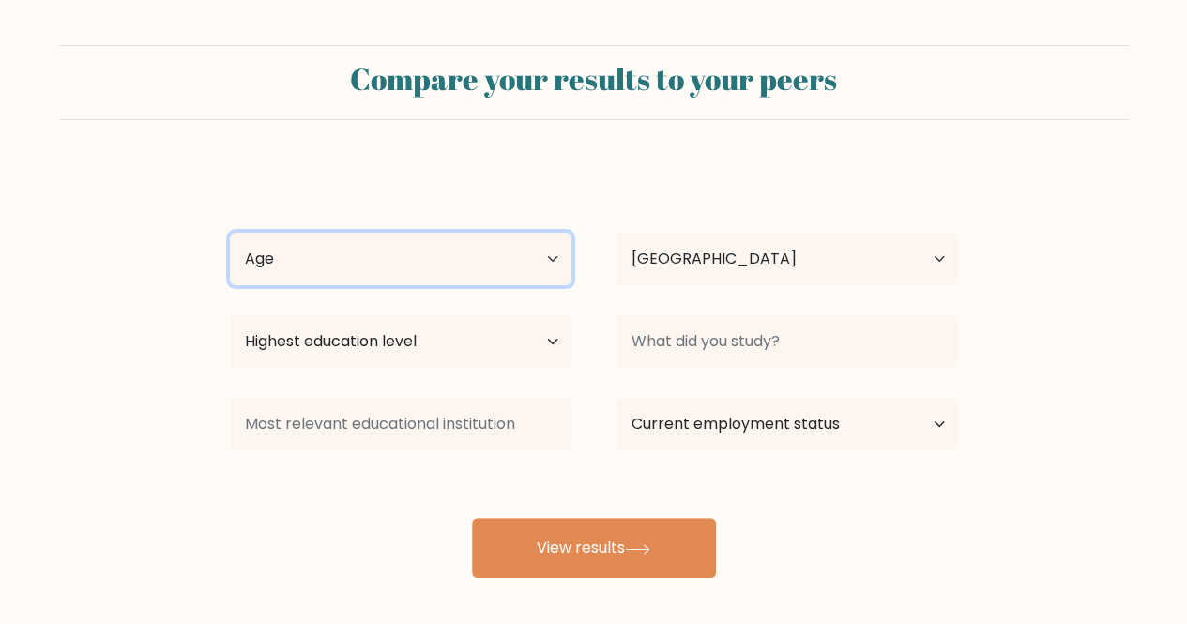
click at [411, 263] on select "Age Under 18 years old 18-24 years old 25-34 years old 35-44 years old 45-54 ye…" at bounding box center [401, 259] width 342 height 53
select select "25_34"
click at [230, 233] on select "Age Under 18 years old 18-24 years old 25-34 years old 35-44 years old 45-54 ye…" at bounding box center [401, 259] width 342 height 53
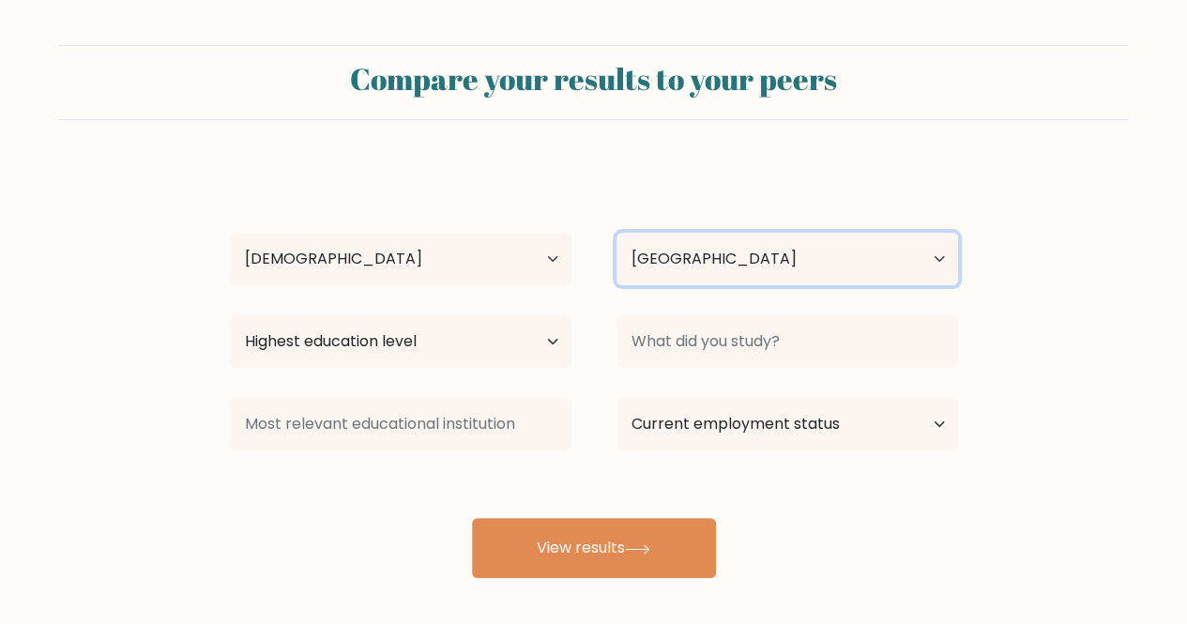
click at [660, 260] on select "Country Afghanistan Albania Algeria American Samoa Andorra Angola Anguilla Anta…" at bounding box center [788, 259] width 342 height 53
select select "PS"
click at [617, 233] on select "Country Afghanistan Albania Algeria American Samoa Andorra Angola Anguilla Anta…" at bounding box center [788, 259] width 342 height 53
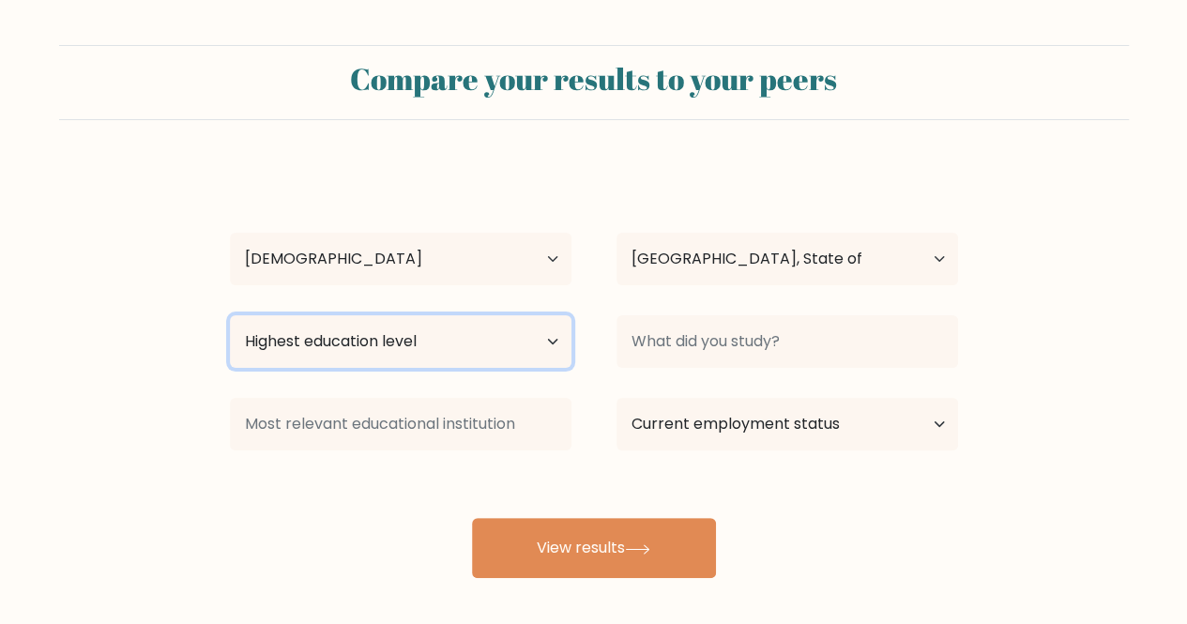
click at [466, 329] on select "Highest education level No schooling Primary Lower Secondary Upper Secondary Oc…" at bounding box center [401, 341] width 342 height 53
select select "masters_degree"
click at [230, 315] on select "Highest education level No schooling Primary Lower Secondary Upper Secondary Oc…" at bounding box center [401, 341] width 342 height 53
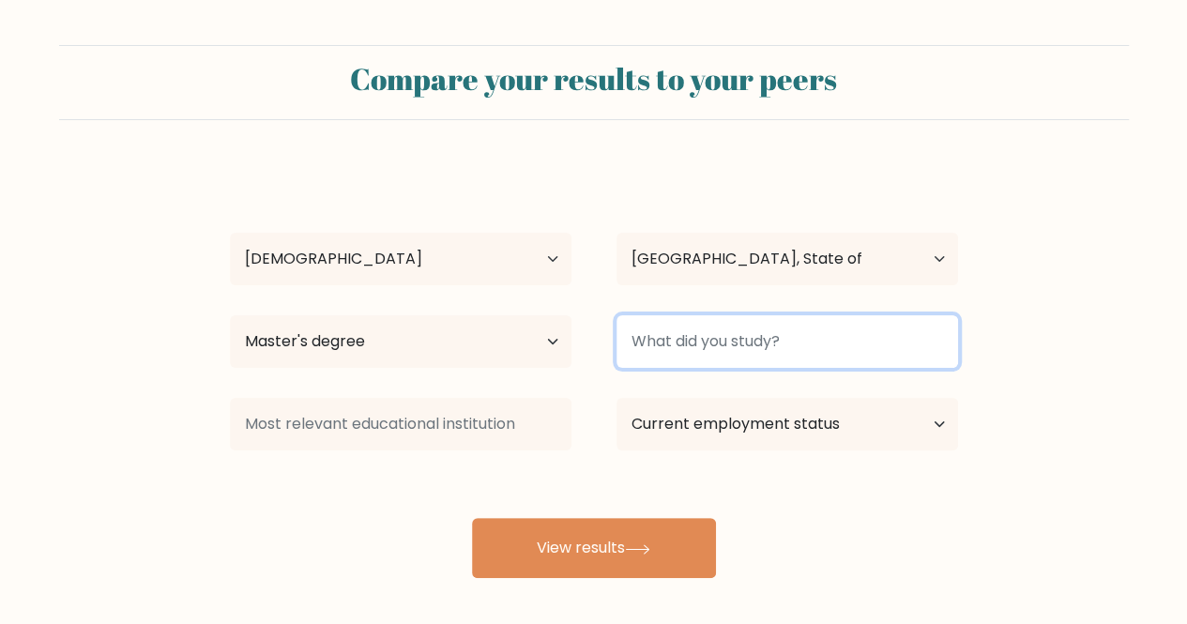
click at [688, 331] on input at bounding box center [788, 341] width 342 height 53
type input "B"
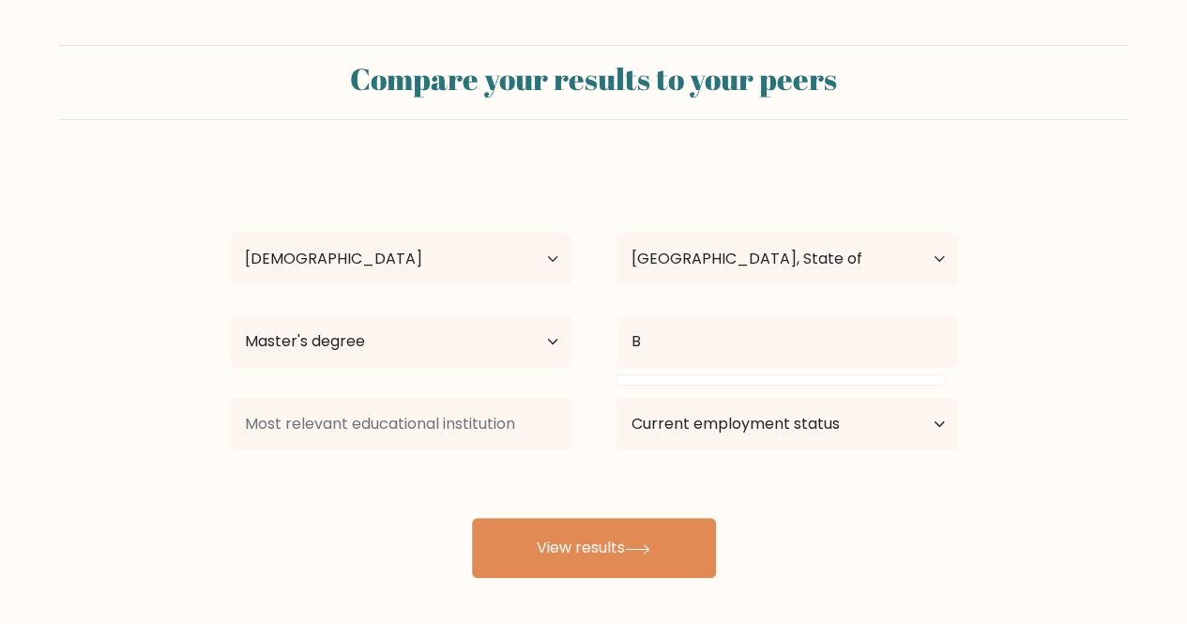
click at [1059, 392] on form "Compare your results to your peers Larry Capija Age Under 18 years old 18-24 ye…" at bounding box center [593, 311] width 1187 height 533
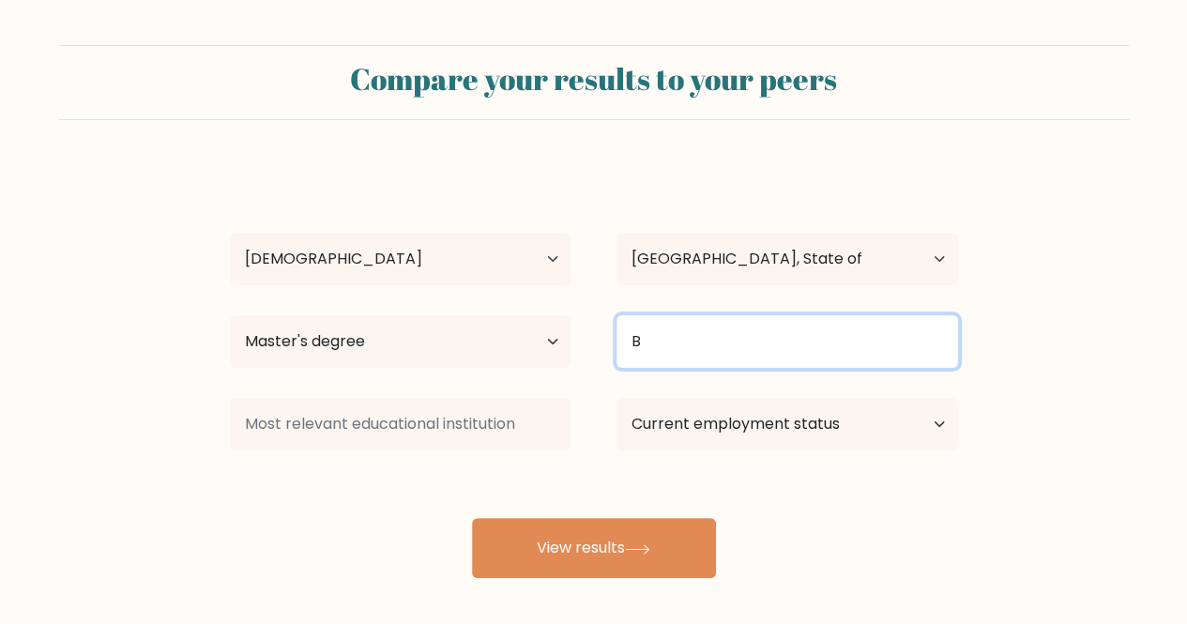
click at [845, 335] on input "B" at bounding box center [788, 341] width 342 height 53
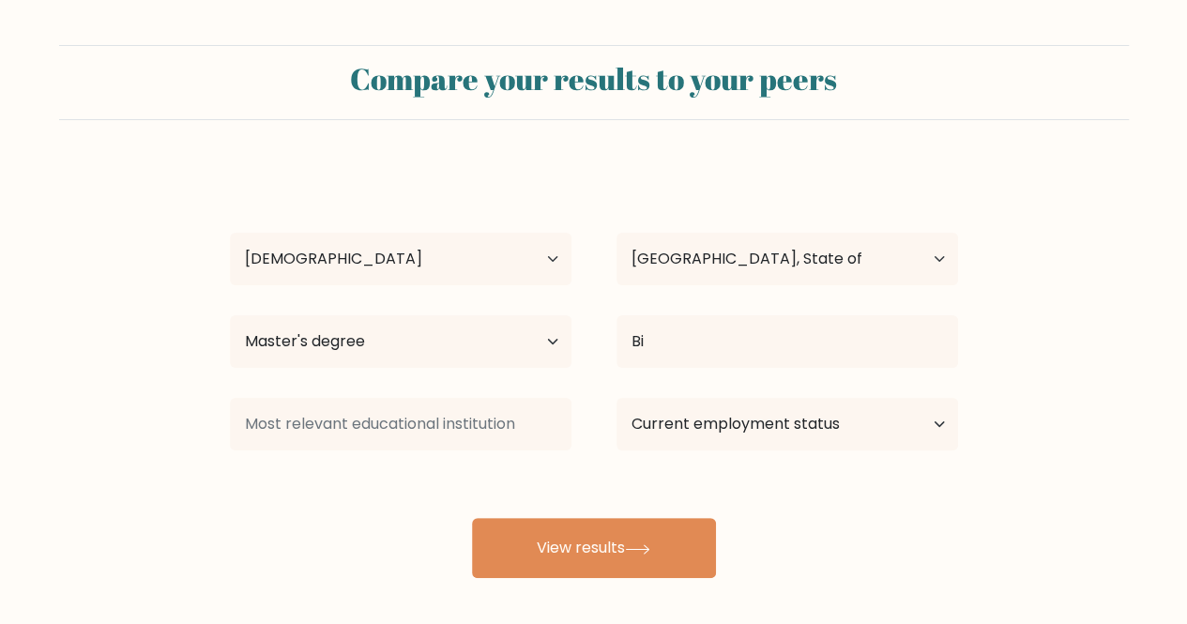
click at [776, 425] on div "Larry Capija Age Under 18 years old 18-24 years old 25-34 years old 35-44 years…" at bounding box center [594, 371] width 751 height 413
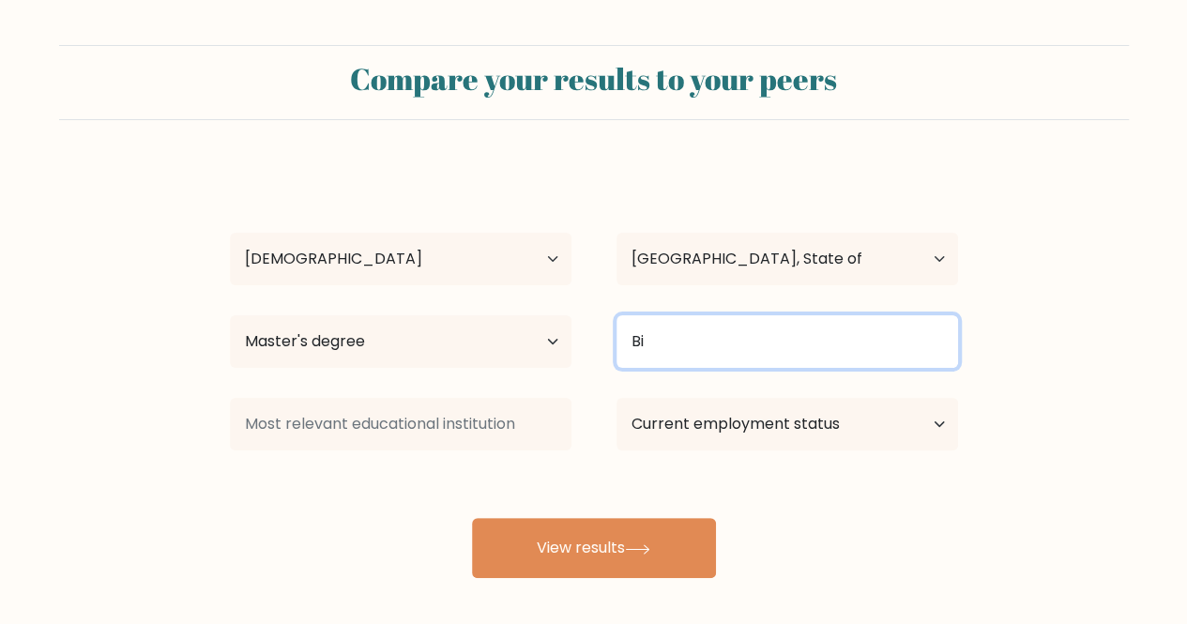
click at [736, 320] on input "Bi" at bounding box center [788, 341] width 342 height 53
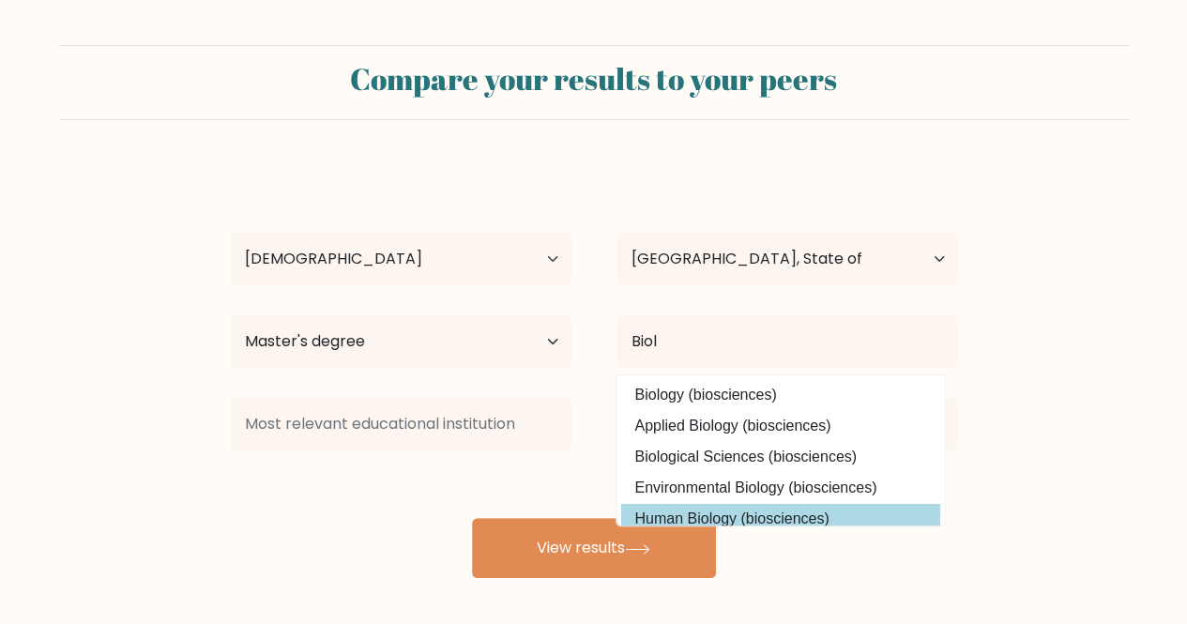
click at [737, 513] on div "Larry Capija Age Under 18 years old 18-24 years old 25-34 years old 35-44 years…" at bounding box center [594, 371] width 751 height 413
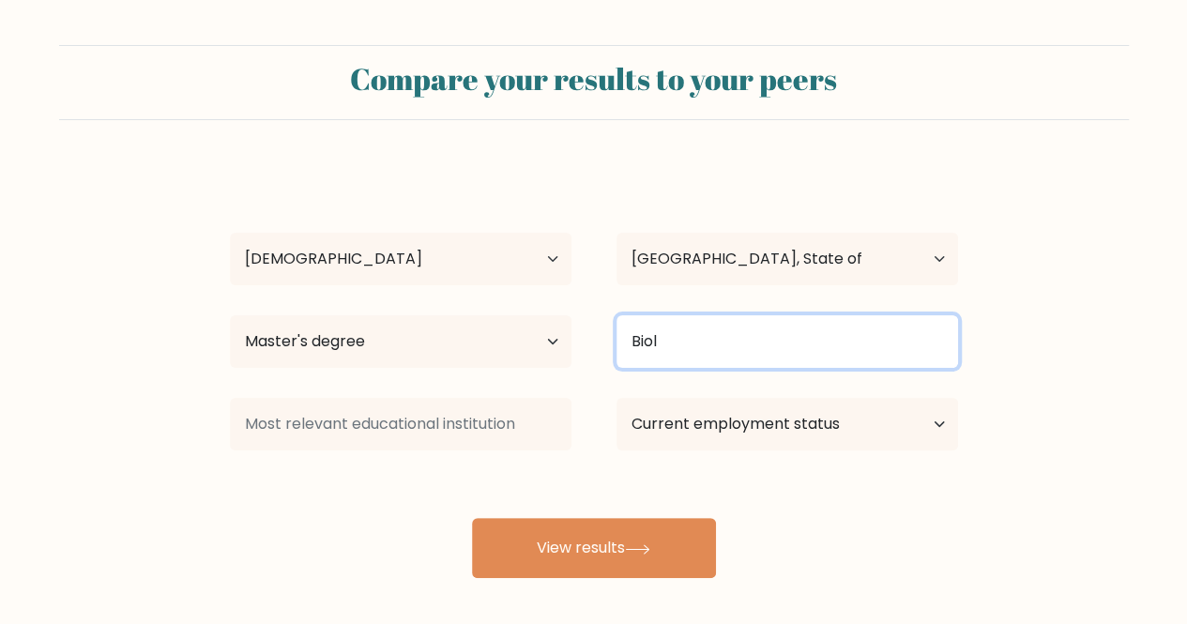
click at [713, 356] on input "Biol" at bounding box center [788, 341] width 342 height 53
type input "B"
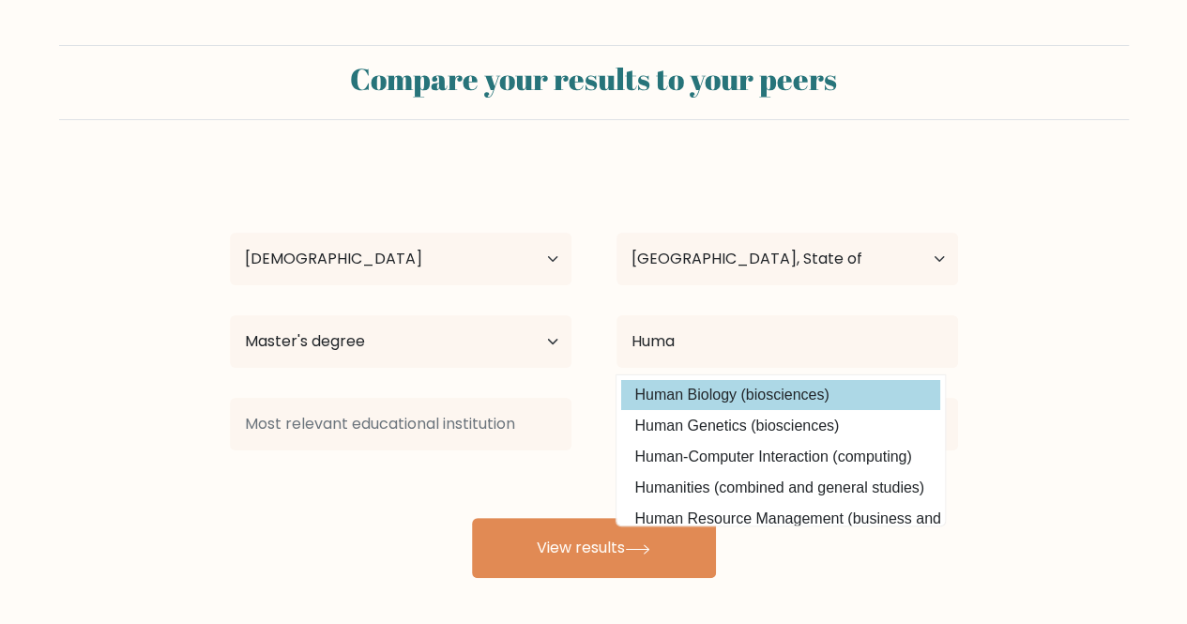
click at [708, 396] on div "Larry Capija Age Under 18 years old 18-24 years old 25-34 years old 35-44 years…" at bounding box center [594, 371] width 751 height 413
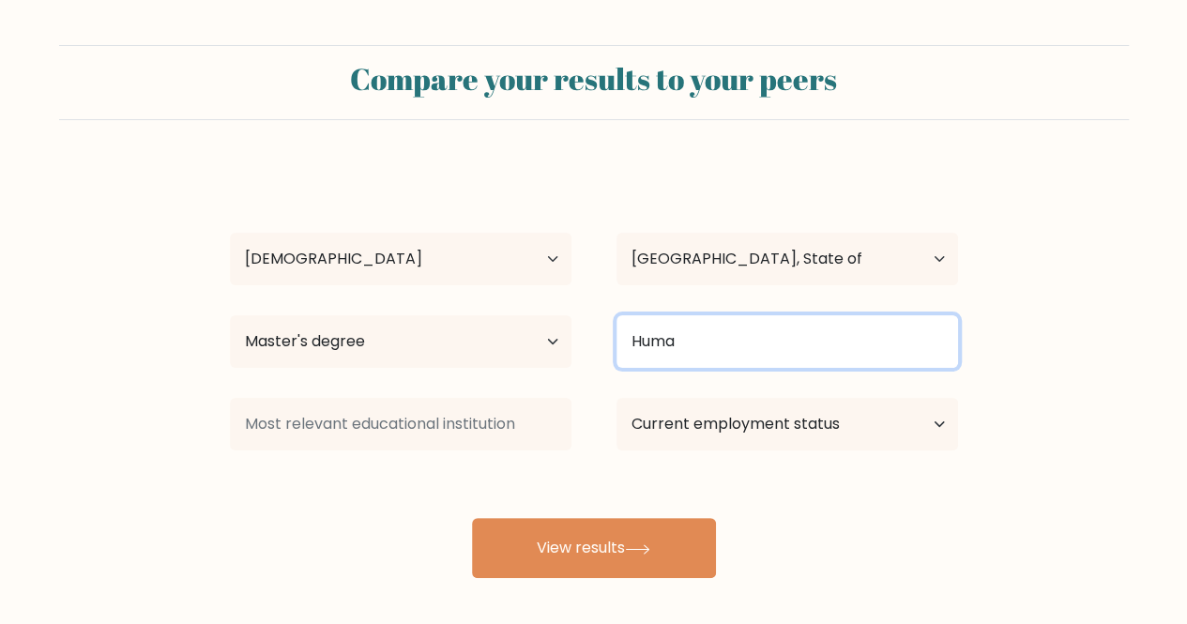
click at [723, 361] on input "Huma" at bounding box center [788, 341] width 342 height 53
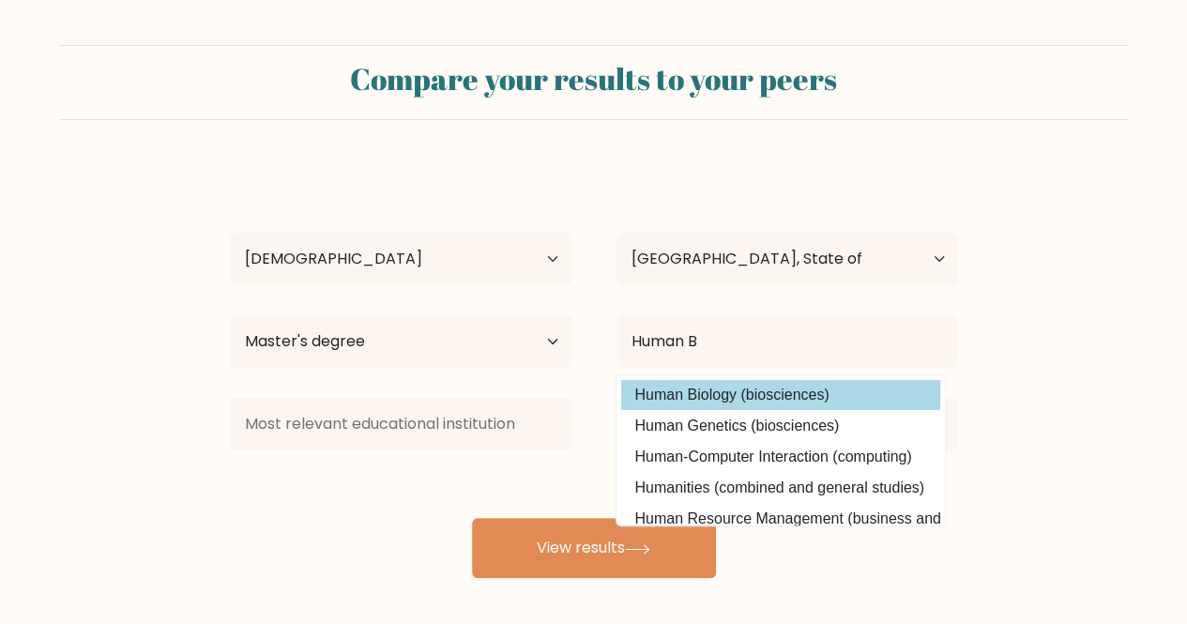
click at [755, 402] on div "Larry Capija Age Under 18 years old 18-24 years old 25-34 years old 35-44 years…" at bounding box center [594, 371] width 751 height 413
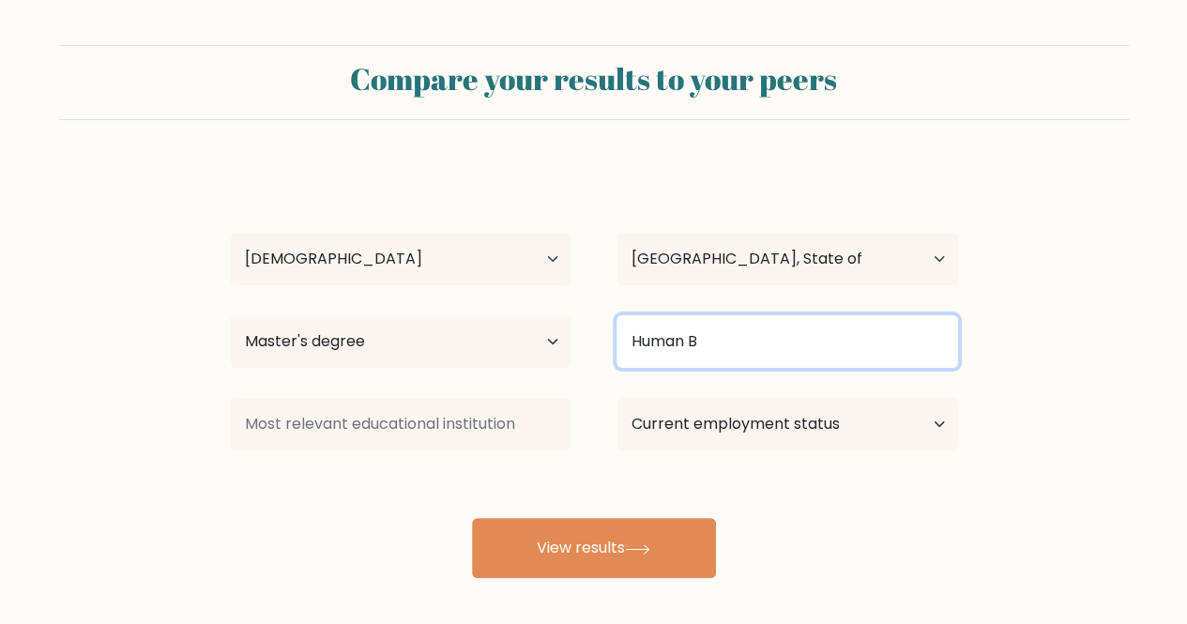
click at [752, 363] on input "Human B" at bounding box center [788, 341] width 342 height 53
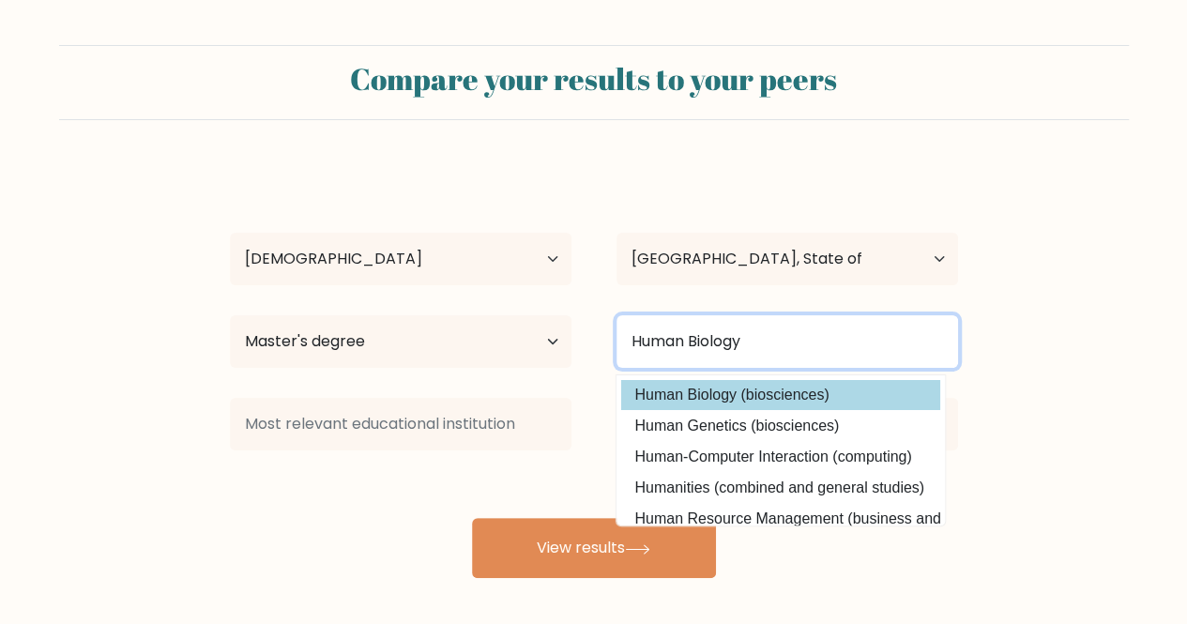
type input "Human Biology"
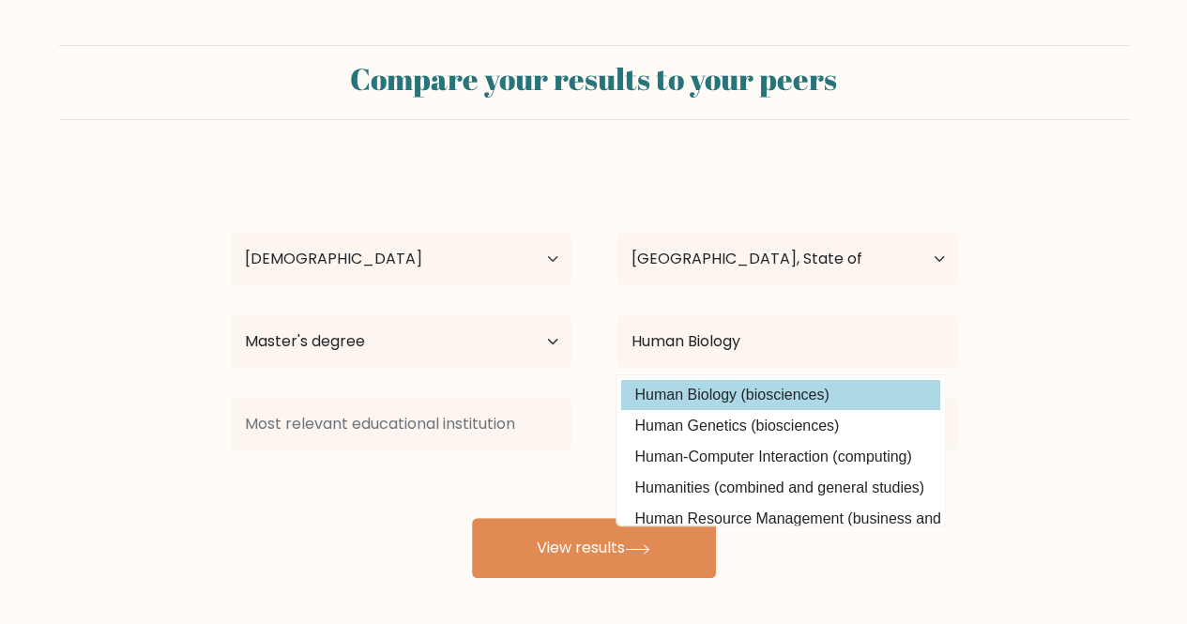
click at [703, 393] on div "Larry Capija Age Under 18 years old 18-24 years old 25-34 years old 35-44 years…" at bounding box center [594, 371] width 751 height 413
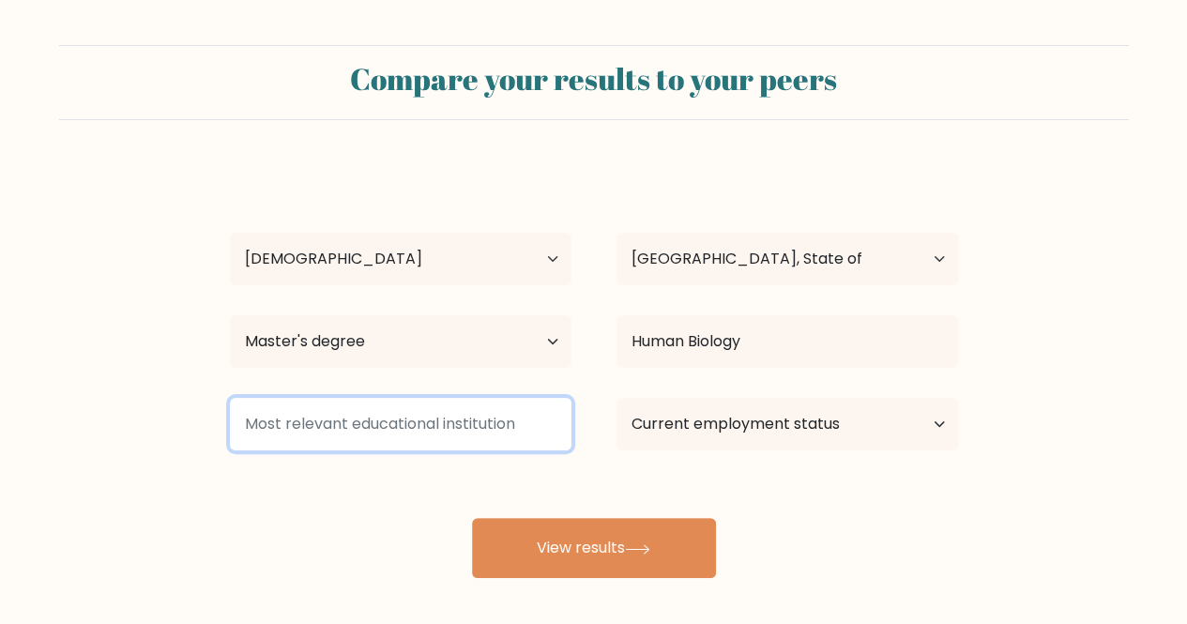
click at [452, 428] on input at bounding box center [401, 424] width 342 height 53
type input "I"
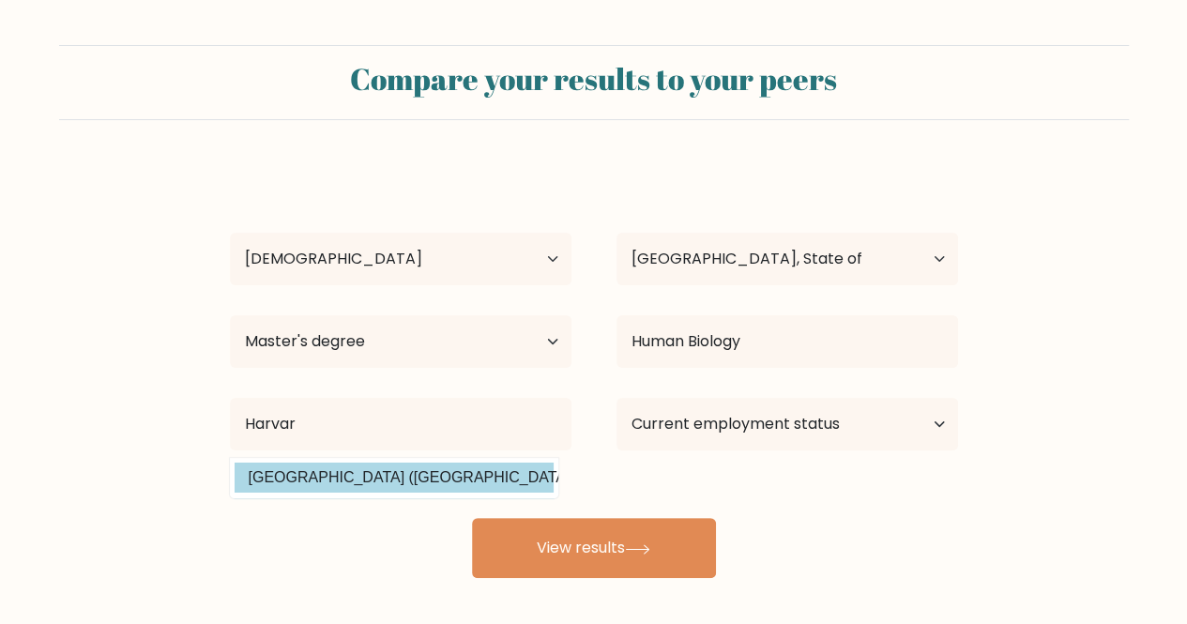
click at [349, 474] on div "Larry Capija Age Under 18 years old 18-24 years old 25-34 years old 35-44 years…" at bounding box center [594, 371] width 751 height 413
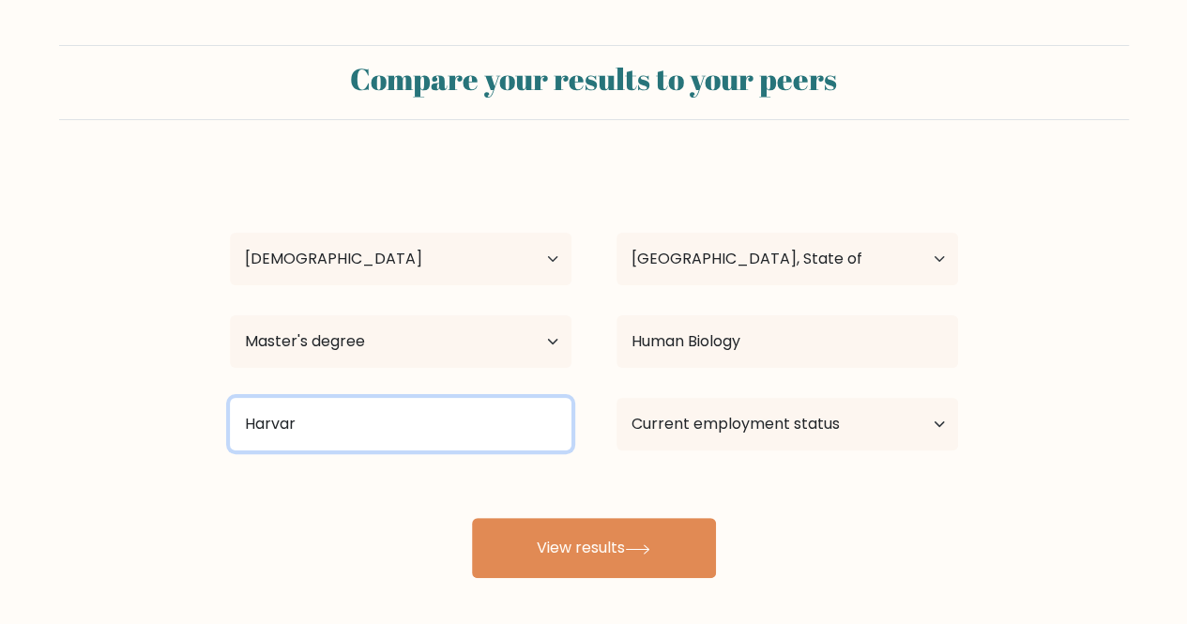
click at [355, 447] on input "Harvar" at bounding box center [401, 424] width 342 height 53
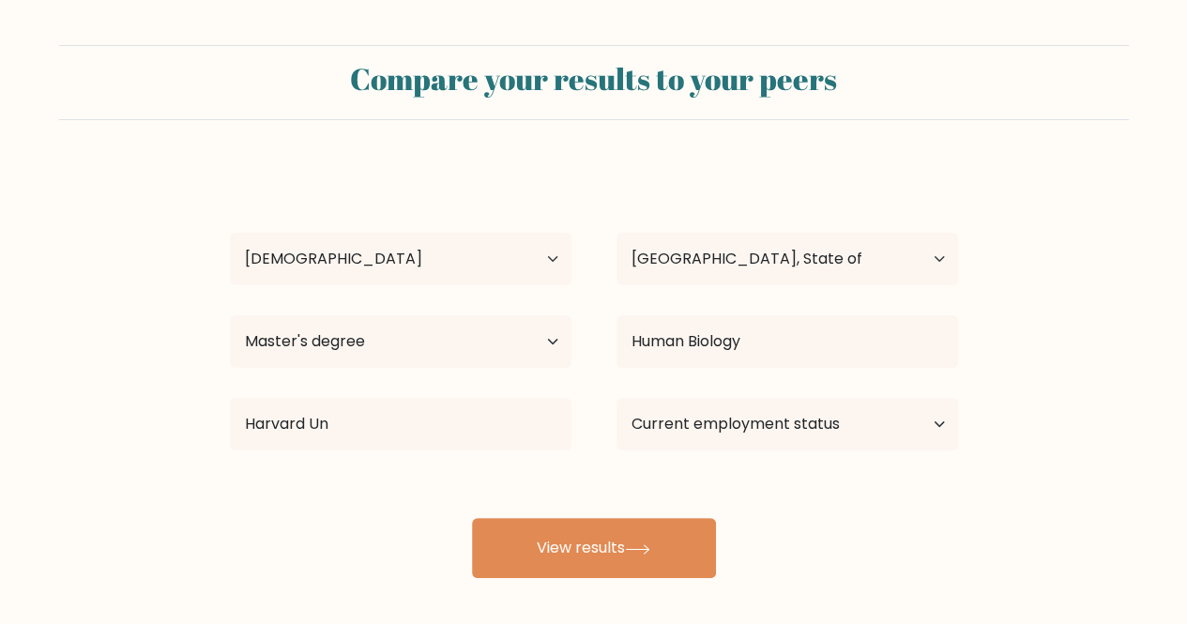
drag, startPoint x: 502, startPoint y: 481, endPoint x: 512, endPoint y: 473, distance: 13.3
click at [512, 473] on div "Larry Capija Age Under 18 years old 18-24 years old 25-34 years old 35-44 years…" at bounding box center [594, 371] width 751 height 413
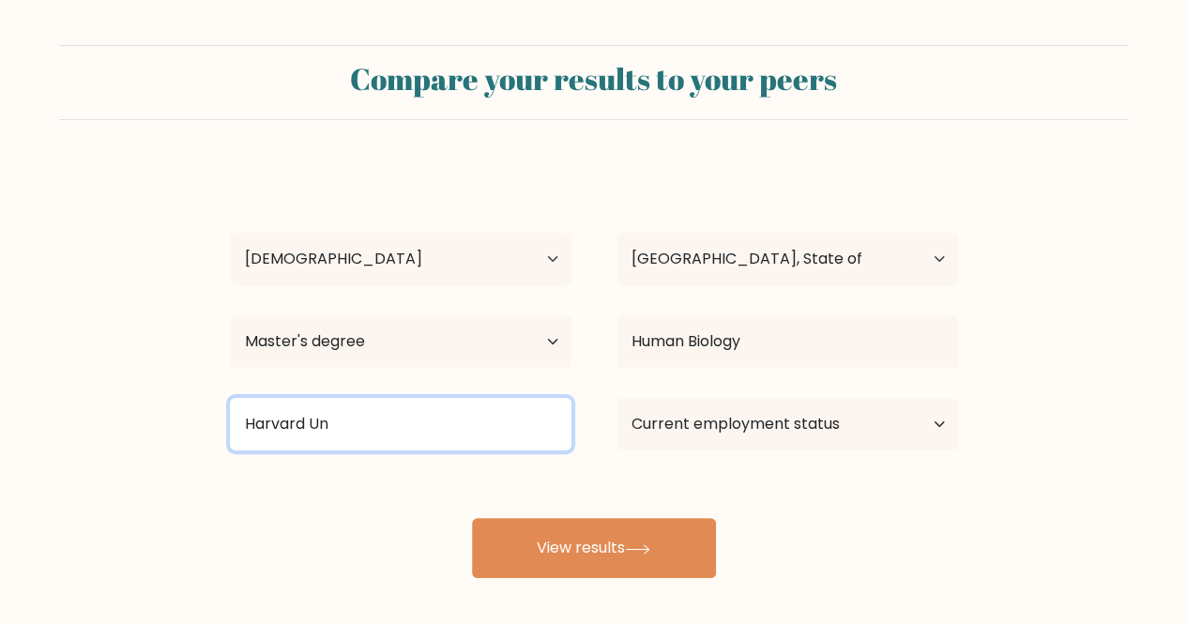
click at [467, 435] on input "Harvard Un" at bounding box center [401, 424] width 342 height 53
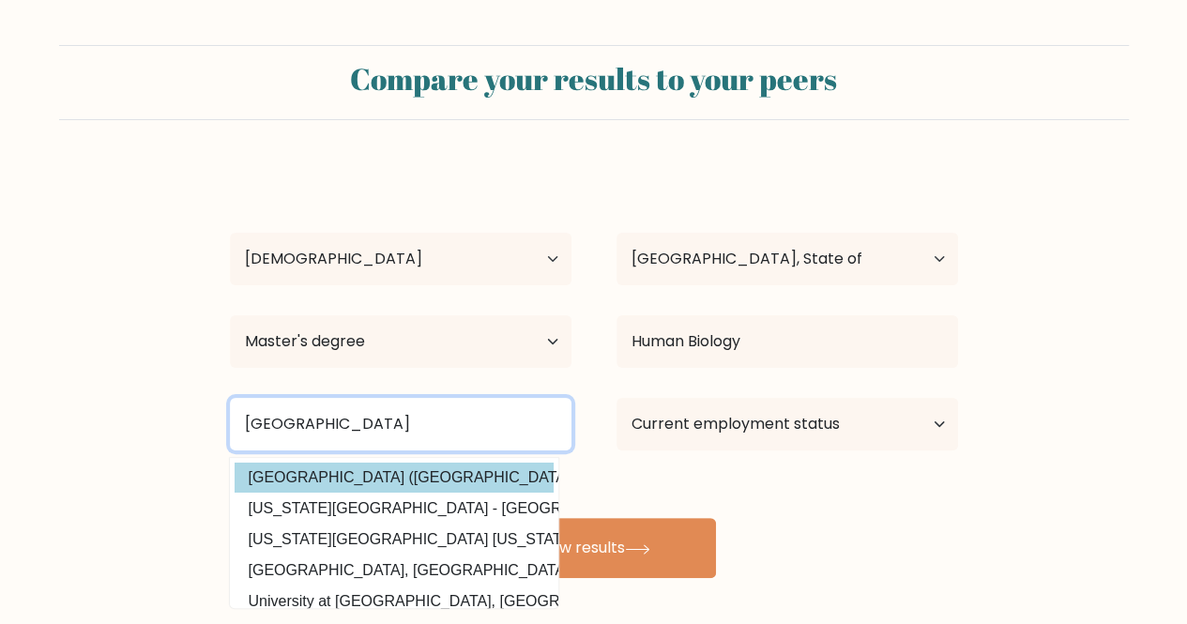
type input "Harvard University"
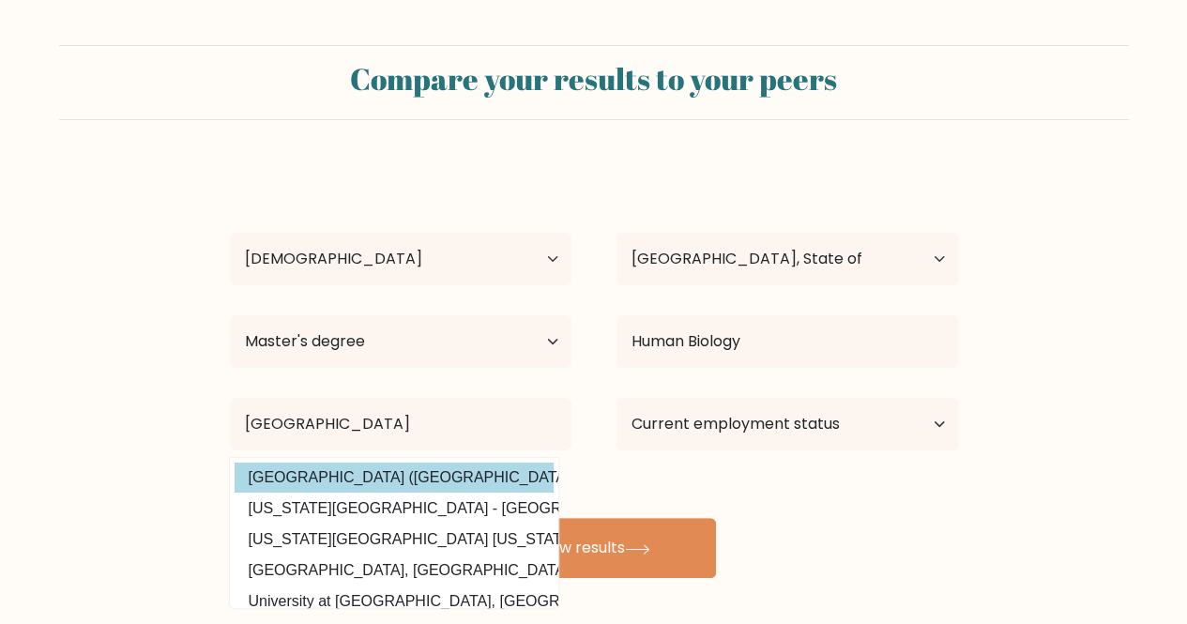
click at [459, 485] on div "Larry Capija Age Under 18 years old 18-24 years old 25-34 years old 35-44 years…" at bounding box center [594, 371] width 751 height 413
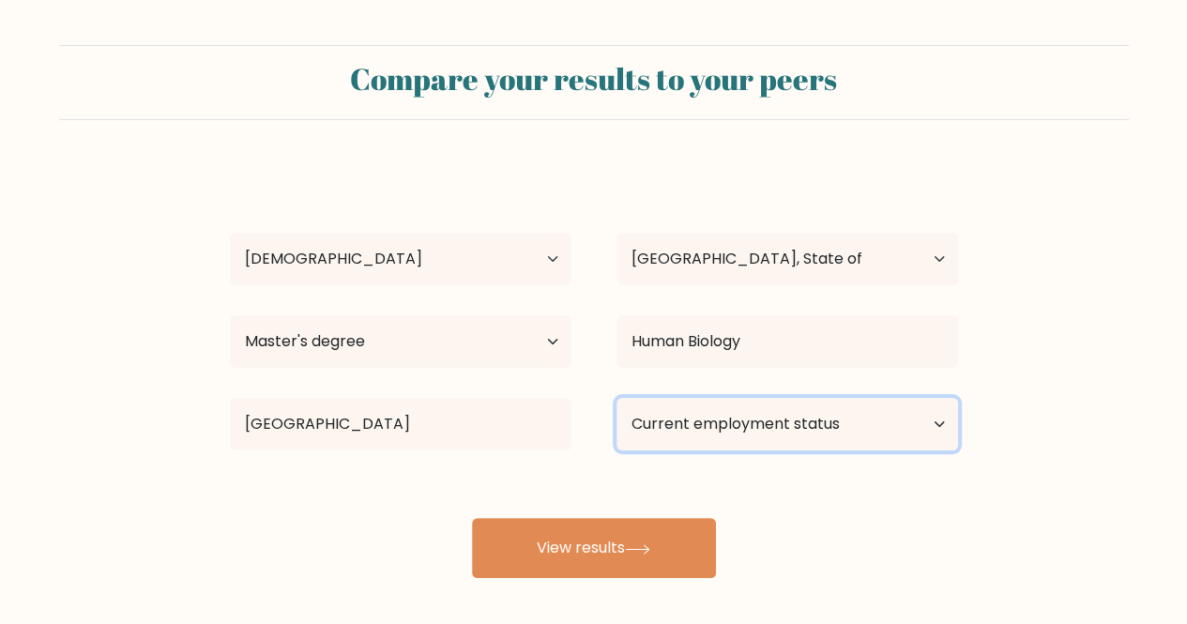
click at [749, 414] on select "Current employment status Employed Student Retired Other / prefer not to answer" at bounding box center [788, 424] width 342 height 53
click at [617, 398] on select "Current employment status Employed Student Retired Other / prefer not to answer" at bounding box center [788, 424] width 342 height 53
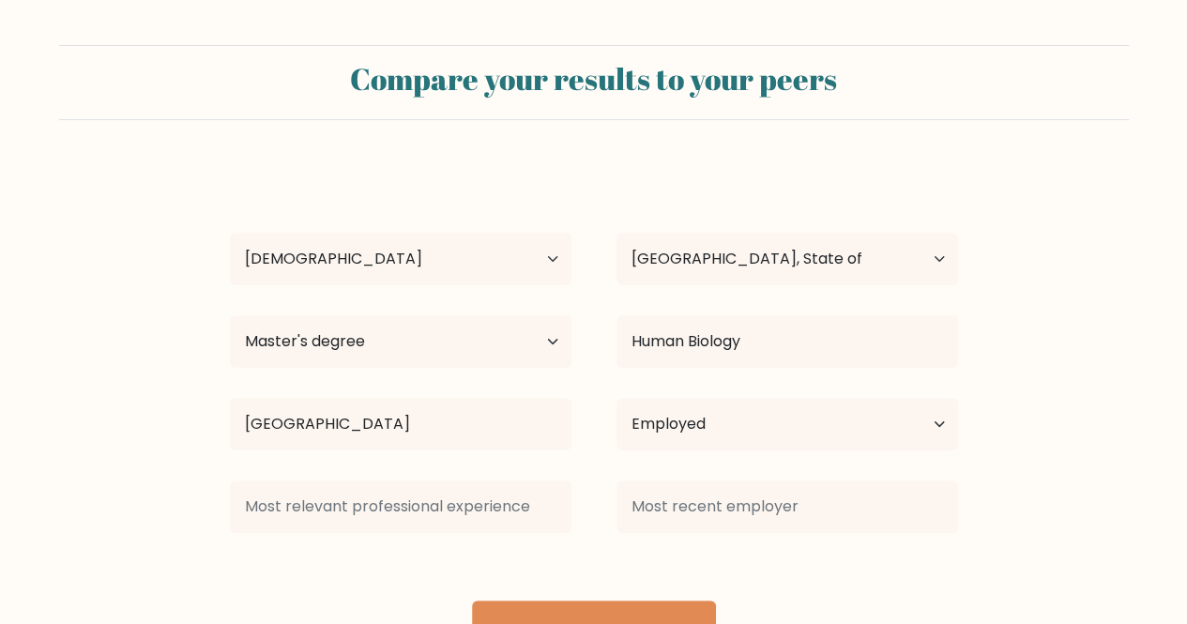
click at [604, 542] on div "Larry Capija Age Under 18 years old 18-24 years old 25-34 years old 35-44 years…" at bounding box center [594, 413] width 751 height 496
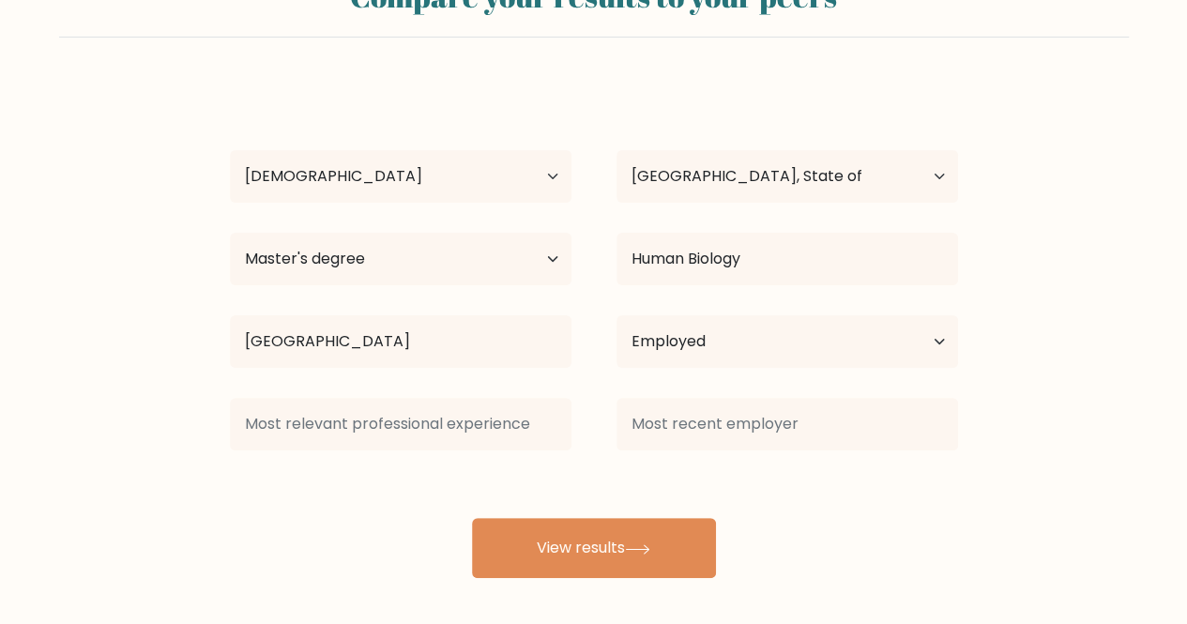
scroll to position [82, 0]
click at [732, 312] on div "Current employment status Employed Student Retired Other / prefer not to answer" at bounding box center [787, 343] width 387 height 68
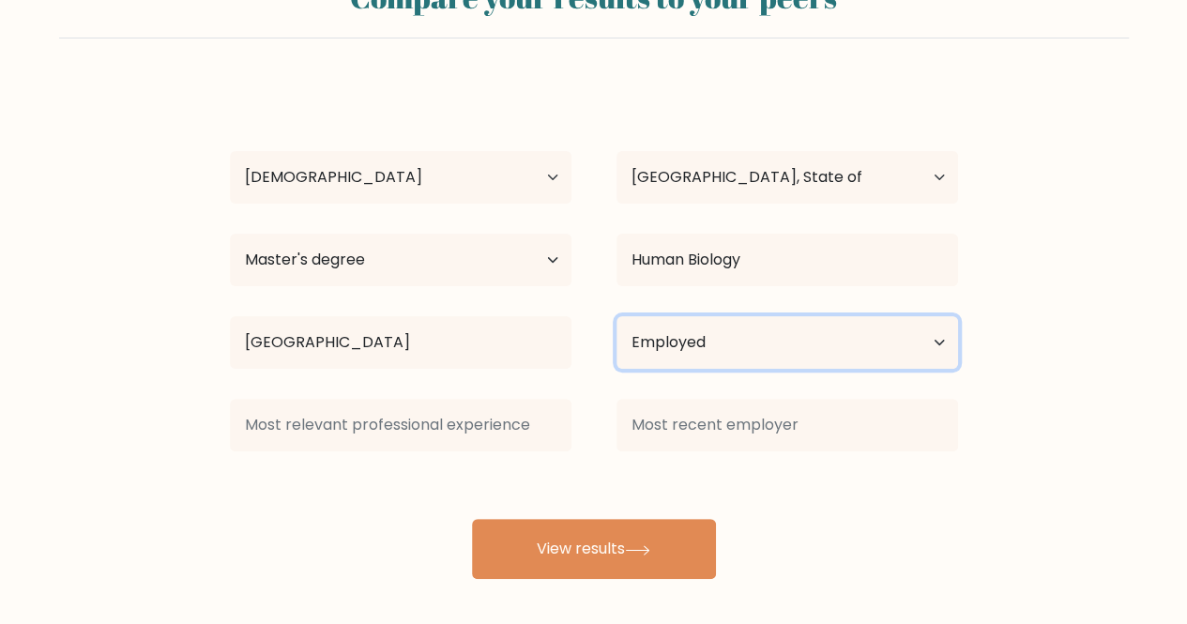
click at [734, 358] on select "Current employment status Employed Student Retired Other / prefer not to answer" at bounding box center [788, 342] width 342 height 53
click at [617, 316] on select "Current employment status Employed Student Retired Other / prefer not to answer" at bounding box center [788, 342] width 342 height 53
click at [682, 343] on select "Current employment status Employed Student Retired Other / prefer not to answer" at bounding box center [788, 342] width 342 height 53
select select "other"
click at [617, 316] on select "Current employment status Employed Student Retired Other / prefer not to answer" at bounding box center [788, 342] width 342 height 53
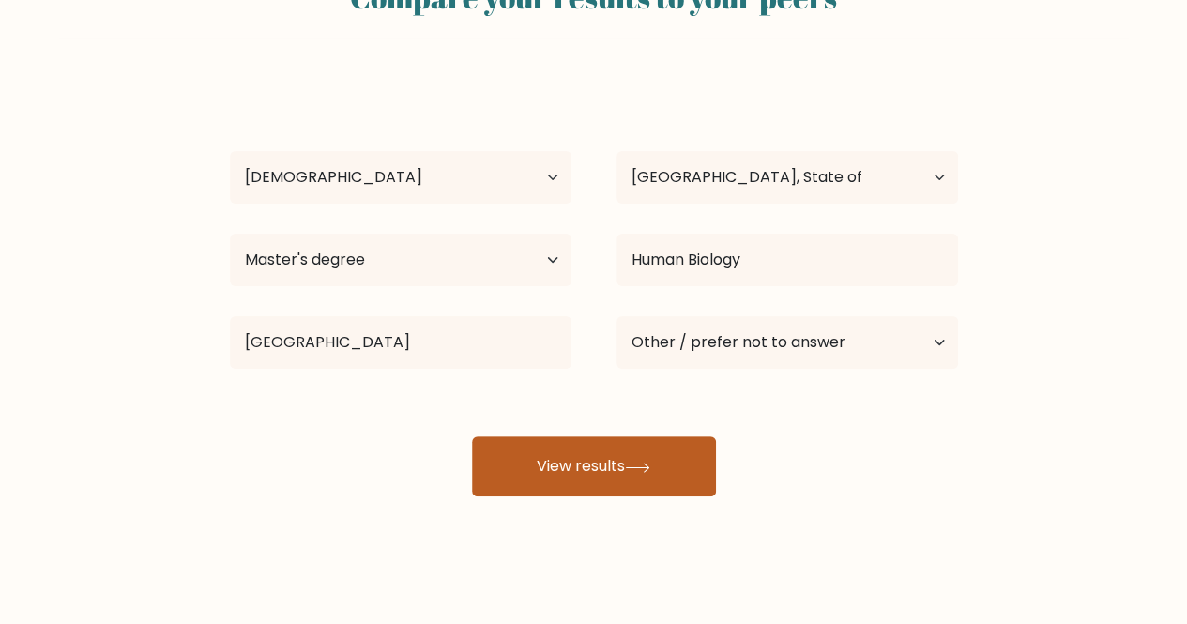
click at [639, 465] on icon at bounding box center [637, 468] width 25 height 10
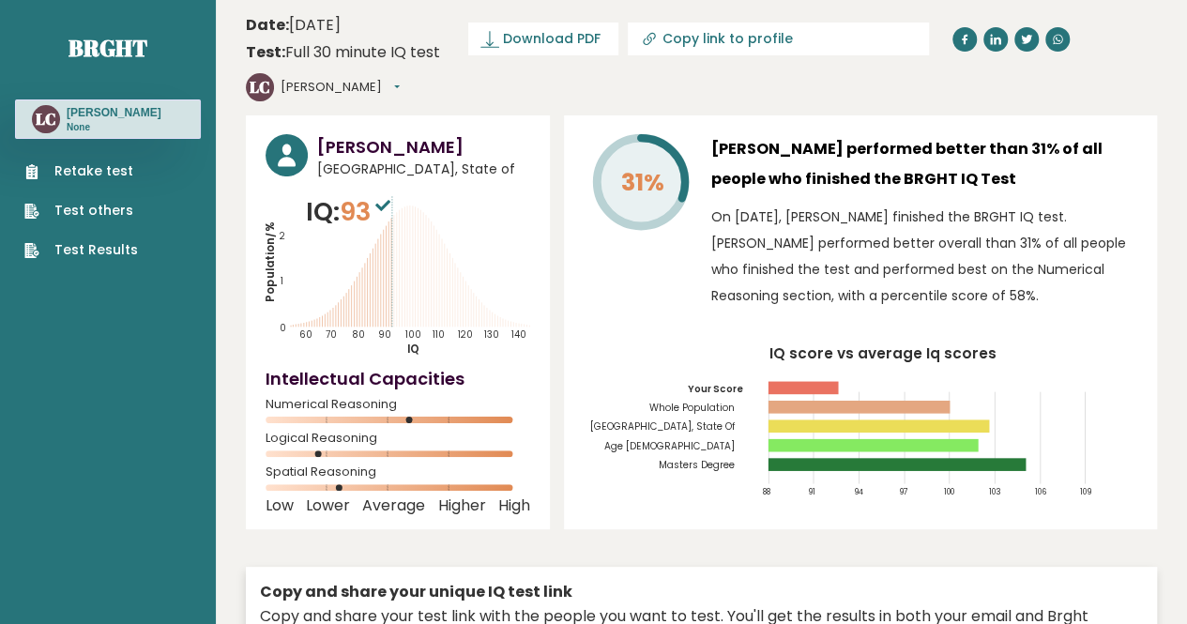
click at [389, 200] on icon at bounding box center [382, 205] width 15 height 11
drag, startPoint x: 347, startPoint y: 174, endPoint x: 385, endPoint y: 176, distance: 37.6
click at [385, 194] on span "93" at bounding box center [367, 211] width 55 height 35
click at [246, 130] on div "Larry Capija Palestine, State of IQ: 93 Population/% IQ 0 1 2 60 70 80 90 100 1…" at bounding box center [398, 322] width 304 height 414
